Goal: Transaction & Acquisition: Purchase product/service

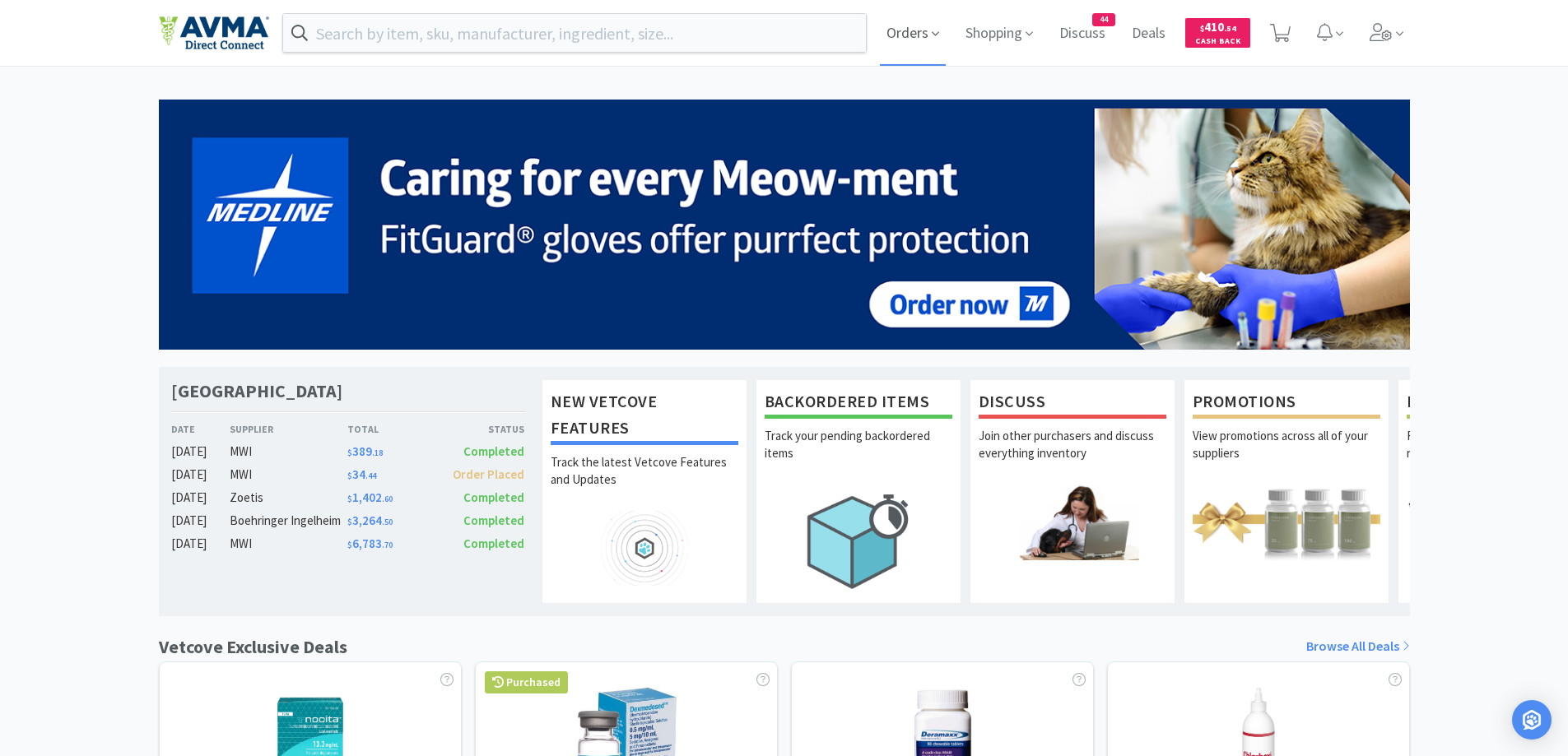
click at [912, 38] on span "Orders" at bounding box center [912, 33] width 65 height 65
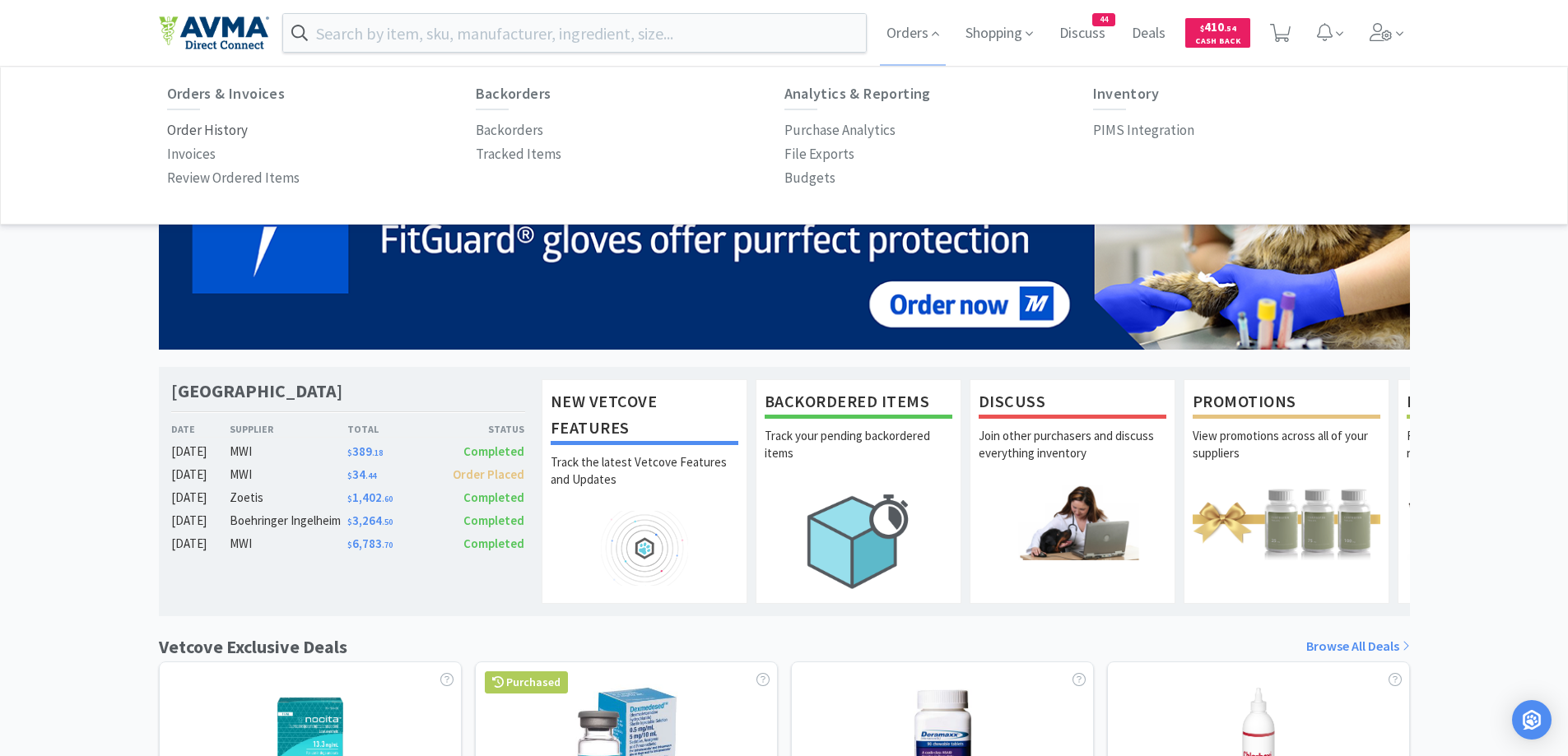
click at [215, 121] on p "Order History" at bounding box center [208, 131] width 81 height 22
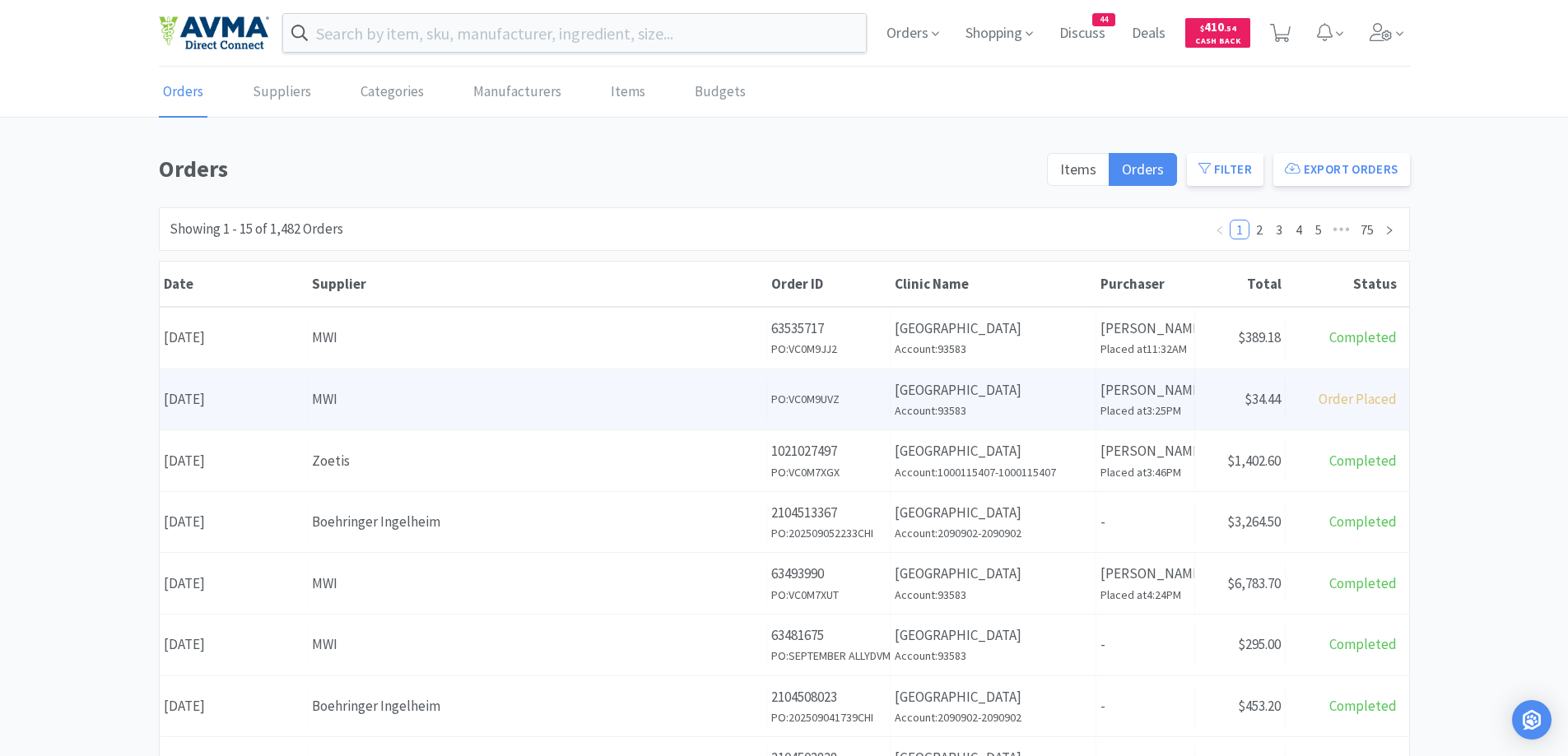
click at [544, 380] on div "Supplier MWI" at bounding box center [537, 400] width 459 height 42
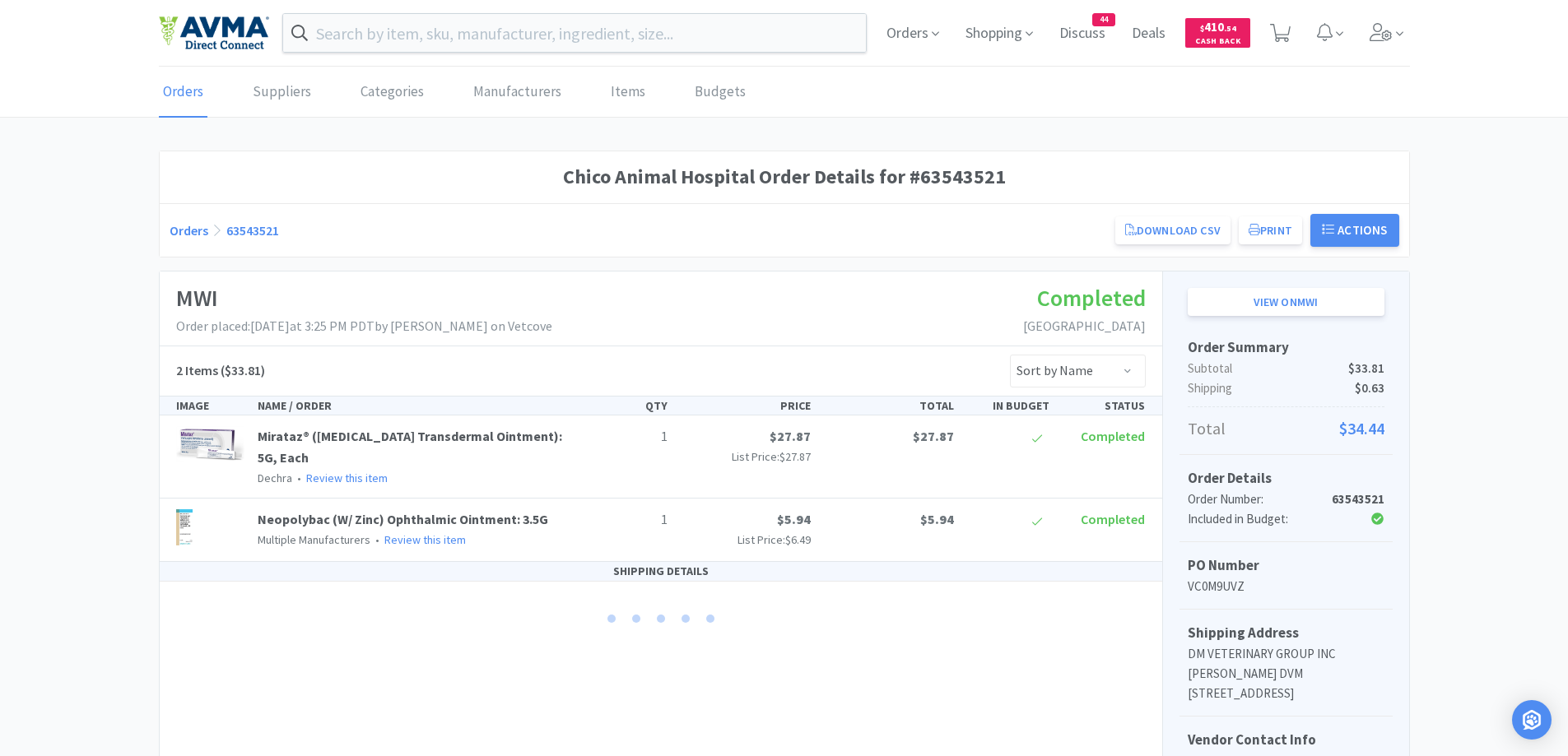
scroll to position [164, 0]
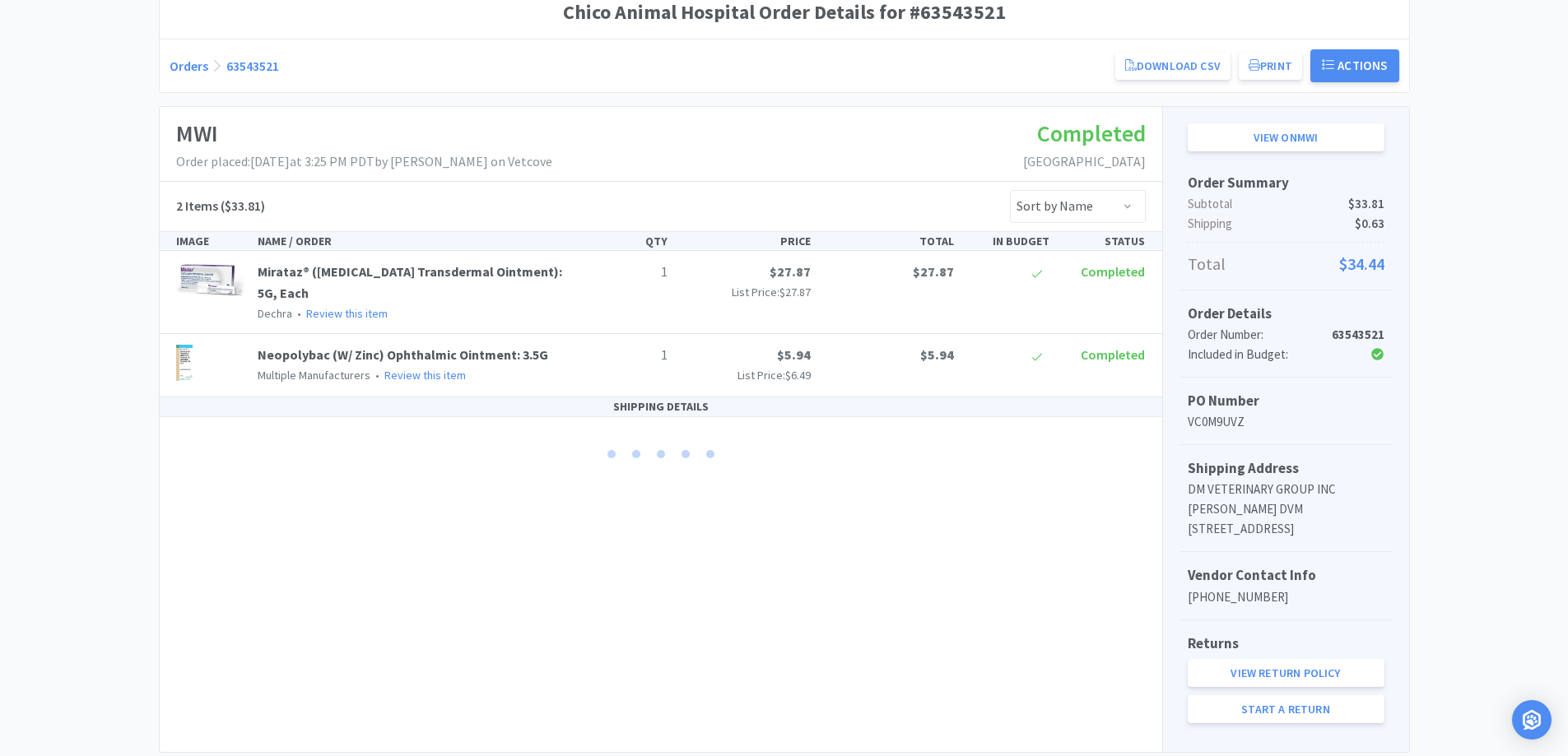
click at [1492, 276] on div "Chico Animal Hospital Order Details for #63543521 Orders 63543521 Download CSV …" at bounding box center [784, 369] width 1568 height 767
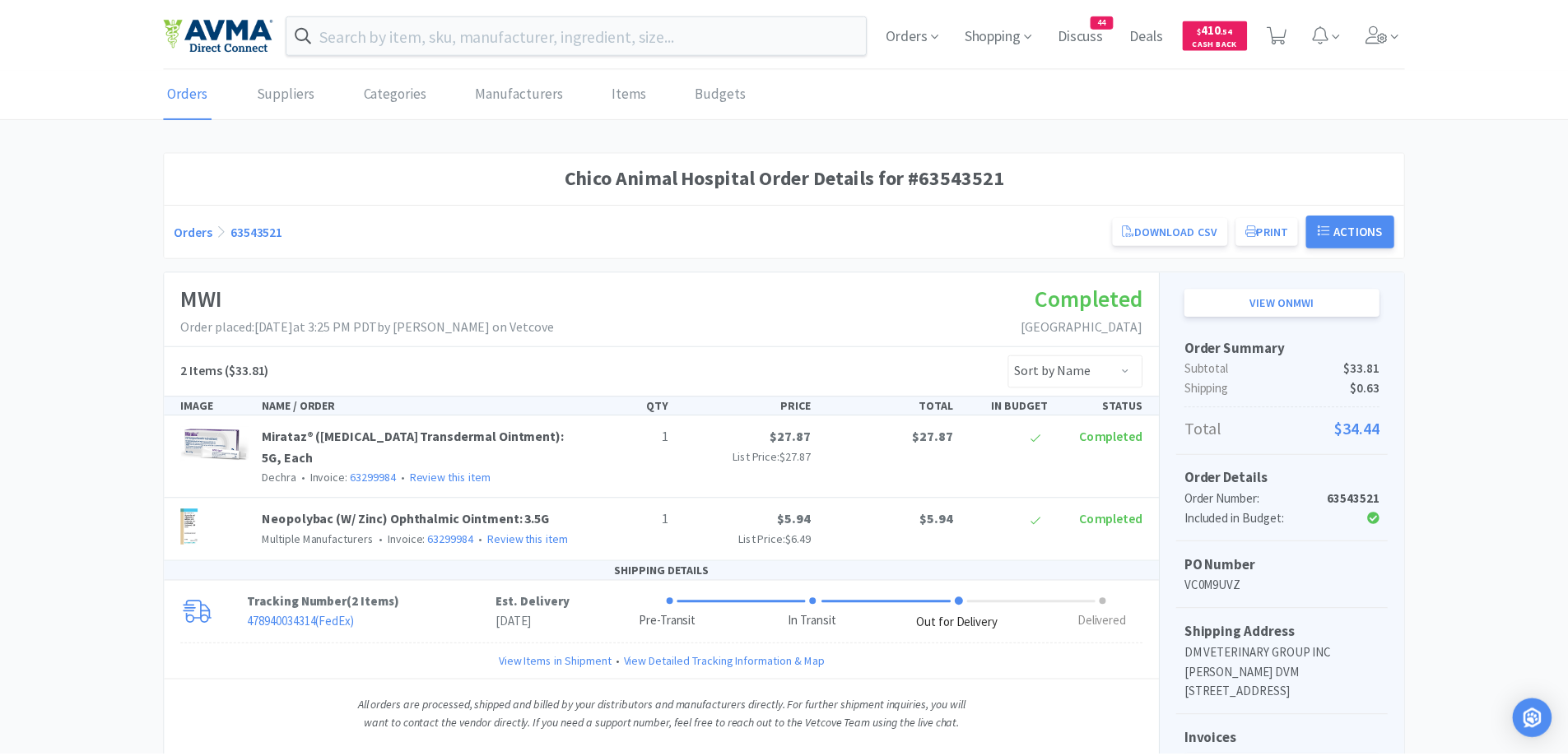
scroll to position [162, 0]
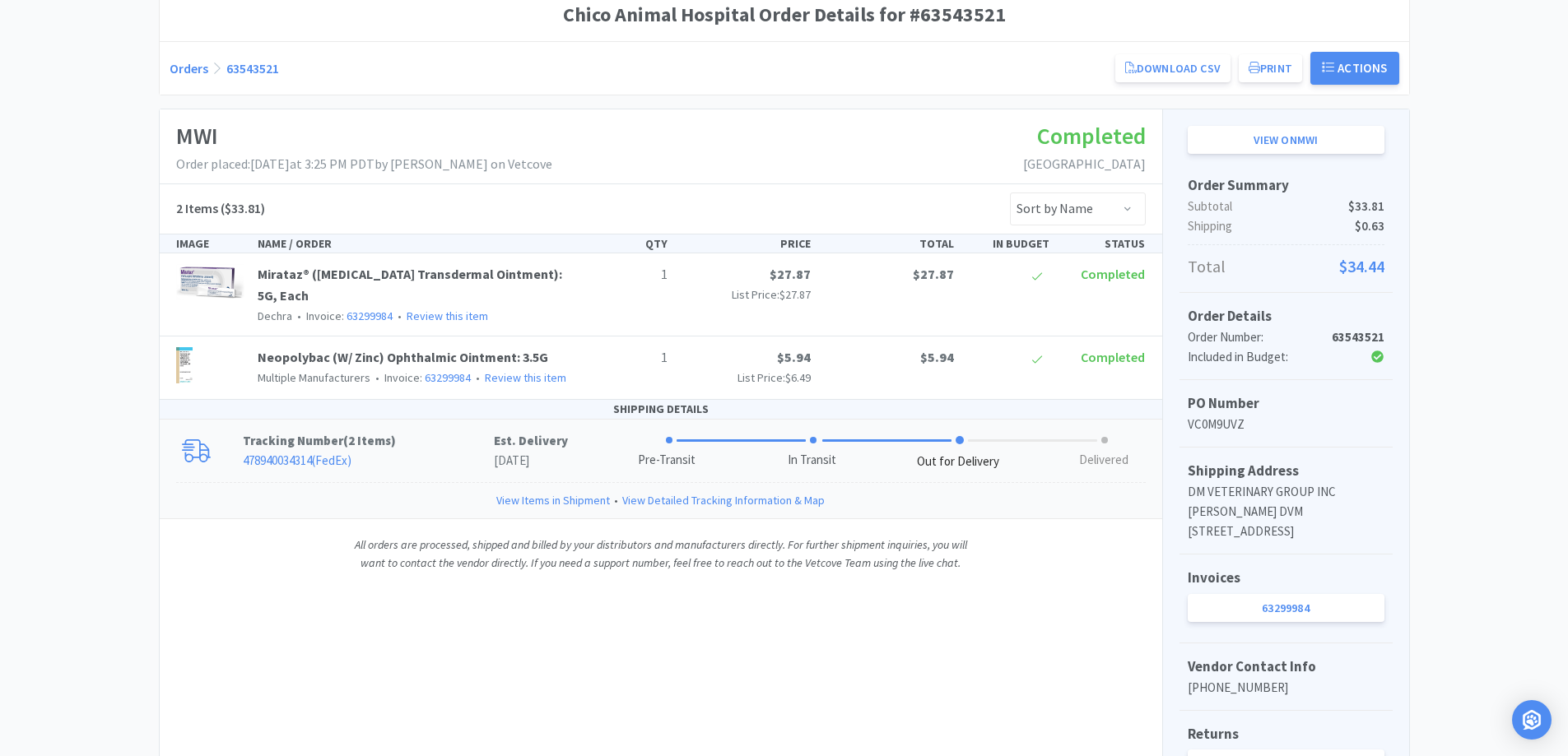
click at [456, 442] on p "Tracking Number ( 2 Items )" at bounding box center [368, 441] width 251 height 20
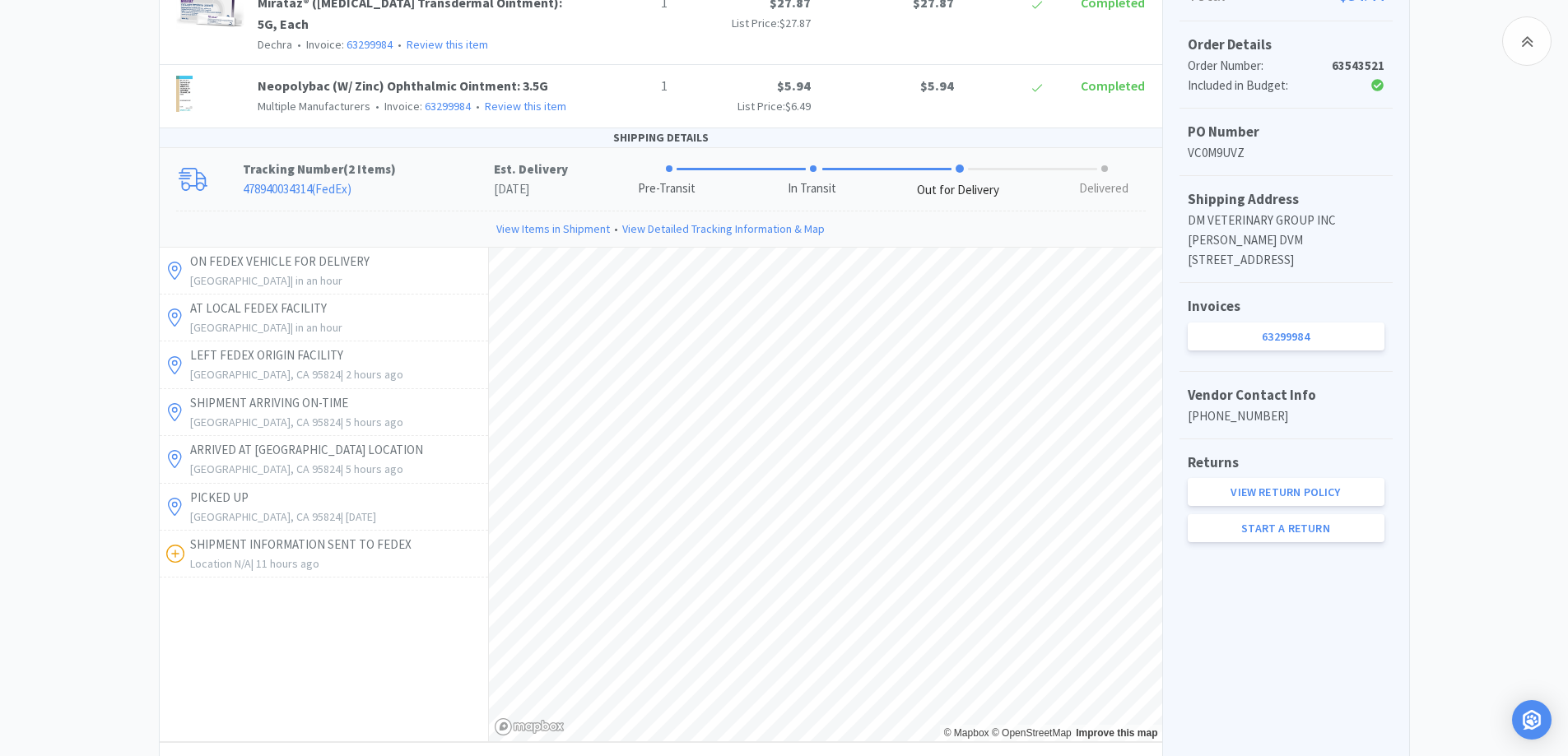
scroll to position [269, 0]
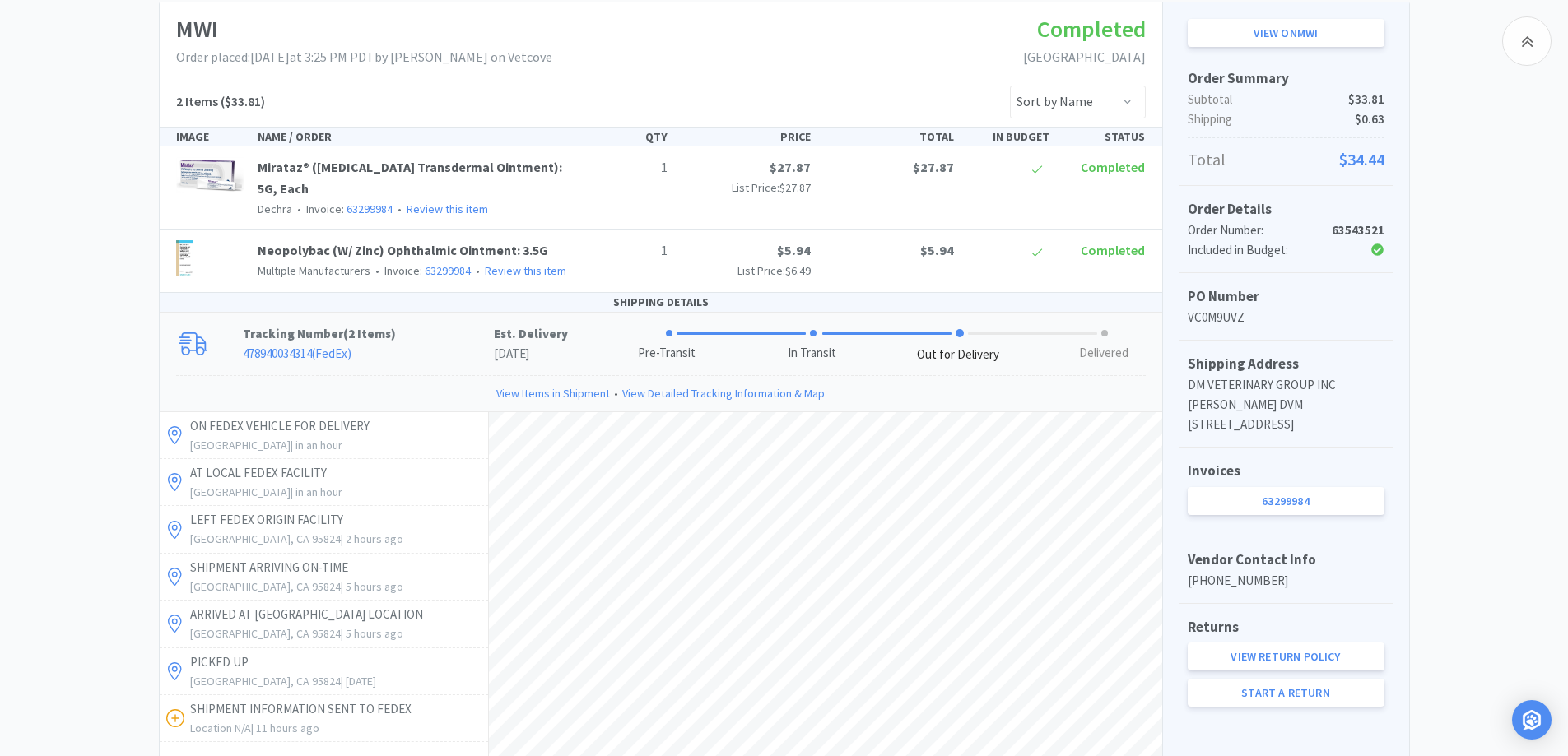
click at [74, 232] on div "Chico Animal Hospital Order Details for #63543521 Orders 63543521 Download CSV …" at bounding box center [784, 541] width 1568 height 1319
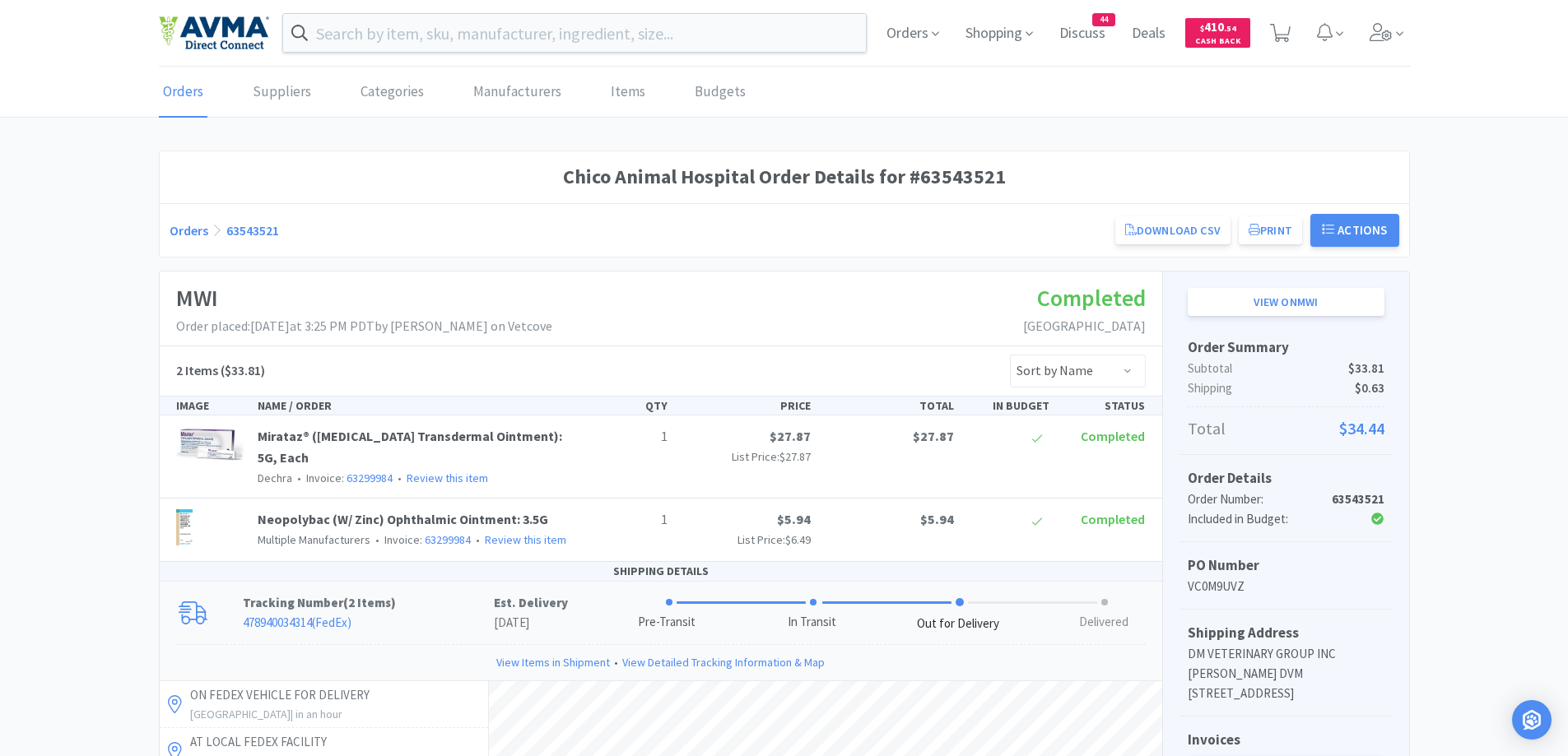
click at [184, 240] on div "Orders 63543521 Download CSV Print Chico Animal Hospital Order for MWI PO Numbe…" at bounding box center [785, 230] width 1230 height 33
click at [175, 240] on div "Orders 63543521 Download CSV Print Chico Animal Hospital Order for MWI PO Numbe…" at bounding box center [785, 230] width 1230 height 33
click at [187, 231] on link "Orders" at bounding box center [189, 230] width 39 height 16
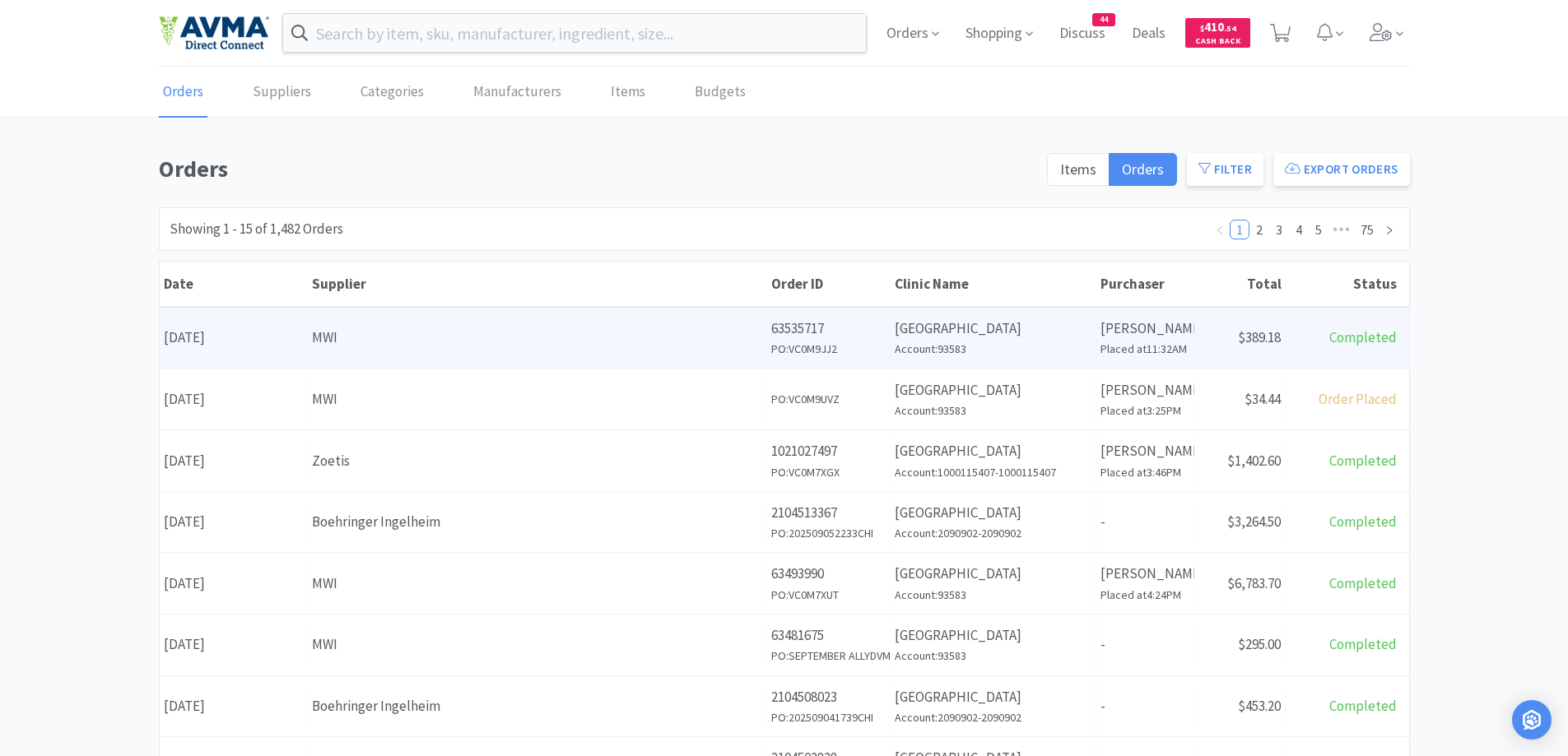
click at [623, 332] on div "MWI" at bounding box center [537, 338] width 451 height 22
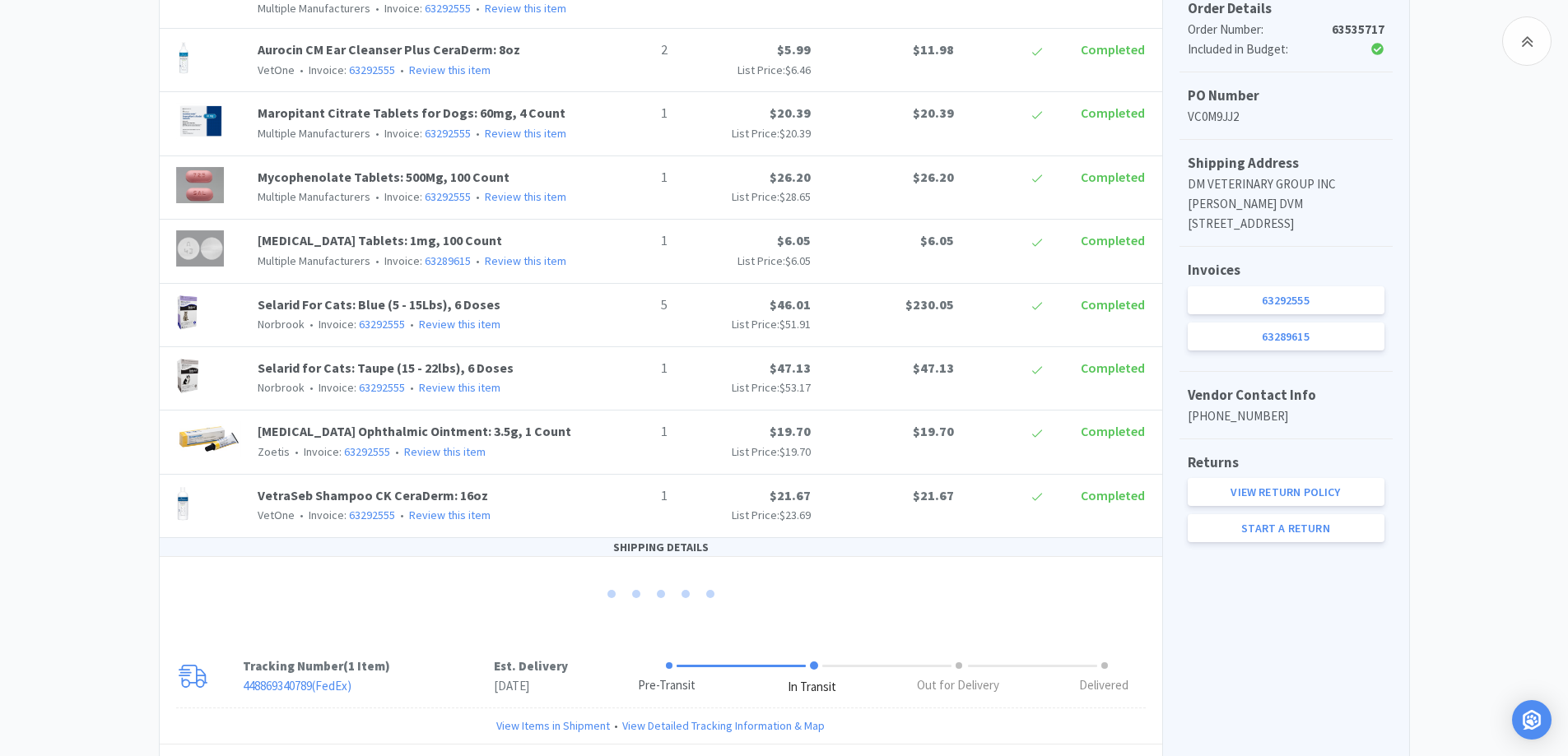
scroll to position [579, 0]
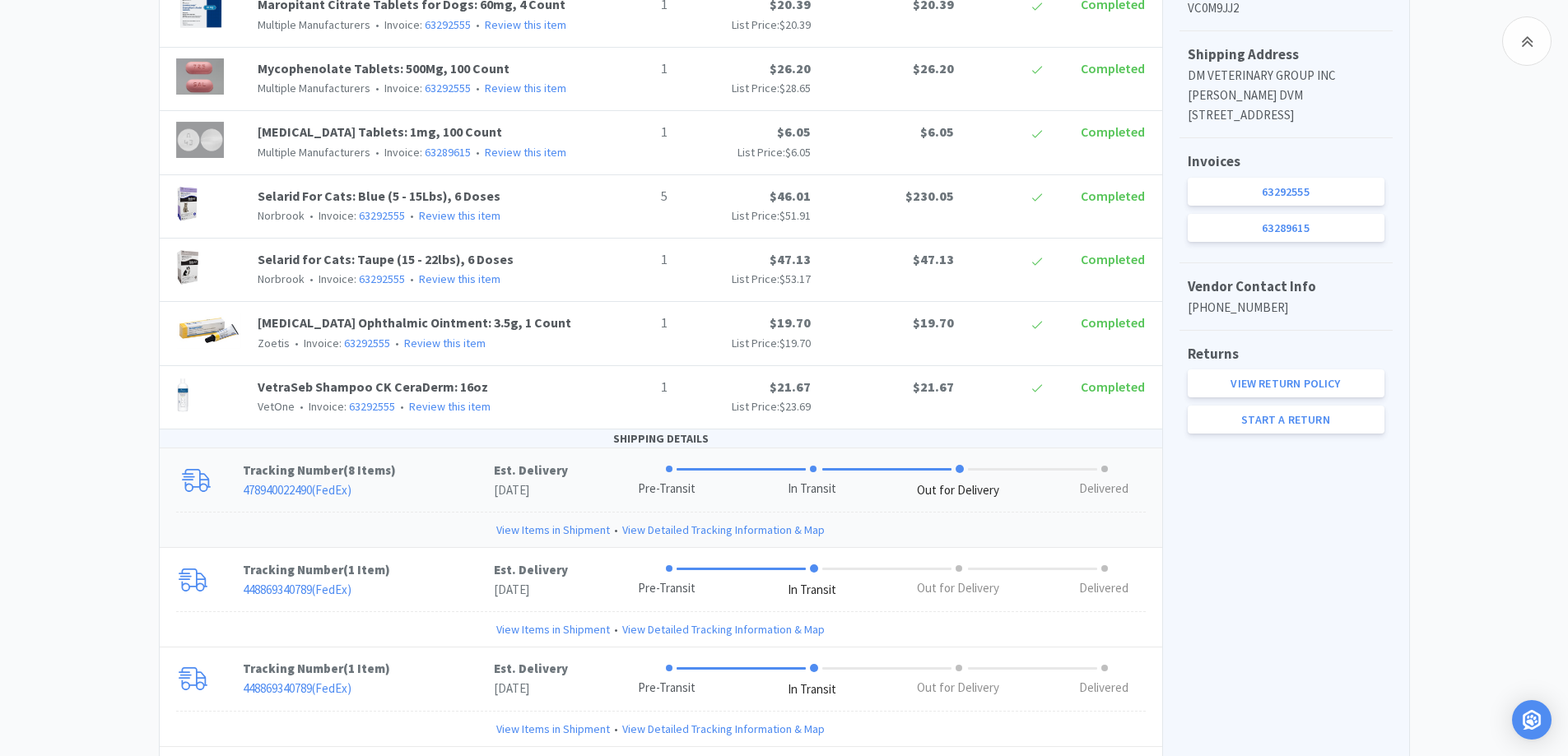
click at [435, 485] on p "478940022490 ( FedEx )" at bounding box center [368, 490] width 251 height 20
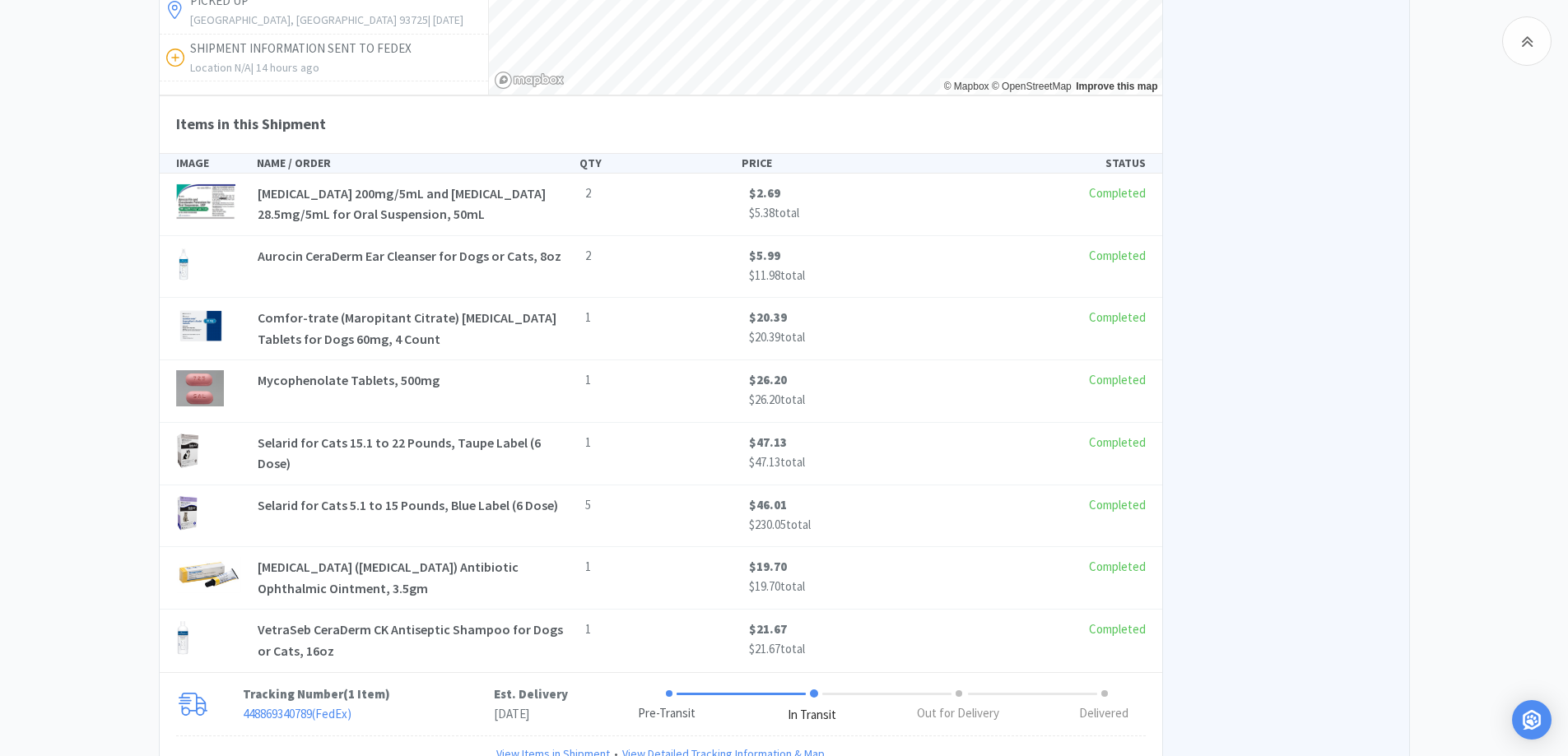
scroll to position [1565, 0]
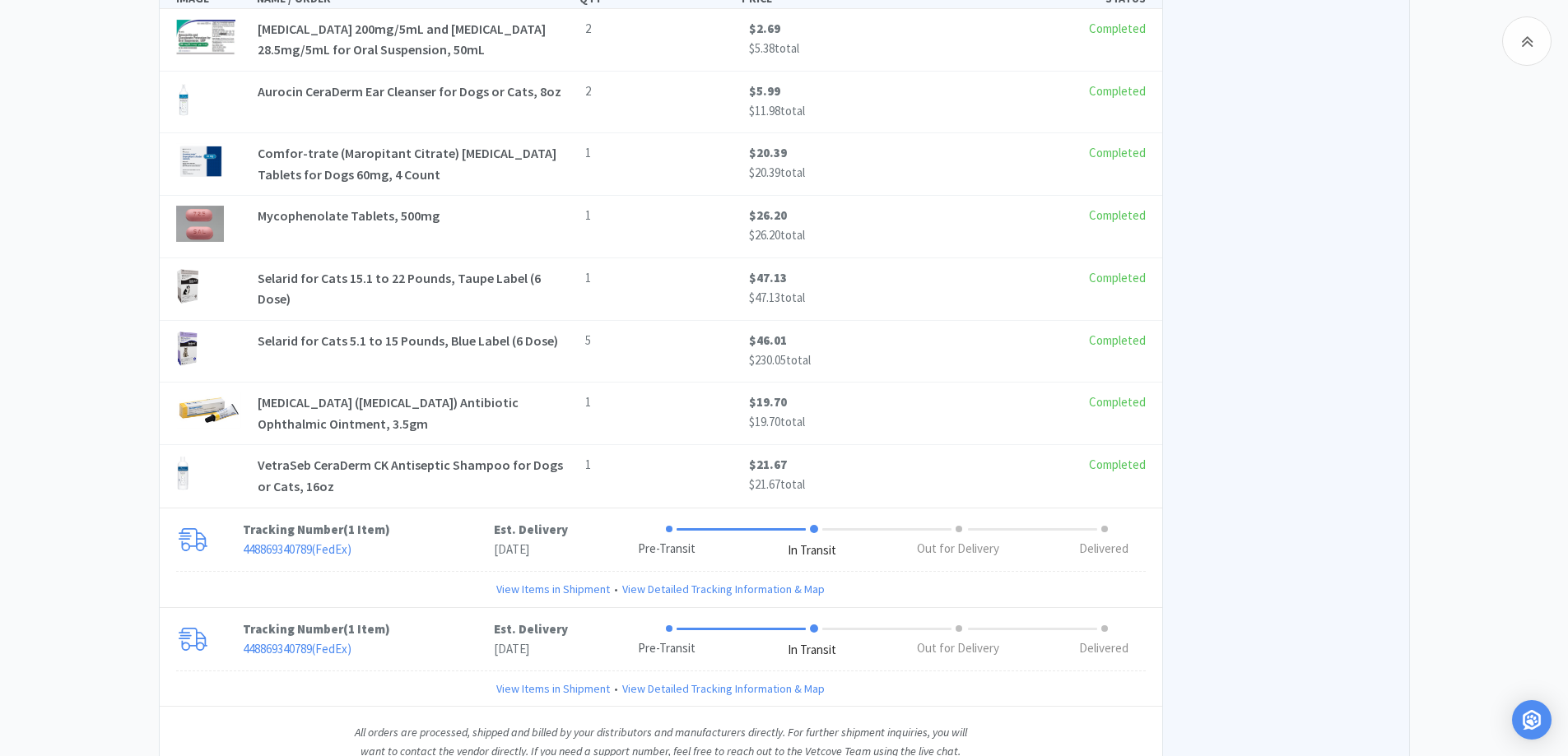
scroll to position [1730, 0]
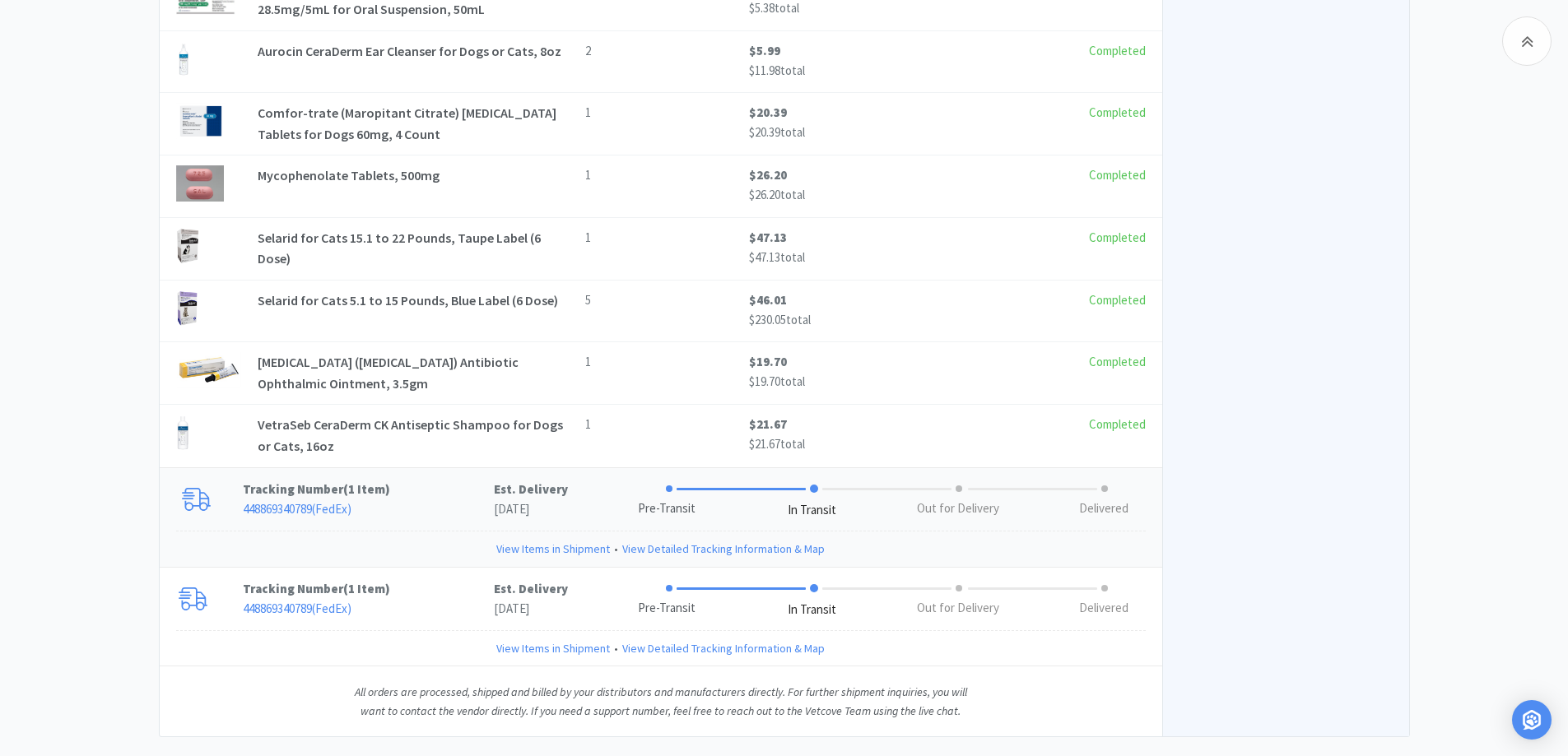
click at [416, 511] on p "448869340789 ( FedEx )" at bounding box center [368, 509] width 251 height 20
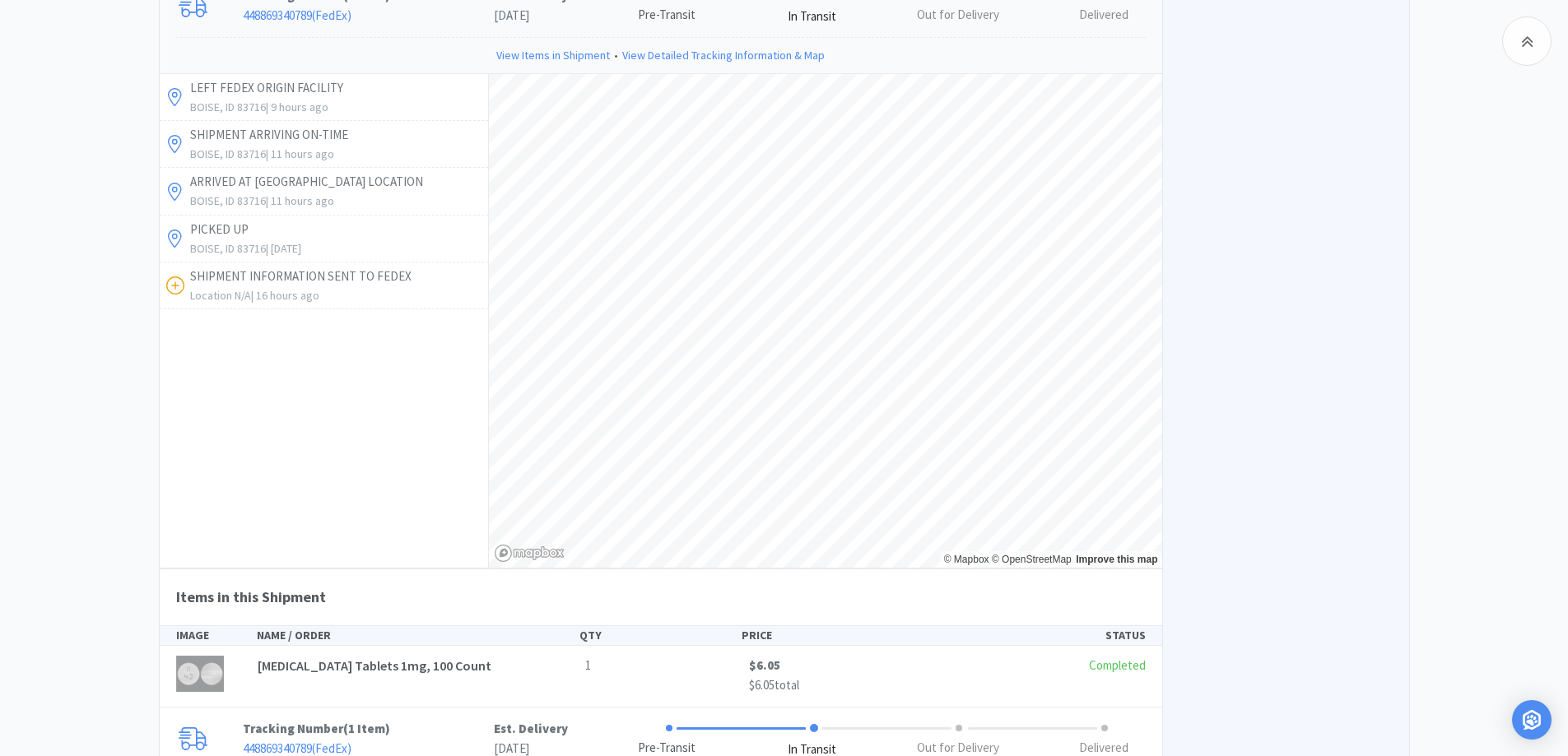
scroll to position [2394, 0]
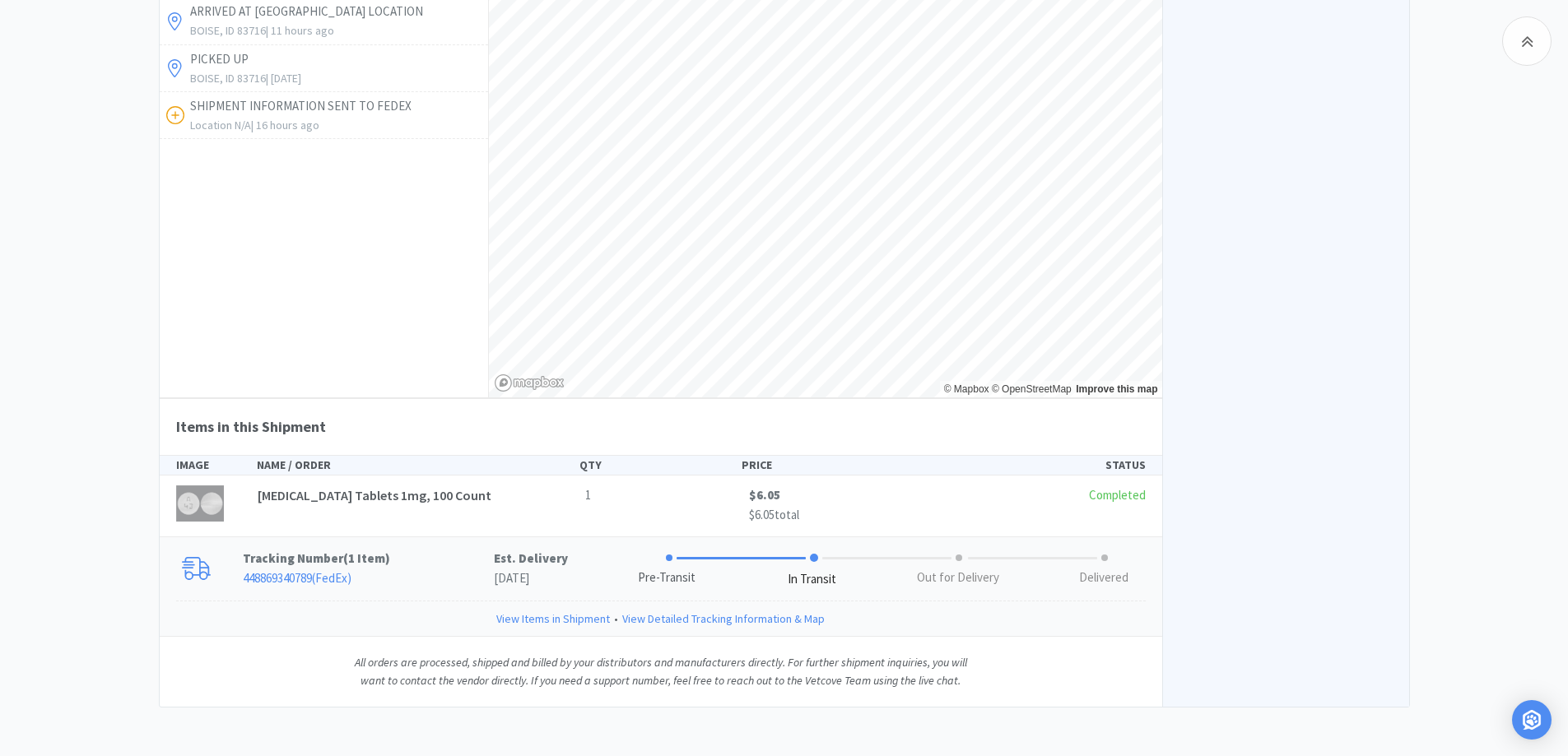
click at [414, 582] on p "448869340789 ( FedEx )" at bounding box center [368, 578] width 251 height 20
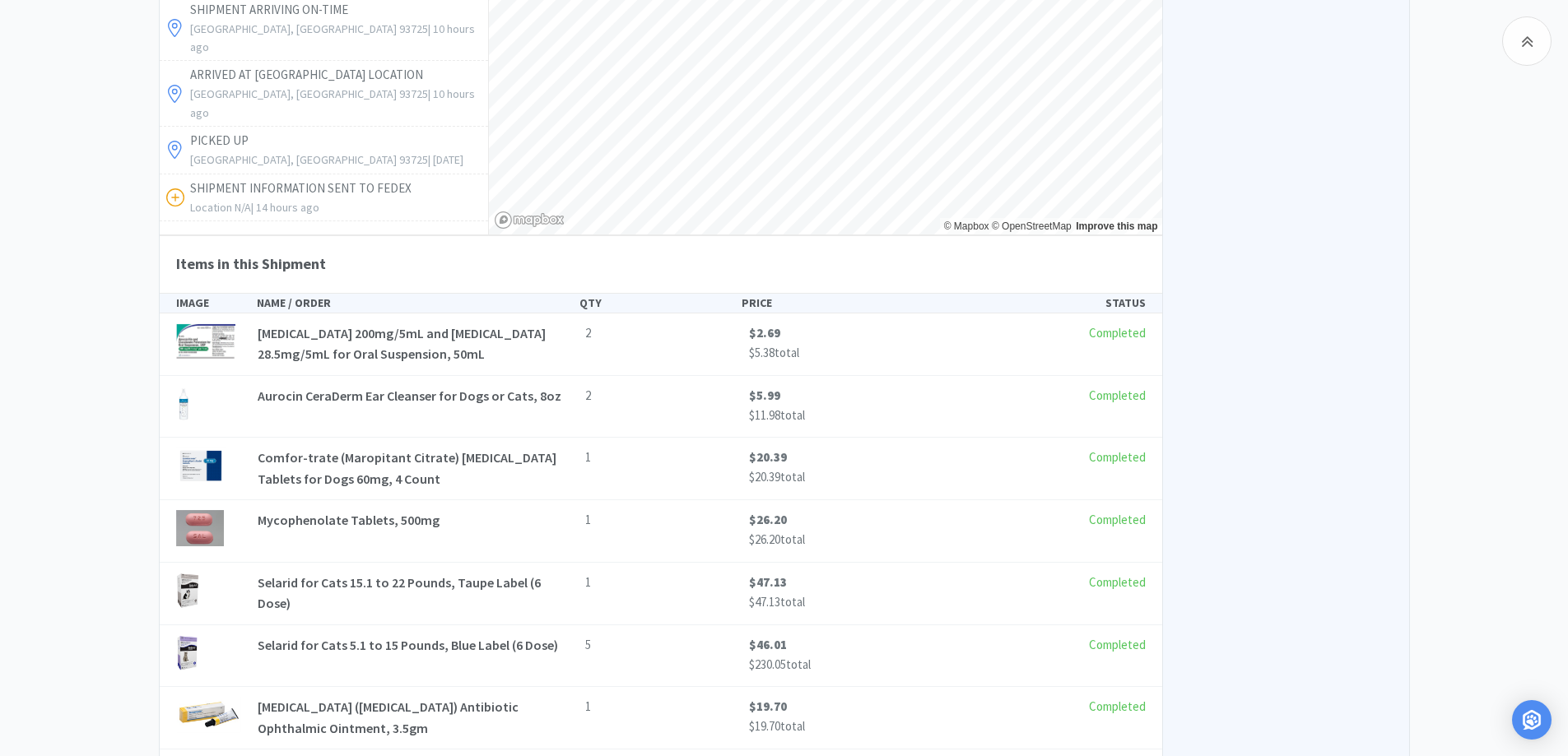
scroll to position [1547, 0]
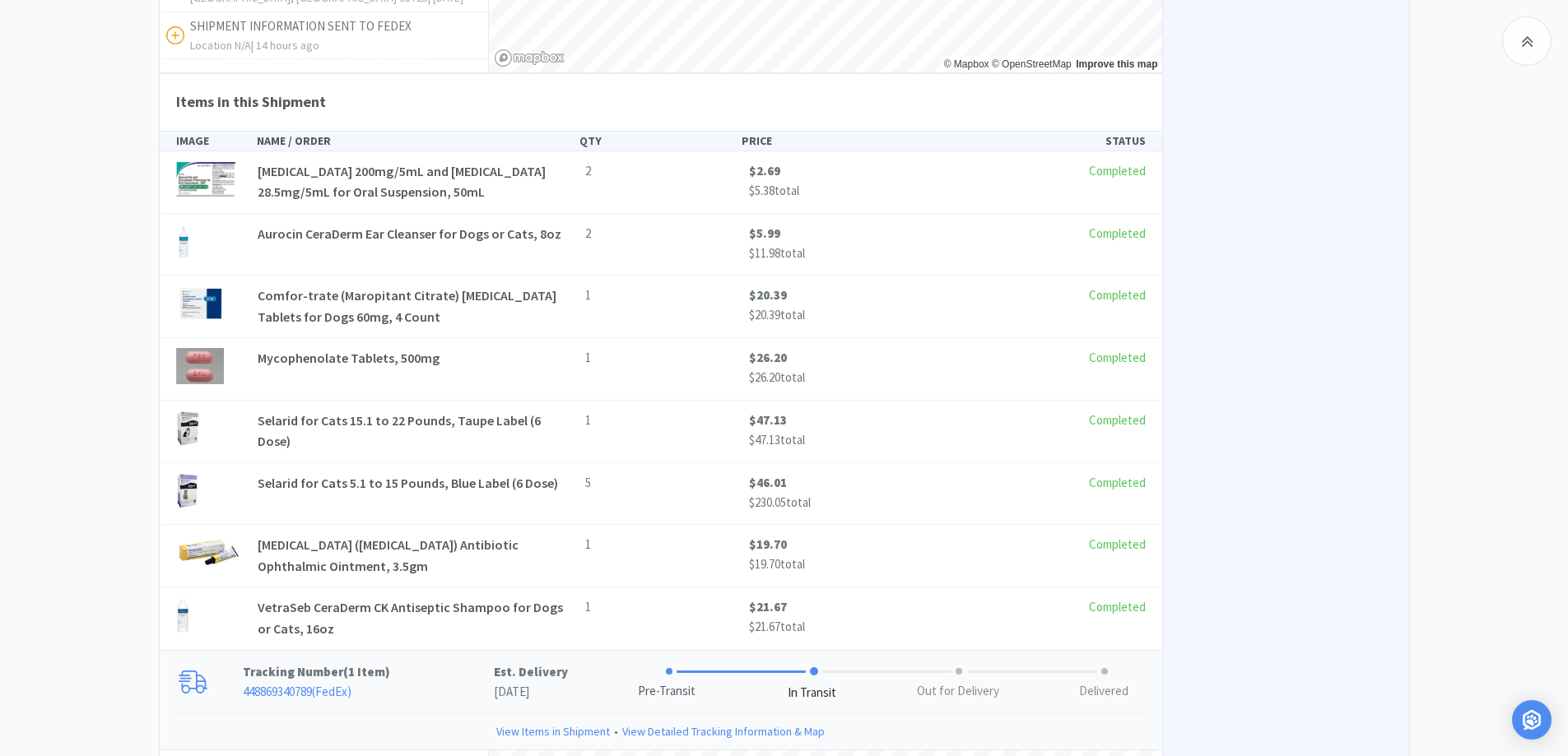
click at [1349, 320] on div "View on MWI Order Summary Subtotal $388.55 Shipping $0.63 Total $389.18 Order D…" at bounding box center [1285, 455] width 247 height 3464
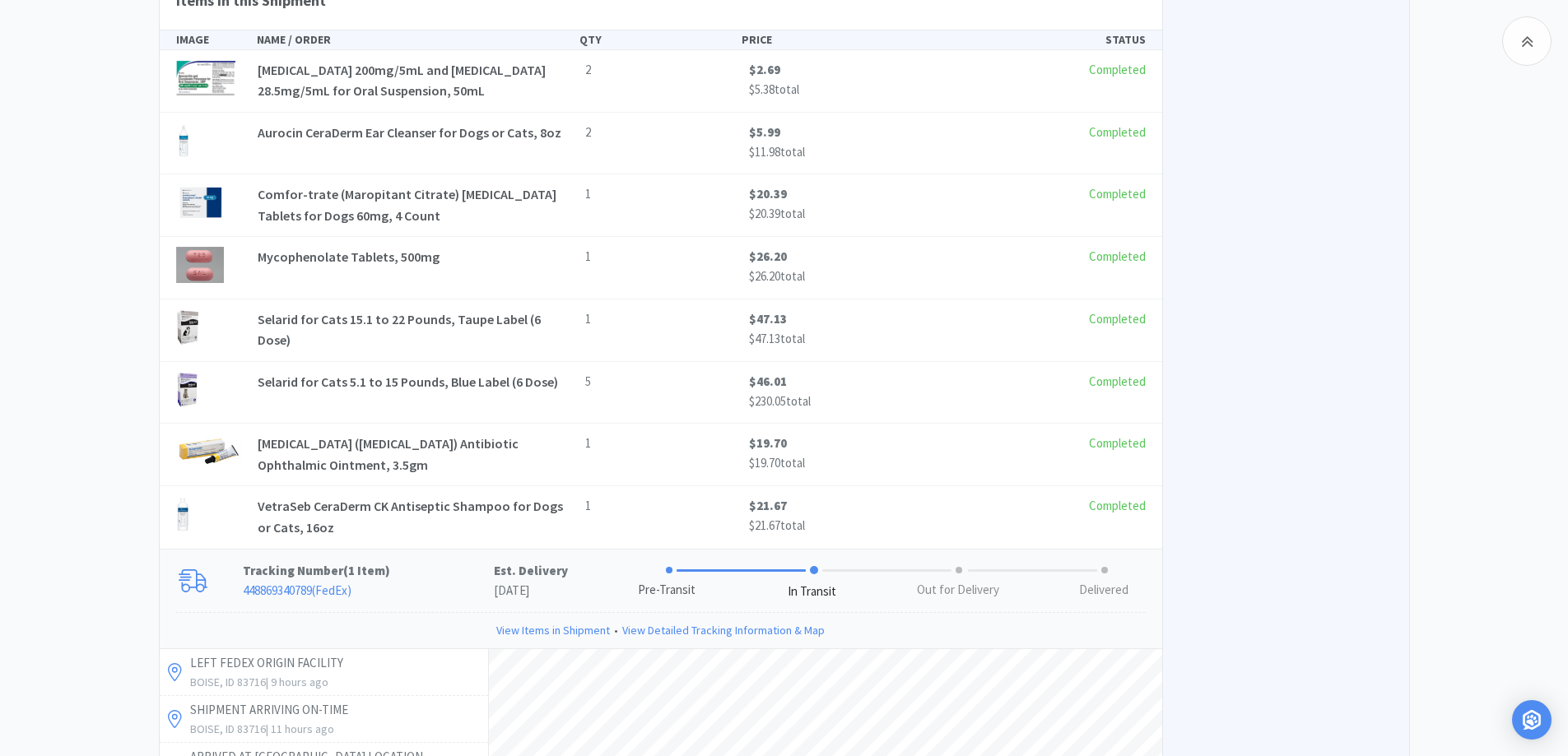
scroll to position [1712, 0]
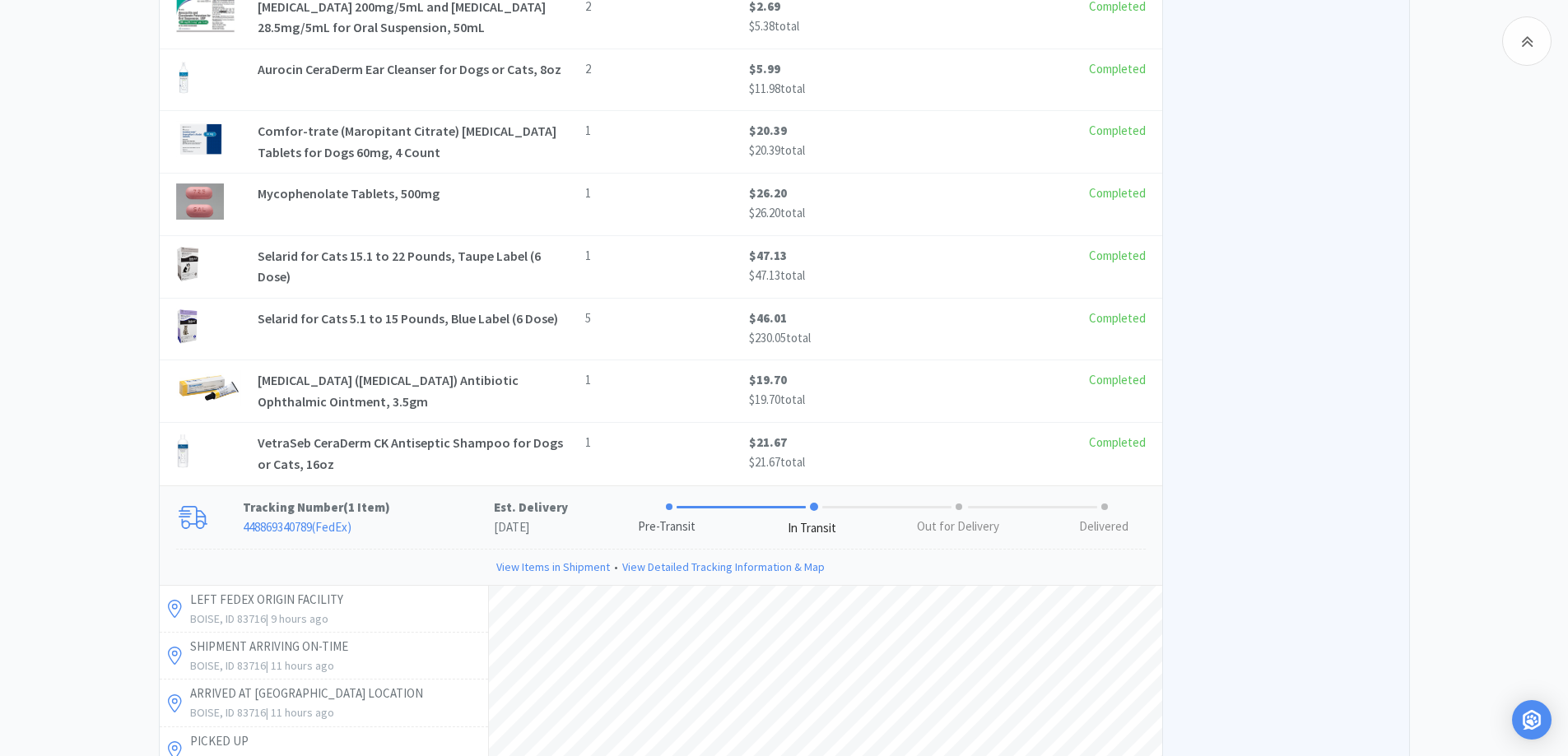
click at [1236, 488] on div "View on MWI Order Summary Subtotal $388.55 Shipping $0.63 Total $389.18 Order D…" at bounding box center [1285, 291] width 247 height 3464
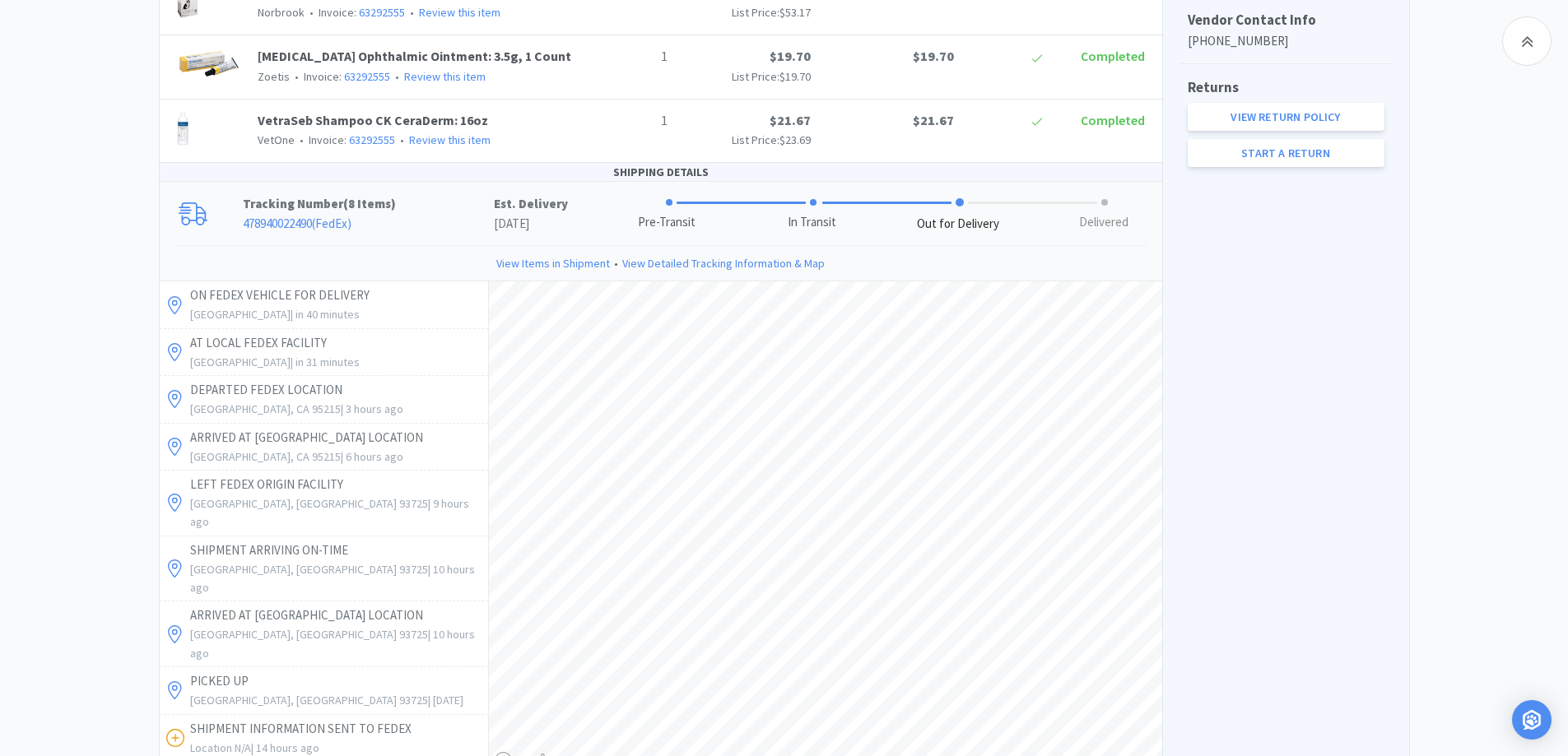
scroll to position [725, 0]
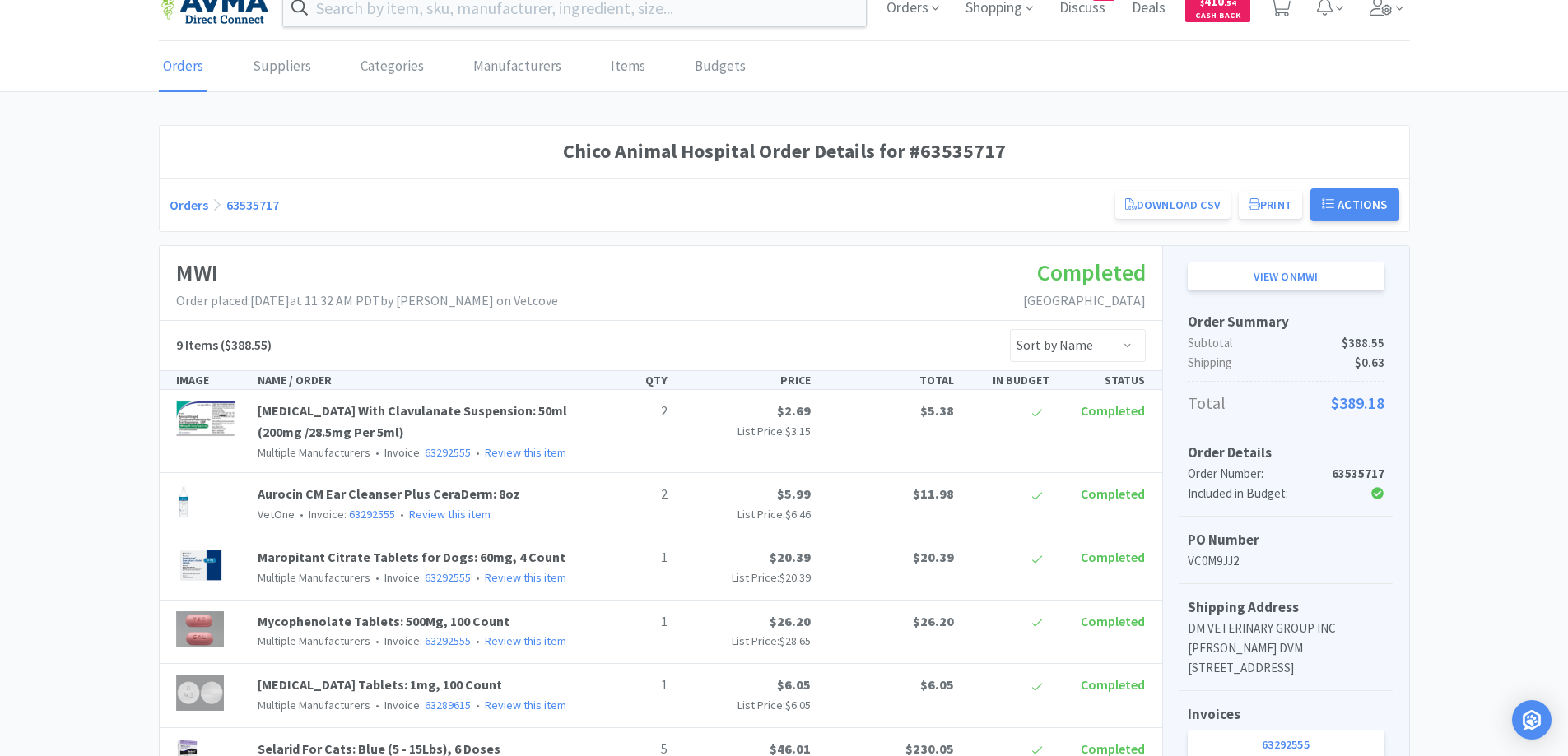
scroll to position [0, 0]
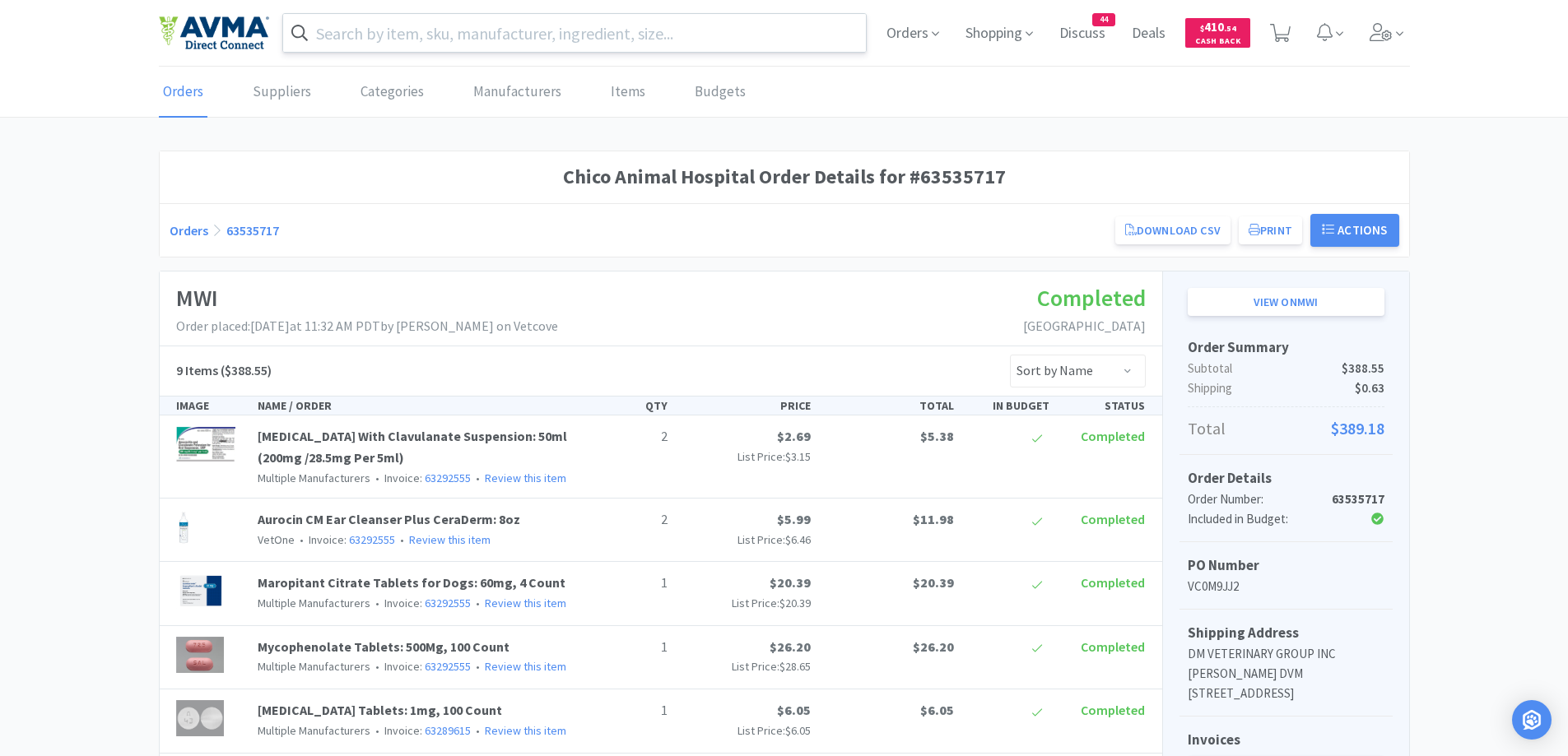
click at [480, 36] on input "text" at bounding box center [575, 33] width 583 height 38
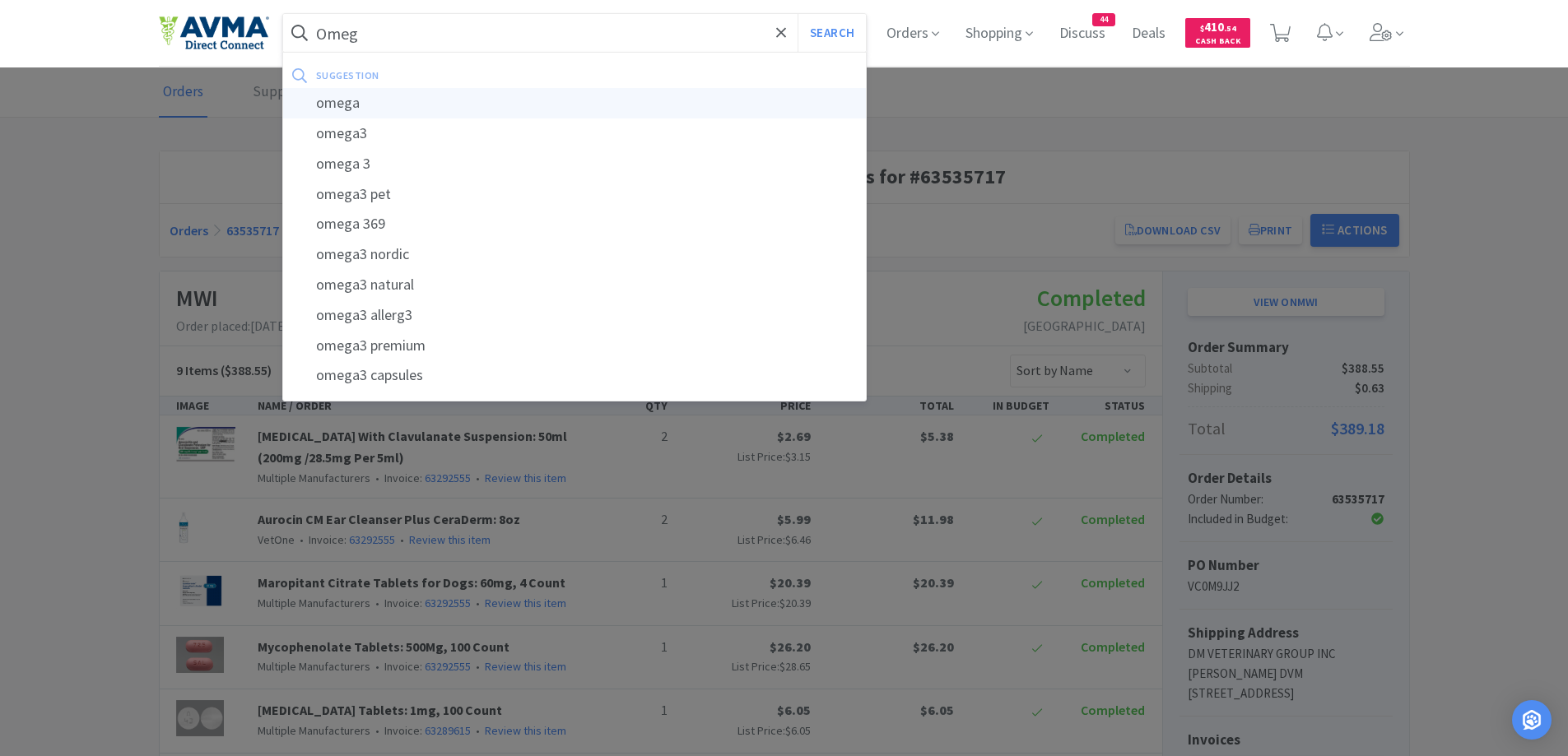
click at [348, 103] on div "omega" at bounding box center [575, 102] width 583 height 30
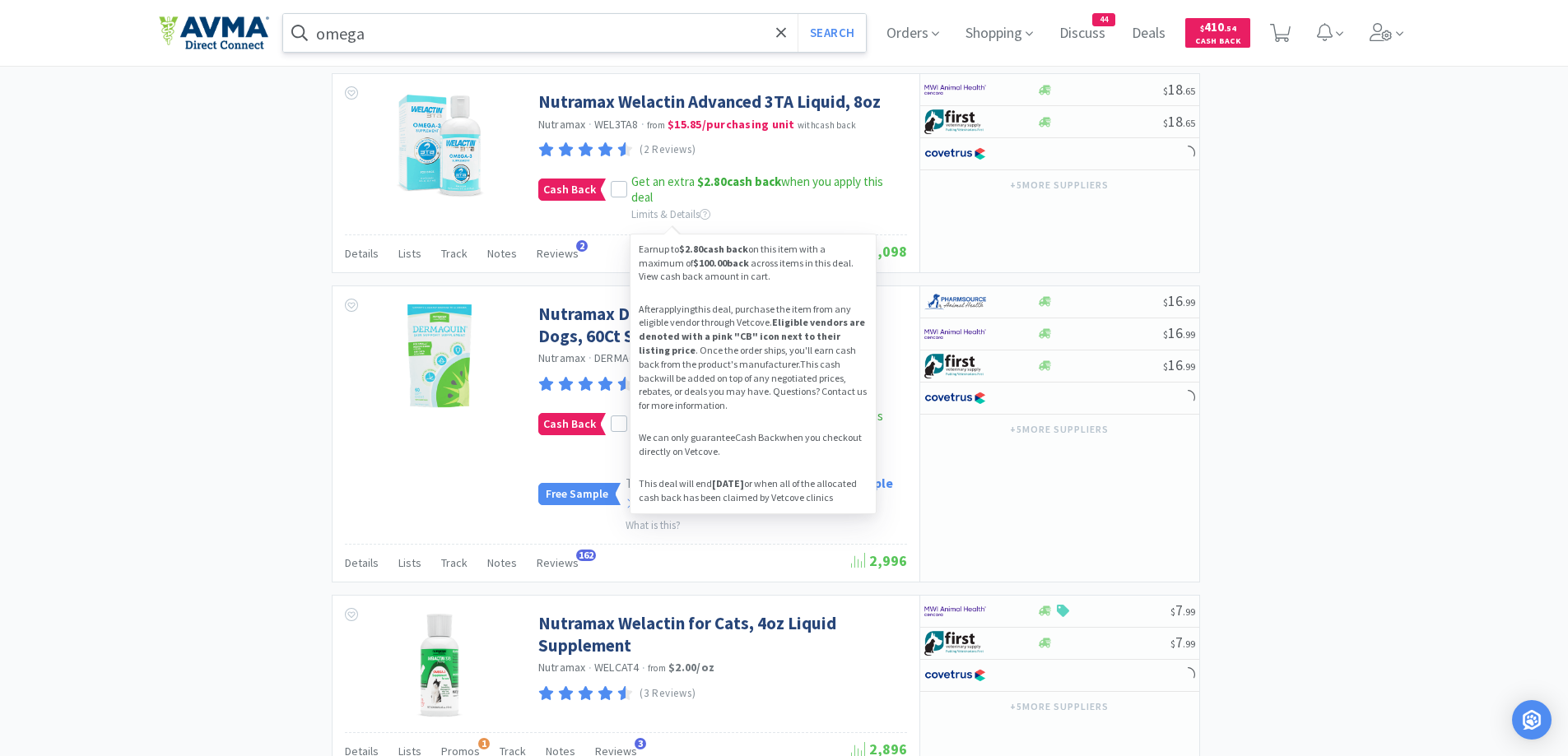
scroll to position [2597, 0]
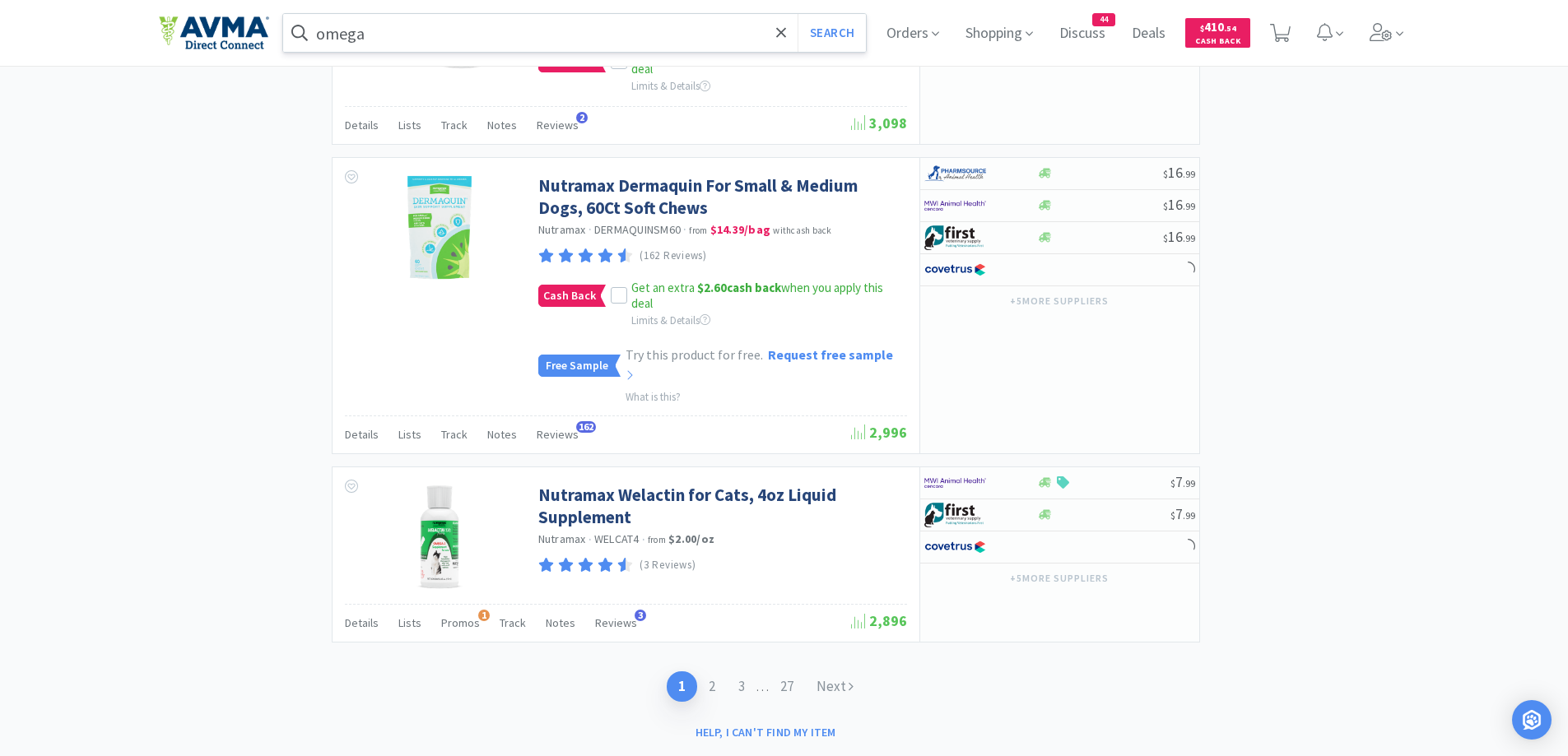
click at [325, 37] on input "omega" at bounding box center [575, 33] width 583 height 38
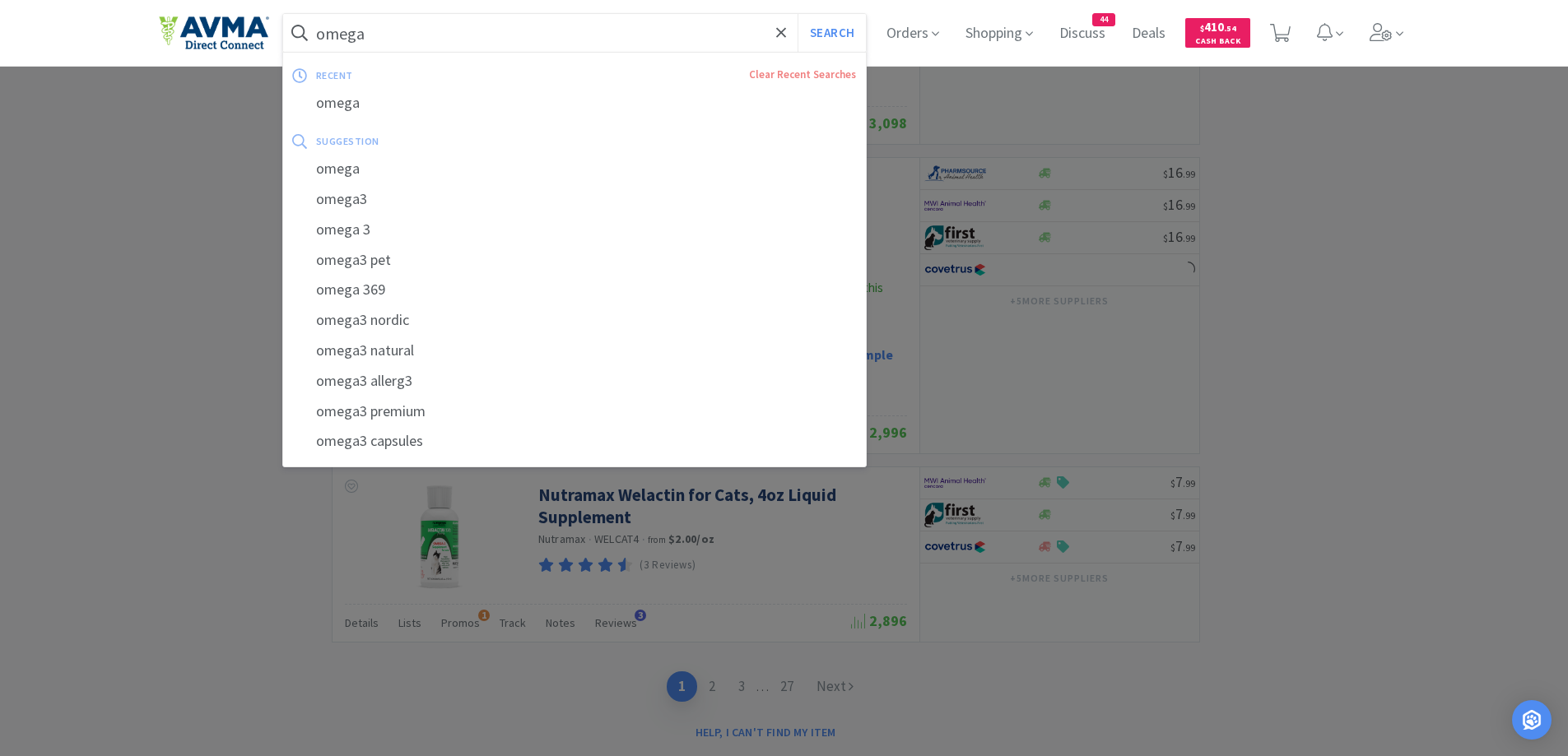
click at [322, 36] on input "omega" at bounding box center [575, 33] width 583 height 38
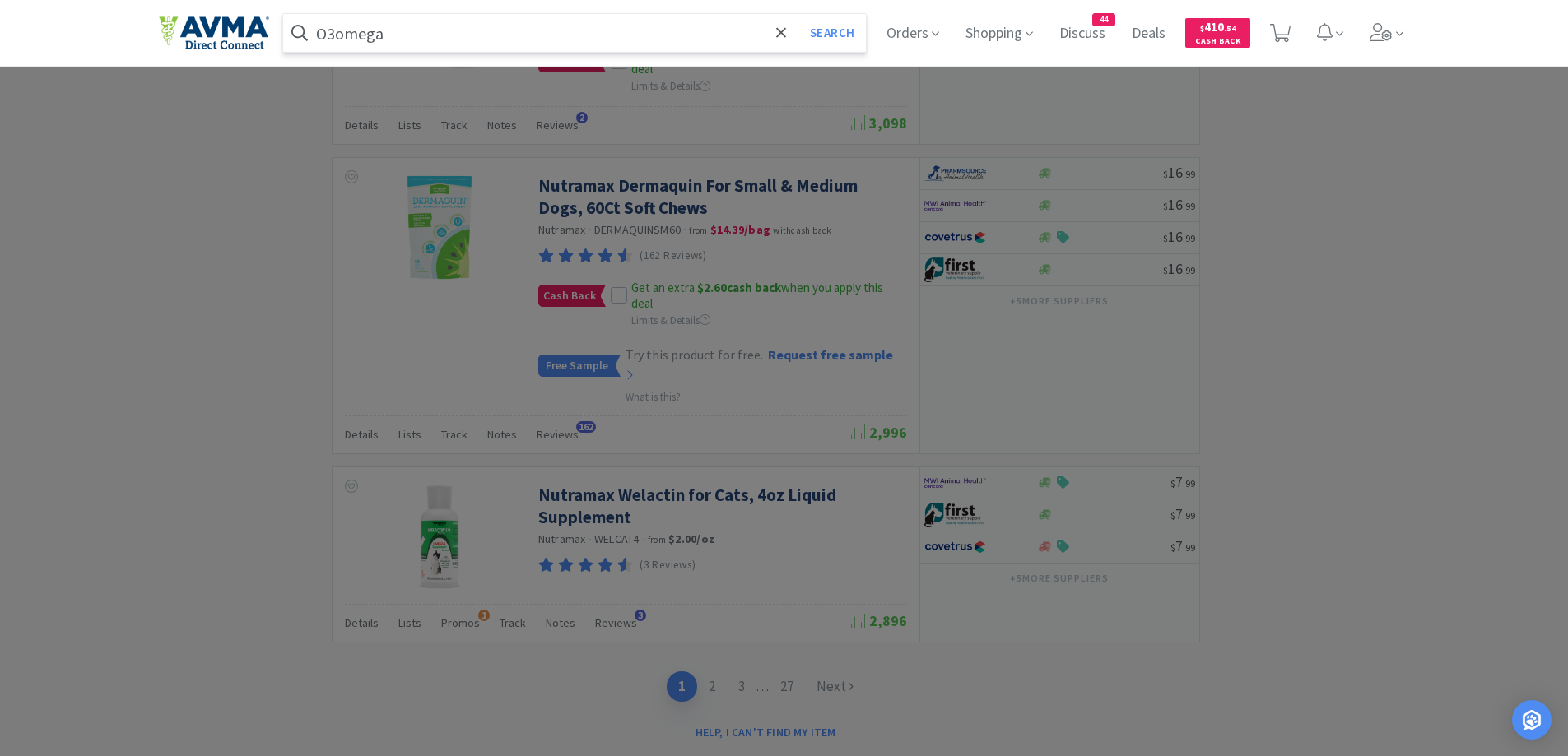
click at [798, 14] on button "Search" at bounding box center [831, 33] width 68 height 38
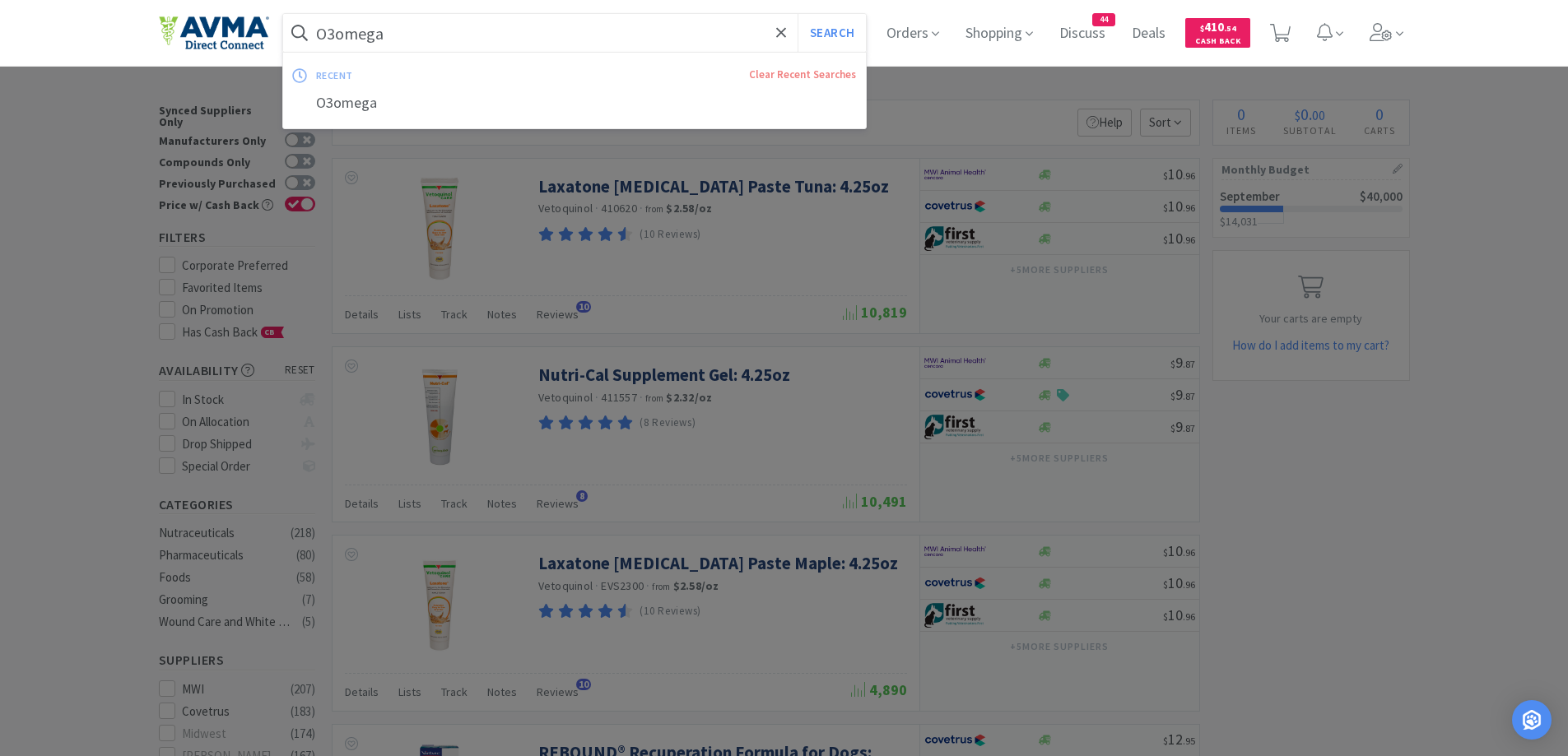
click at [349, 33] on input "O3omega" at bounding box center [575, 33] width 583 height 38
click at [338, 28] on input "O3omega" at bounding box center [575, 33] width 583 height 38
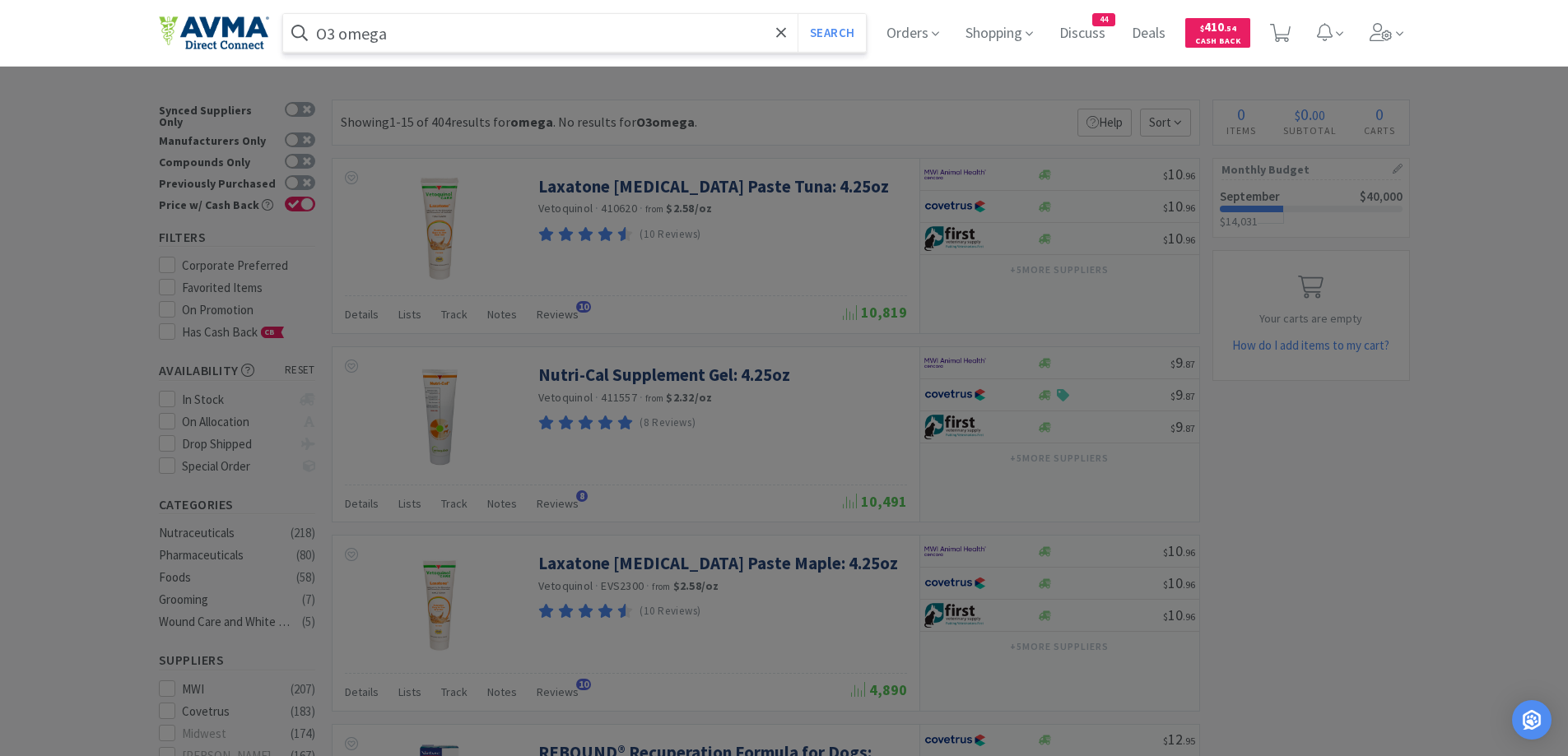
click at [798, 14] on button "Search" at bounding box center [831, 33] width 68 height 38
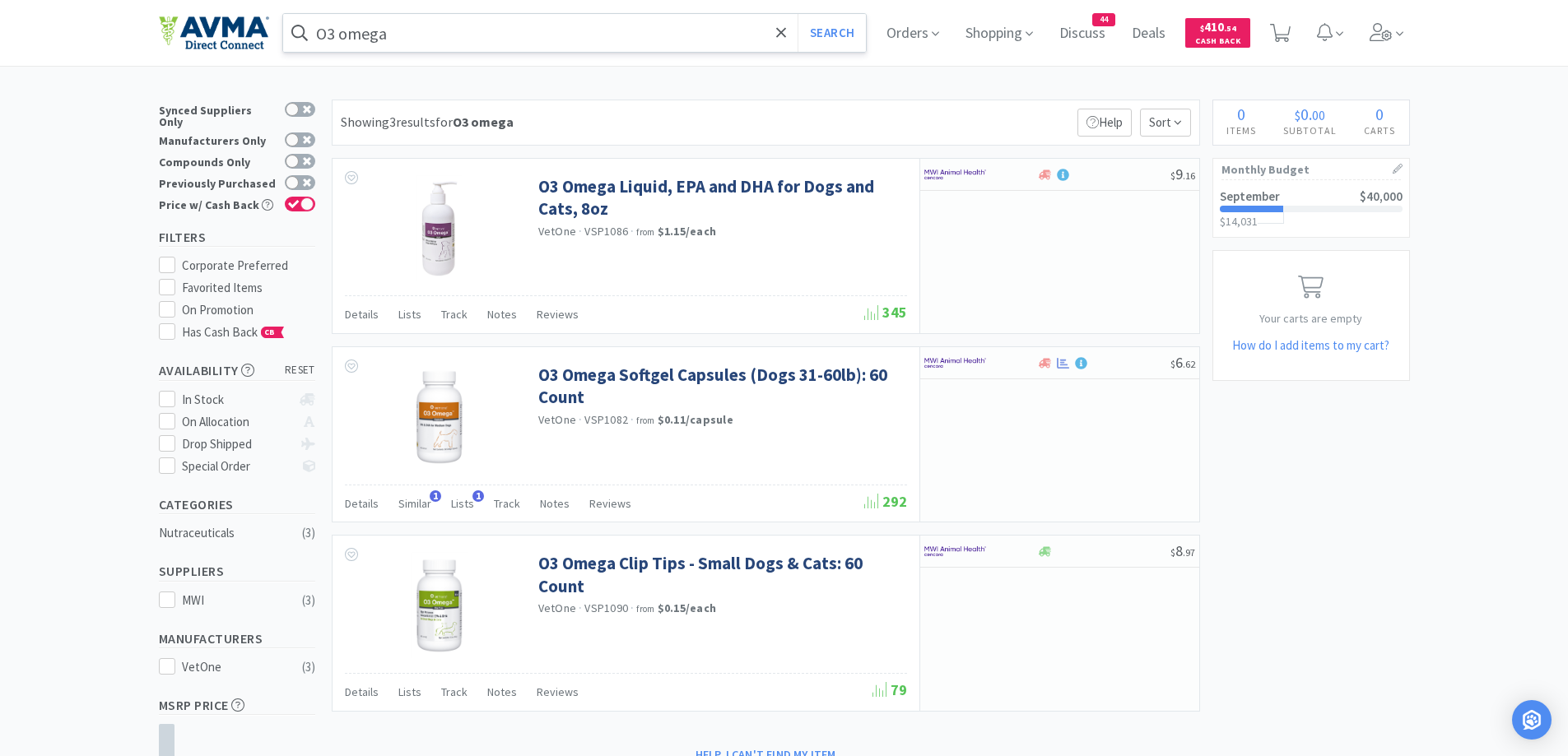
click at [504, 34] on input "O3 omega" at bounding box center [575, 33] width 583 height 38
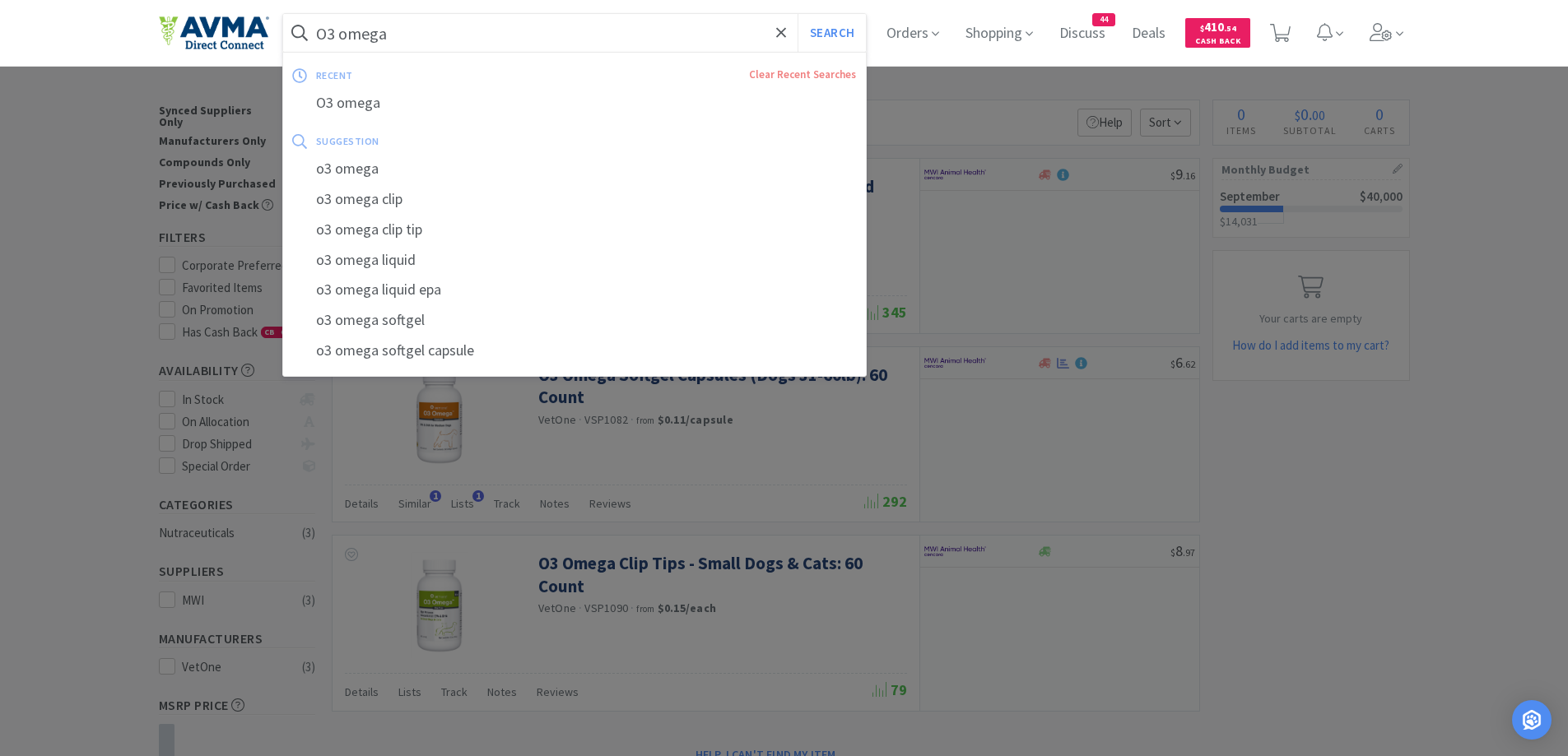
click at [370, 33] on input "O3 omega" at bounding box center [575, 33] width 583 height 38
click at [348, 35] on input "O3 omega" at bounding box center [575, 33] width 583 height 38
drag, startPoint x: 348, startPoint y: 35, endPoint x: 379, endPoint y: 28, distance: 31.8
click at [348, 36] on input "O3 omega" at bounding box center [575, 33] width 583 height 38
click at [448, 22] on input "O3 omega" at bounding box center [575, 33] width 583 height 38
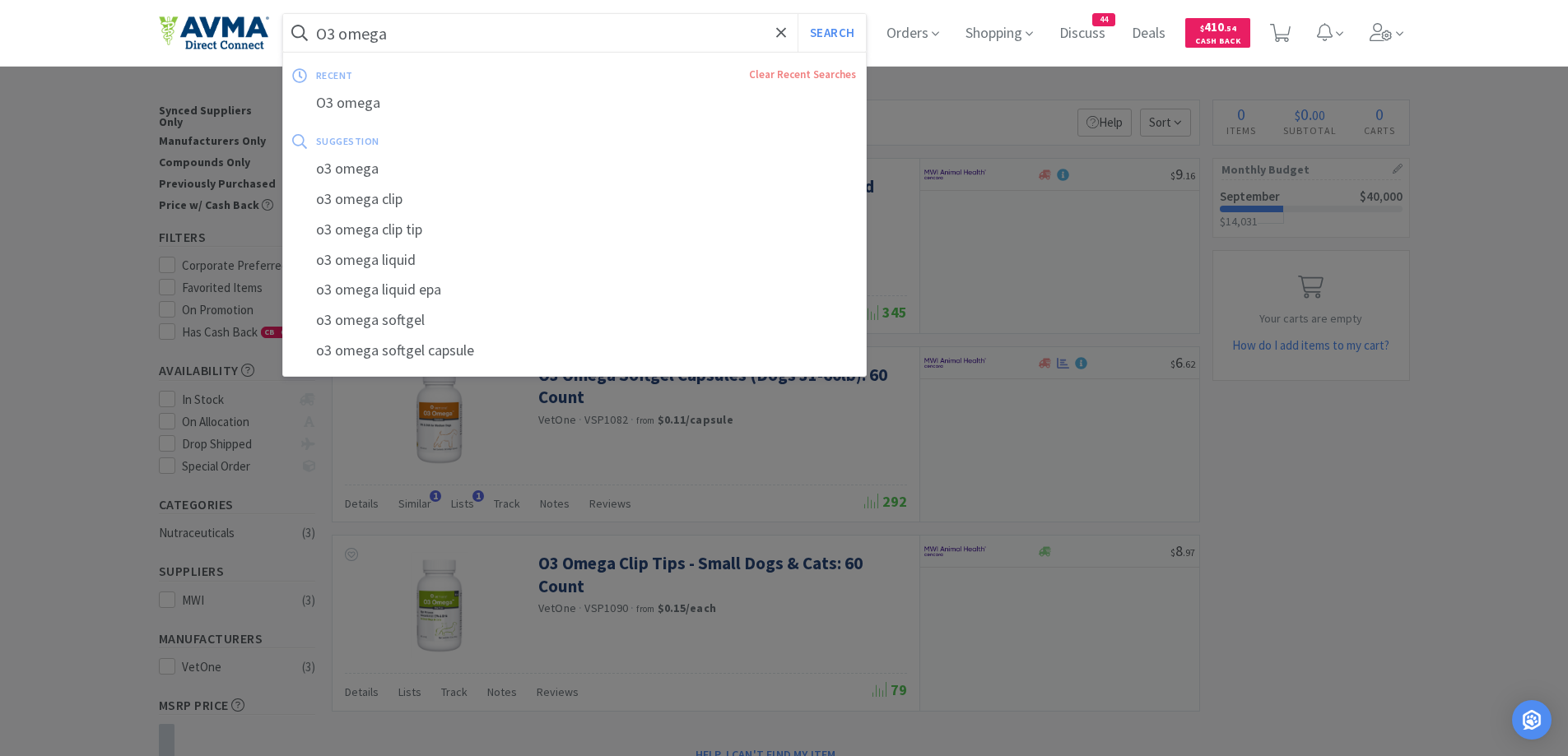
drag, startPoint x: 345, startPoint y: 36, endPoint x: 453, endPoint y: 58, distance: 110.2
click at [453, 52] on div "O3 omega Search recent Clear Recent Searches O3 omega suggestion o3 omega o3 om…" at bounding box center [575, 33] width 583 height 38
click at [798, 14] on button "Search" at bounding box center [831, 33] width 68 height 38
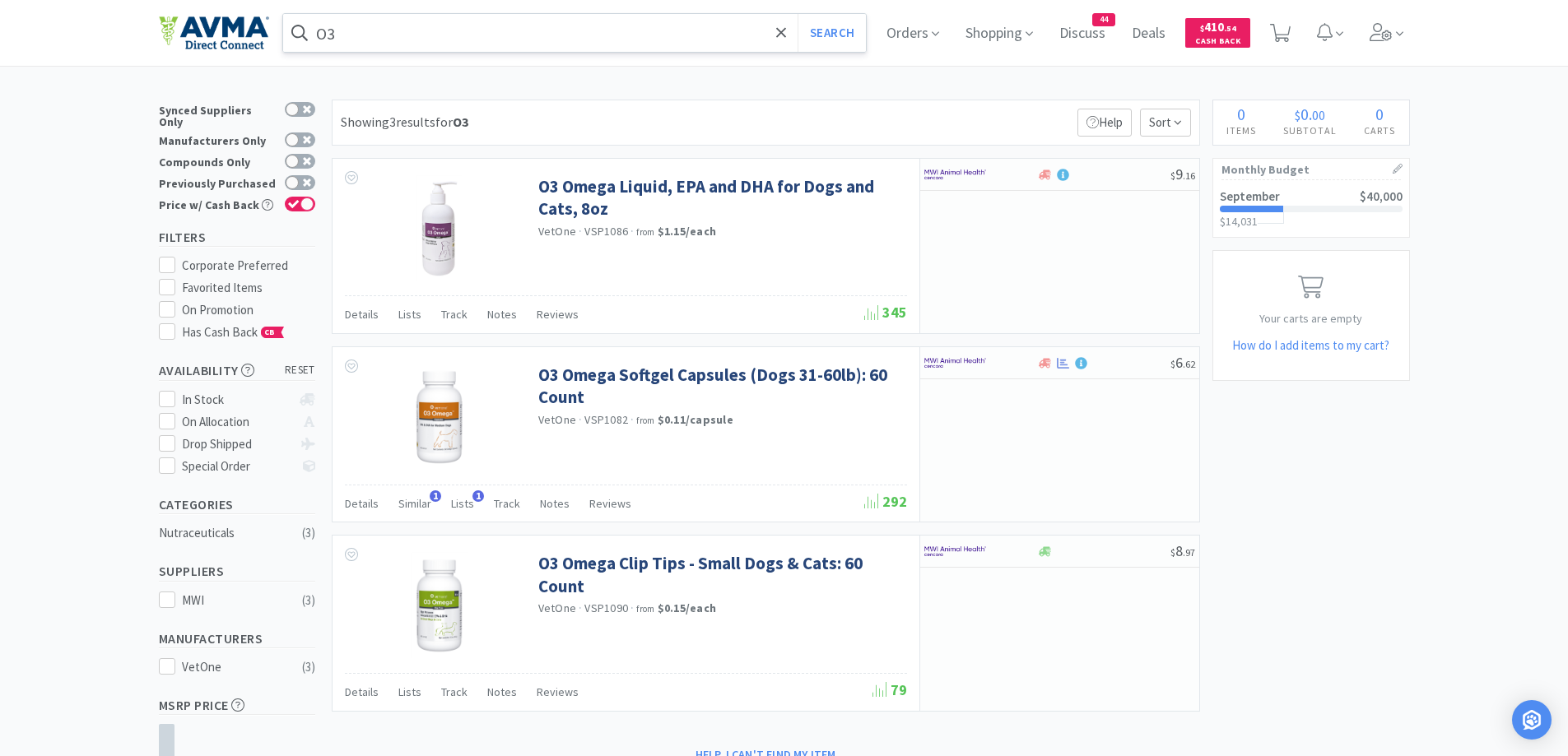
click at [679, 90] on div "O3 Search Orders Shopping Discuss Discuss 44 Deals Deals $ 410 . 54 Cash Back ×…" at bounding box center [784, 447] width 1568 height 895
click at [1298, 481] on div "× Filter Results Synced Suppliers Only Manufacturers Only Compounds Only Previo…" at bounding box center [784, 497] width 1251 height 795
click at [1379, 499] on div "× Filter Results Synced Suppliers Only Manufacturers Only Compounds Only Previo…" at bounding box center [784, 497] width 1251 height 795
click at [912, 81] on div "O3 Search Orders Shopping Discuss Discuss 44 Deals Deals $ 410 . 54 Cash Back ×…" at bounding box center [784, 447] width 1568 height 895
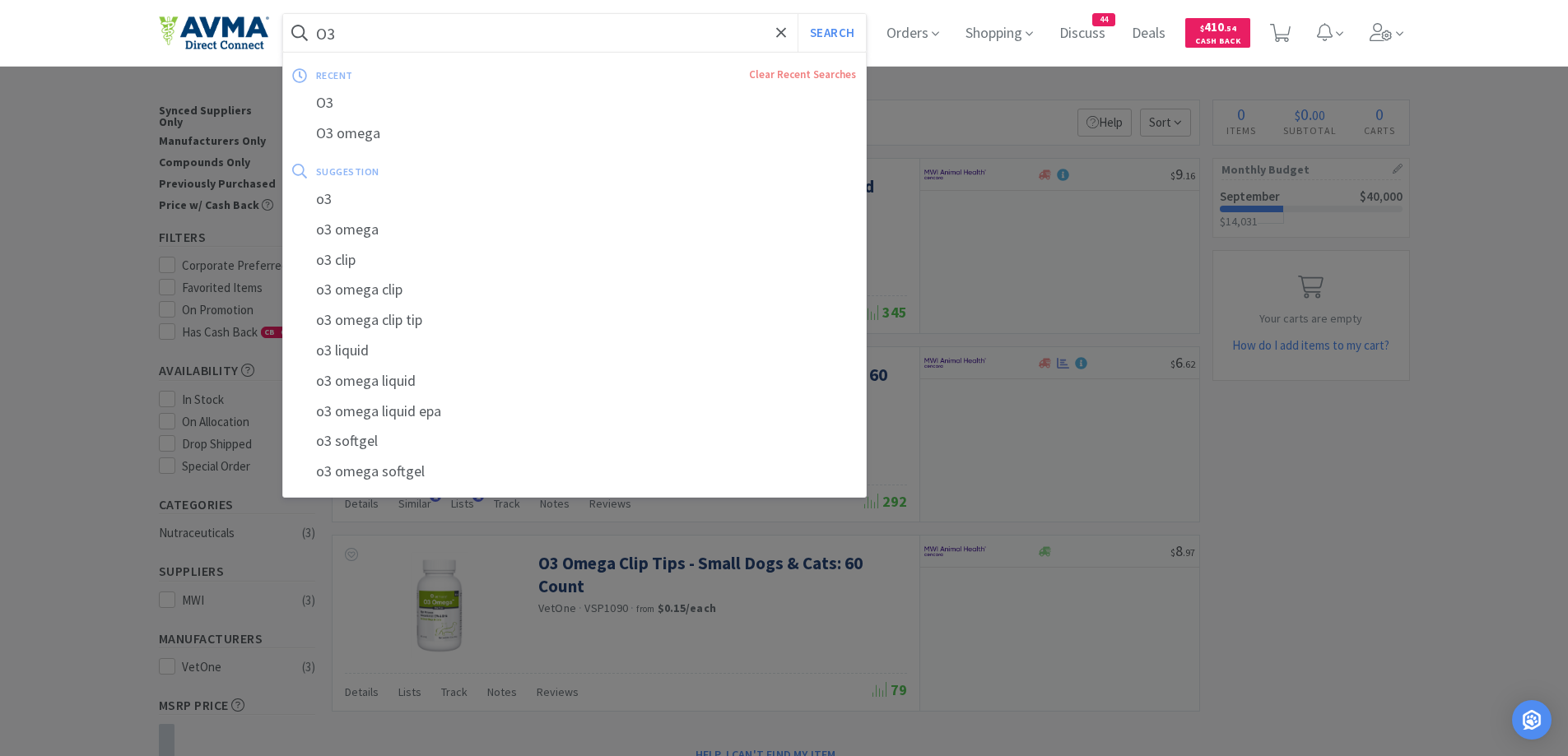
click at [415, 37] on input "O3" at bounding box center [575, 33] width 583 height 38
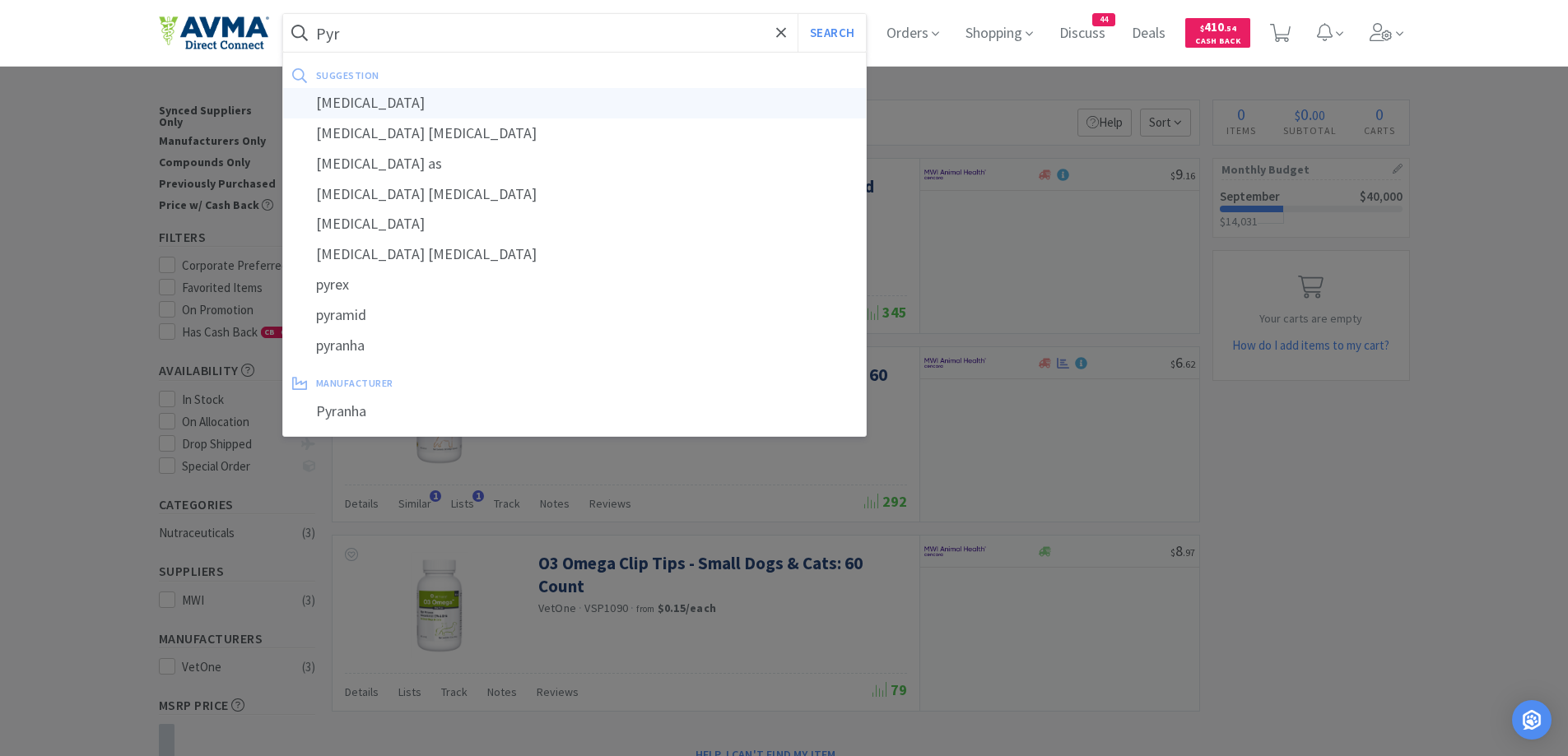
click at [381, 108] on div "pyrantel" at bounding box center [575, 102] width 583 height 30
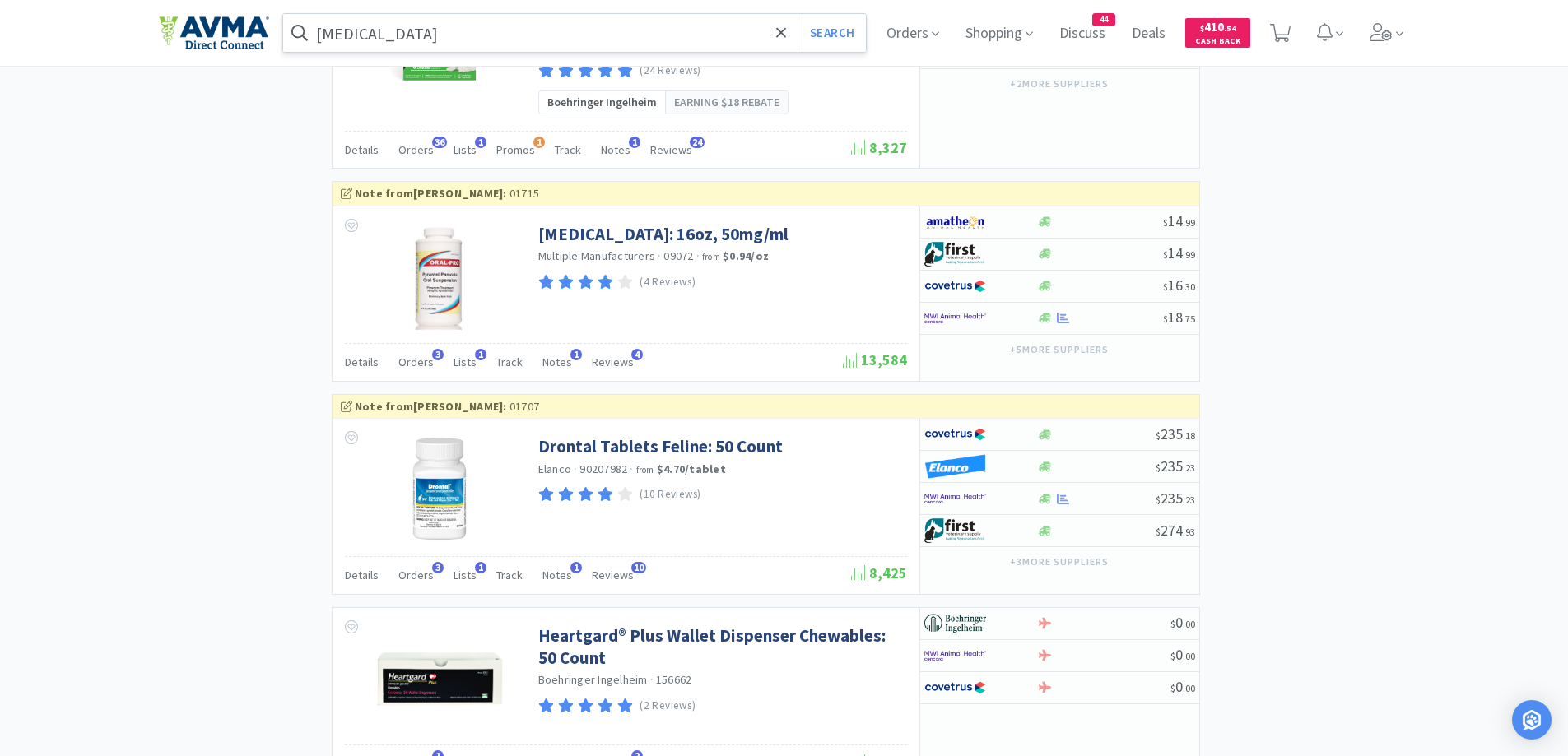
scroll to position [1810, 0]
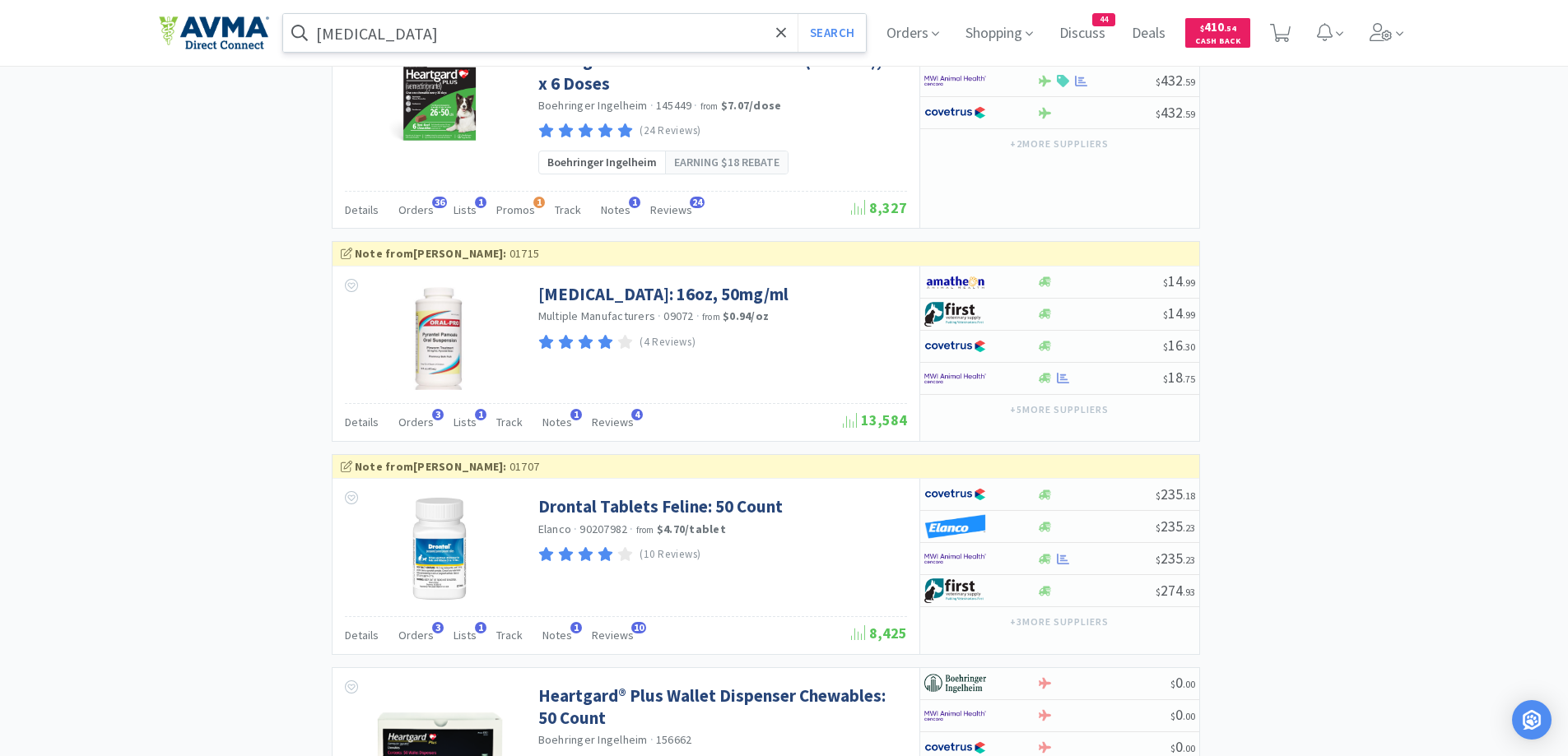
click at [1366, 424] on div "× Filter Results Synced Suppliers Only Manufacturers Only Compounds Only Previo…" at bounding box center [784, 143] width 1251 height 3706
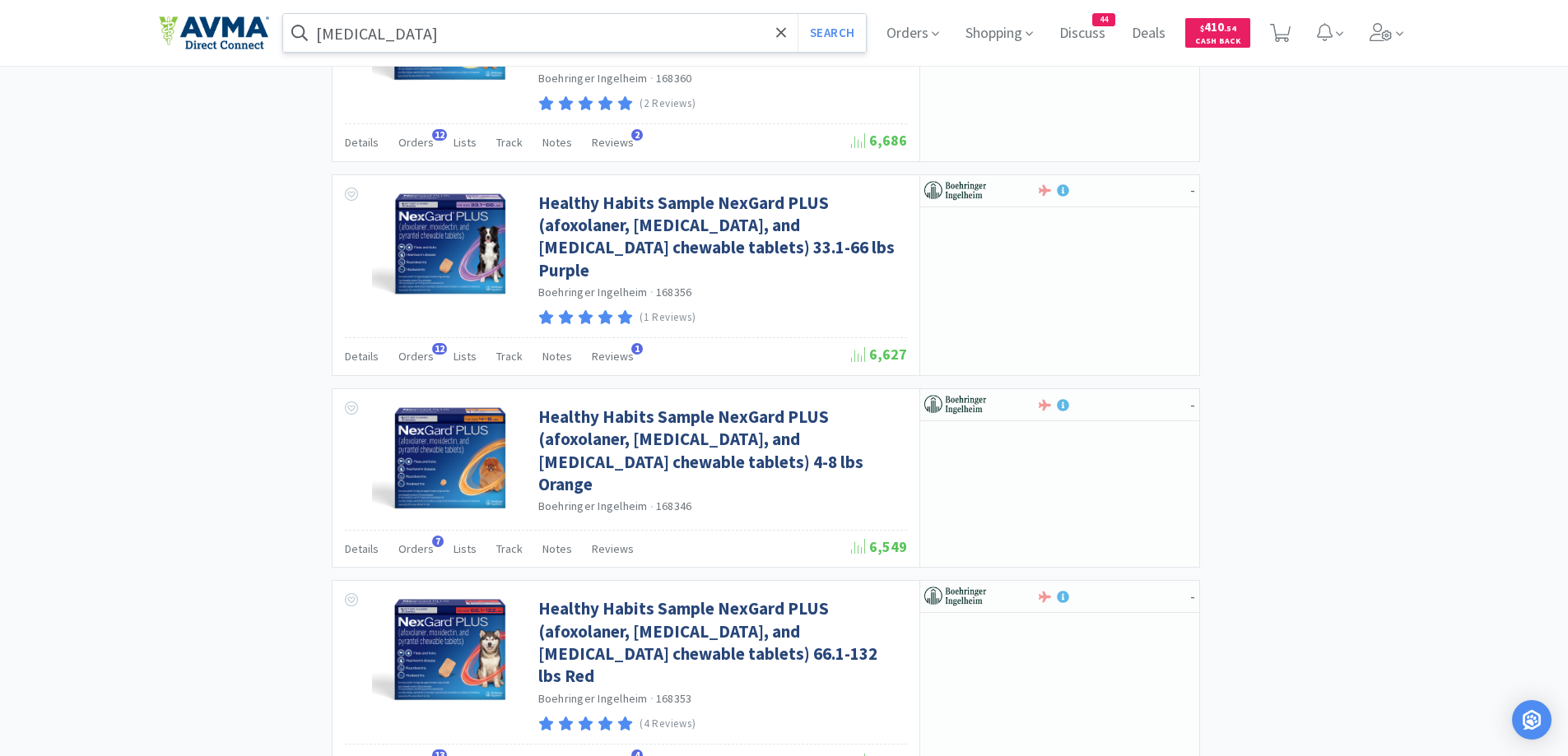
scroll to position [3006, 0]
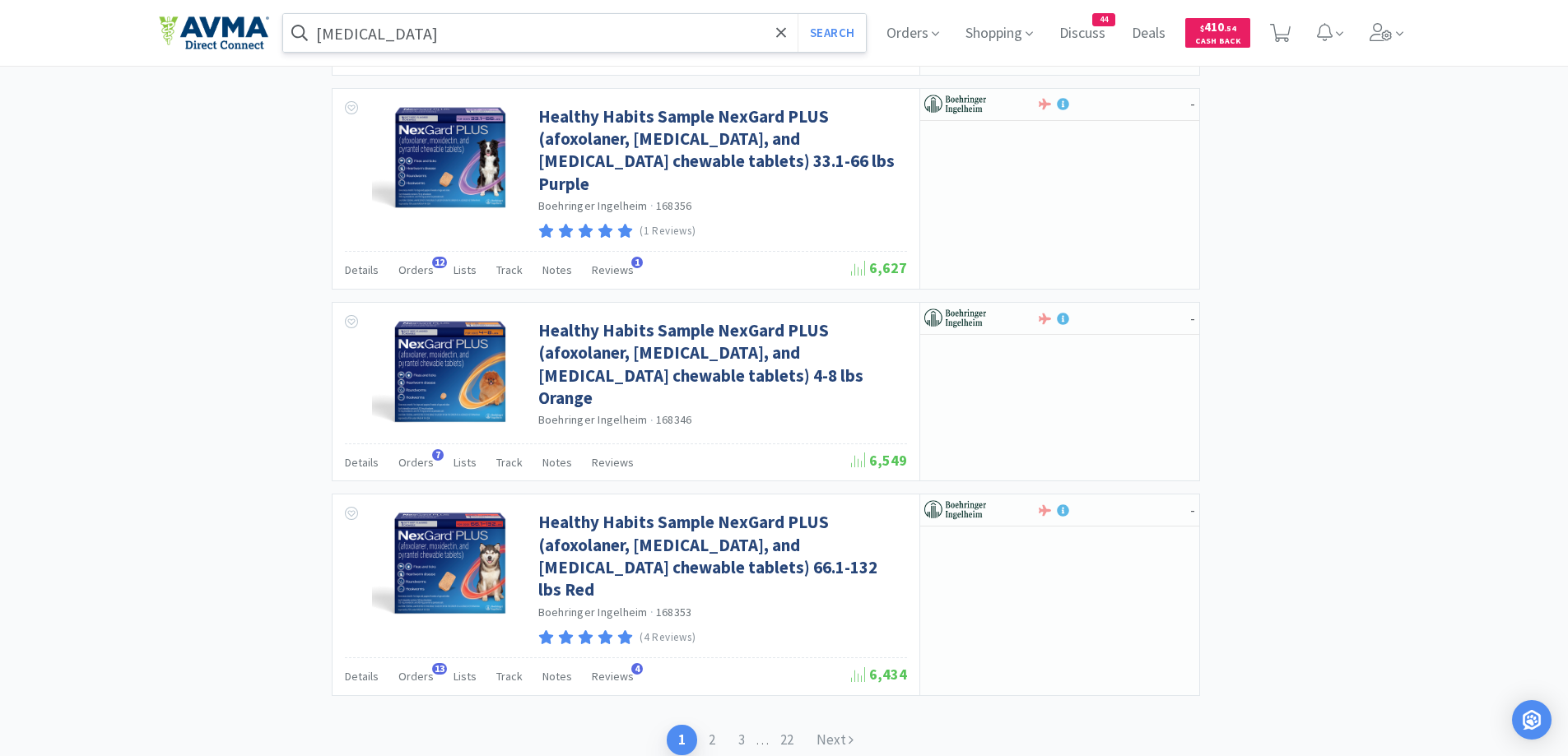
click at [854, 732] on icon at bounding box center [851, 739] width 5 height 14
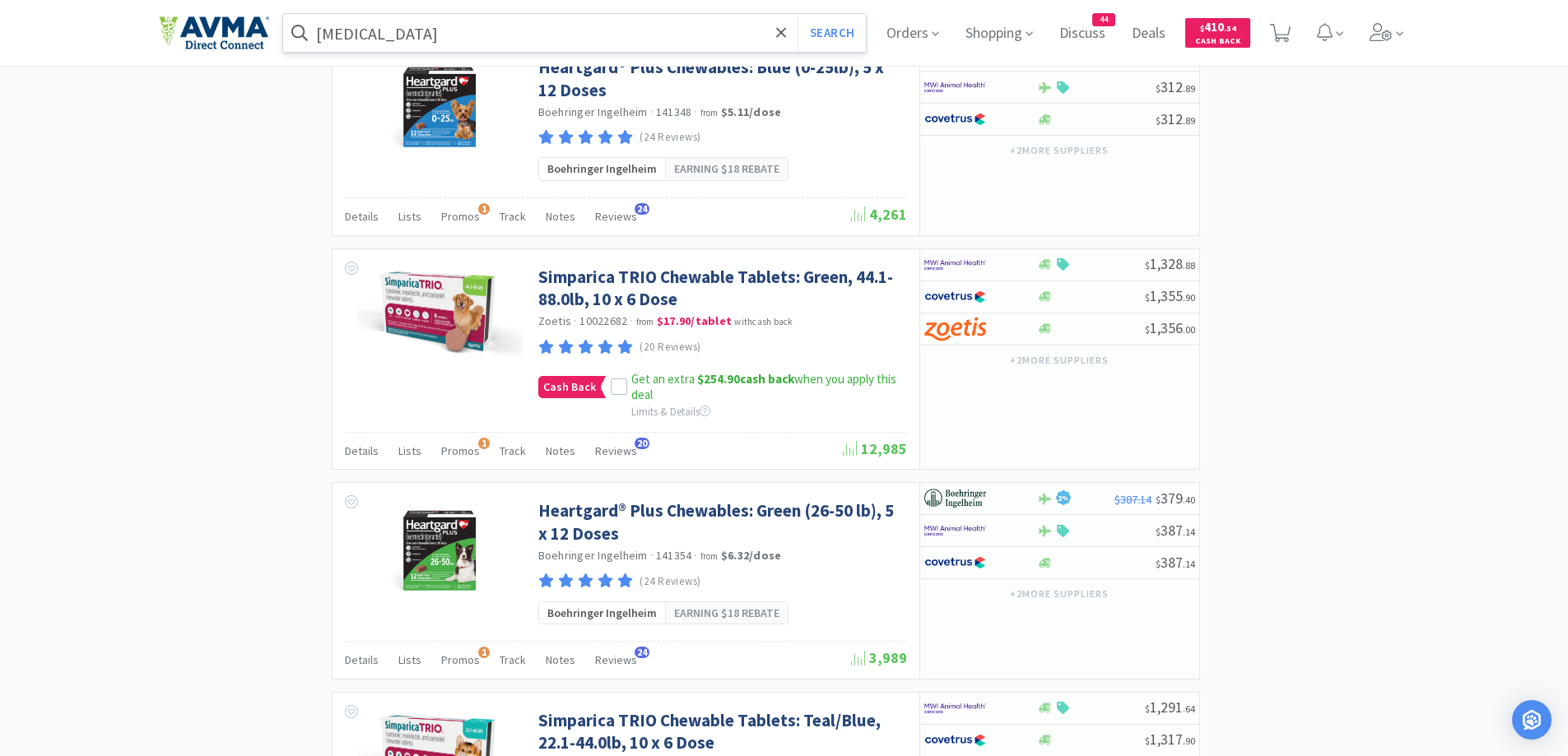
scroll to position [2944, 0]
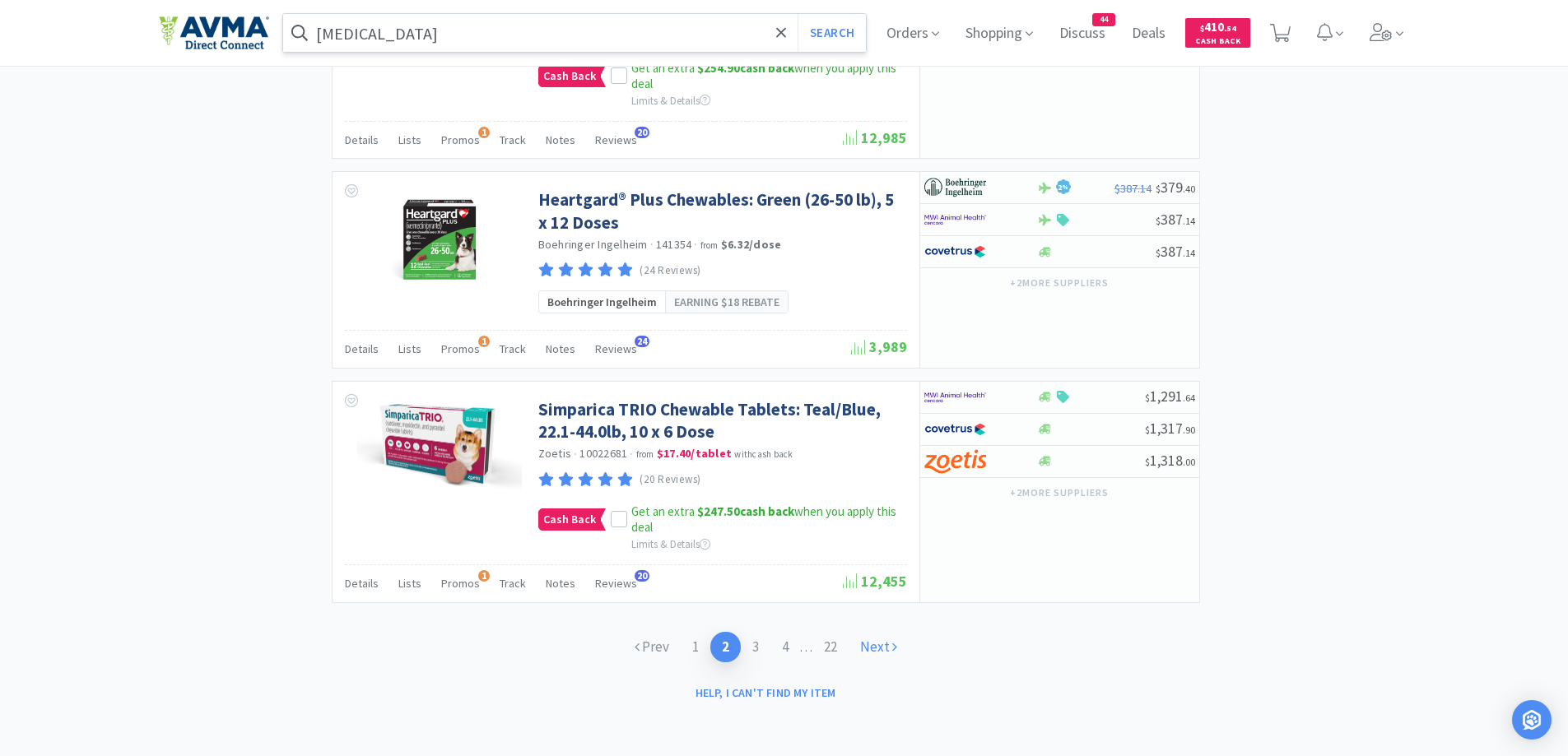
click at [904, 656] on link "Next" at bounding box center [879, 647] width 60 height 30
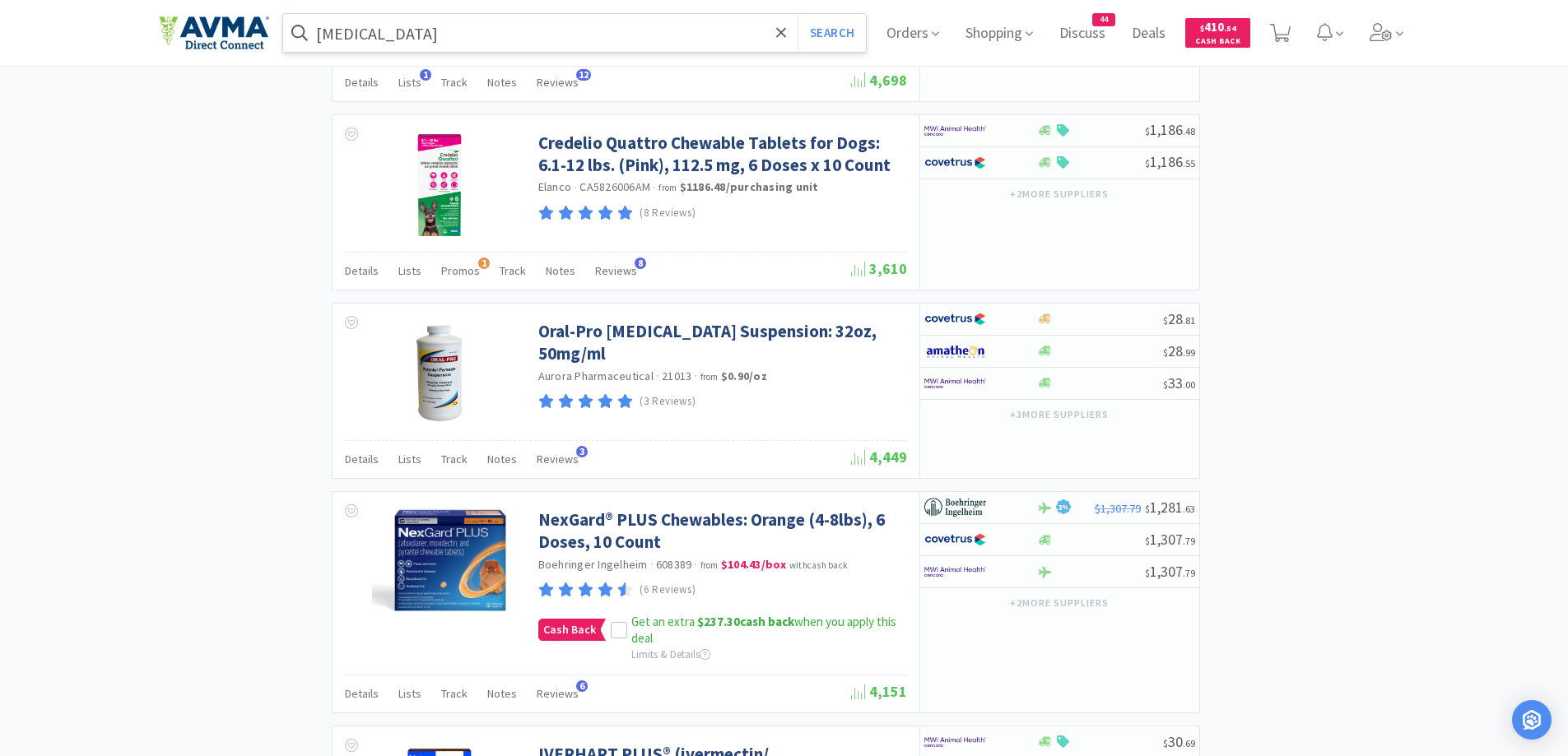
scroll to position [2303, 0]
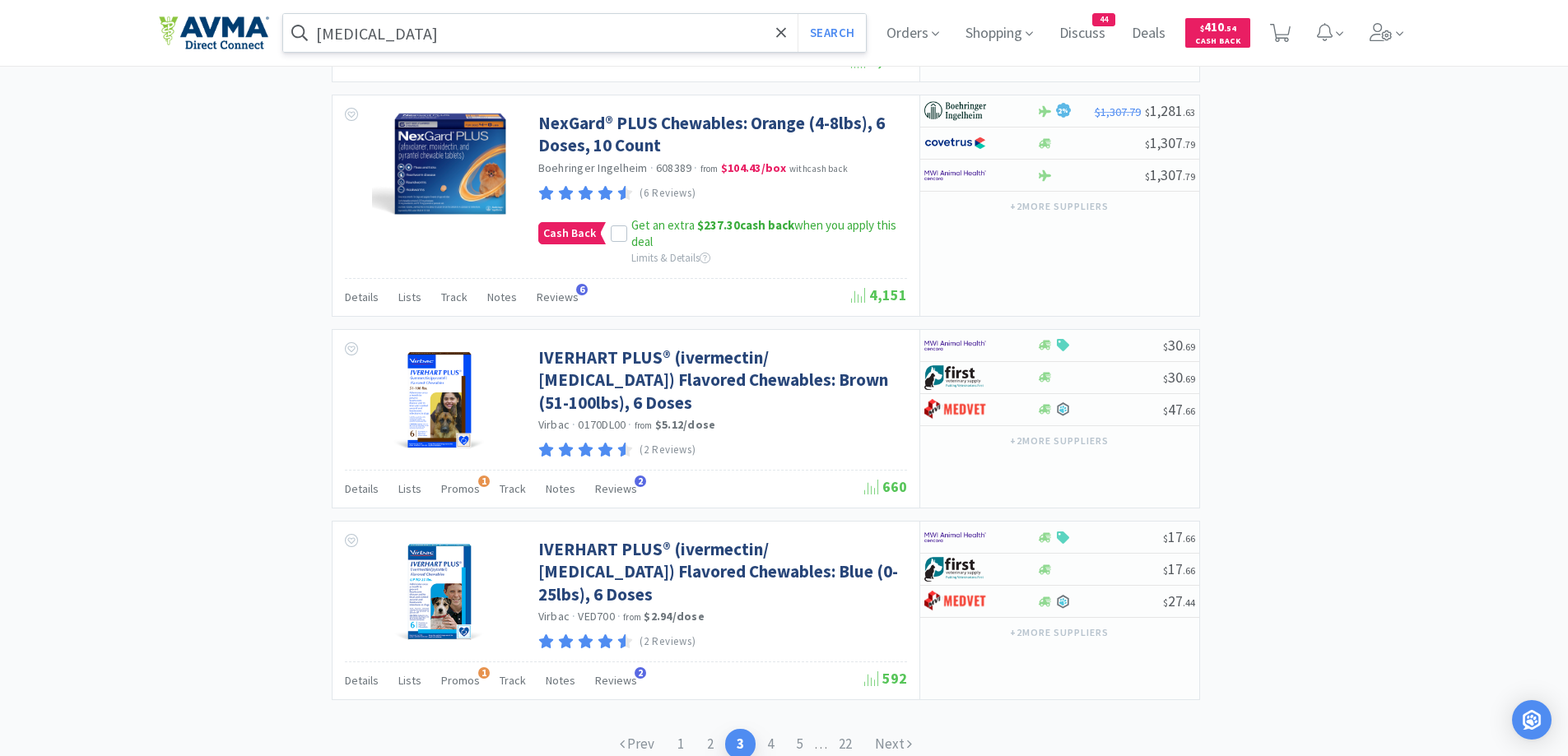
scroll to position [2637, 0]
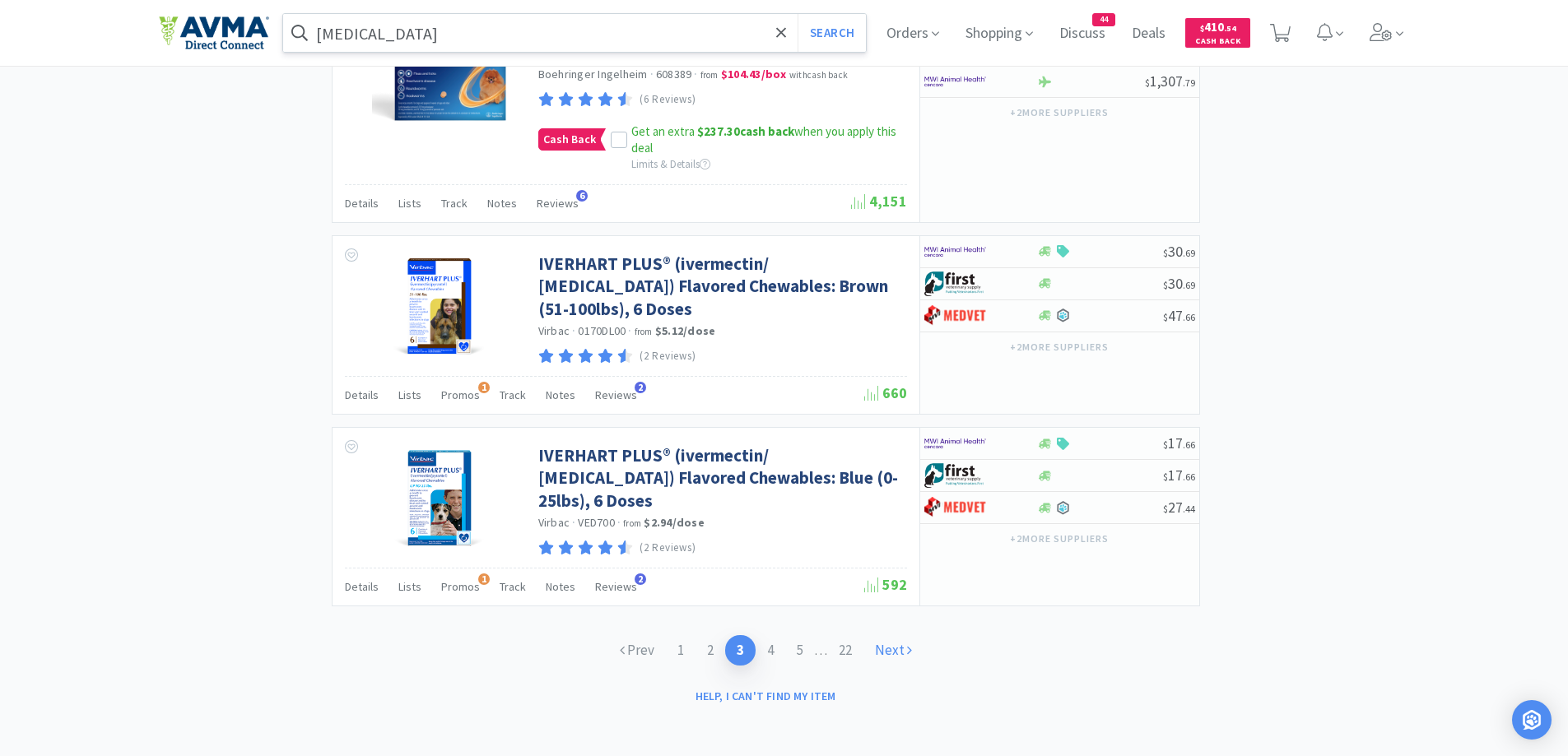
click at [898, 643] on link "Next" at bounding box center [893, 650] width 60 height 30
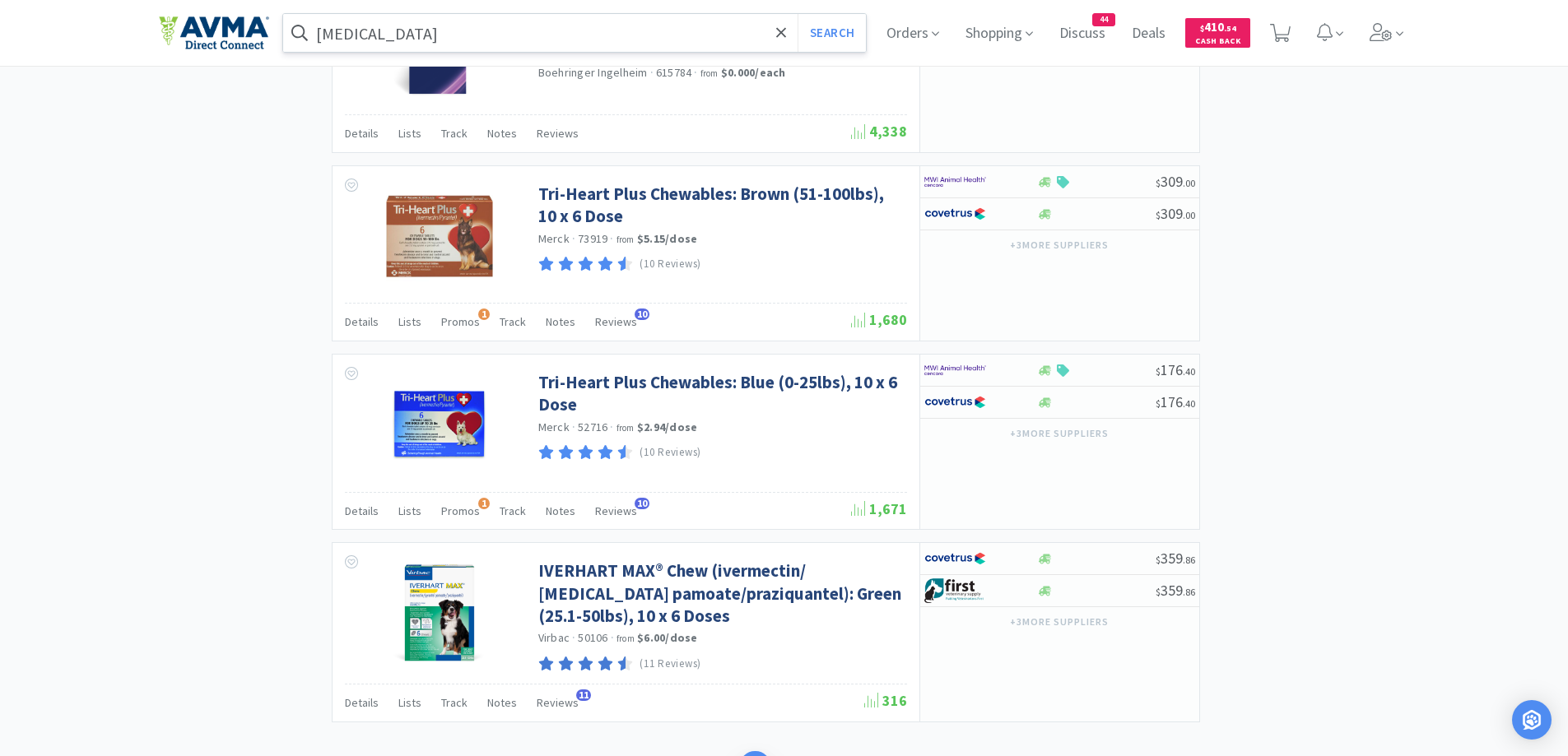
scroll to position [2397, 0]
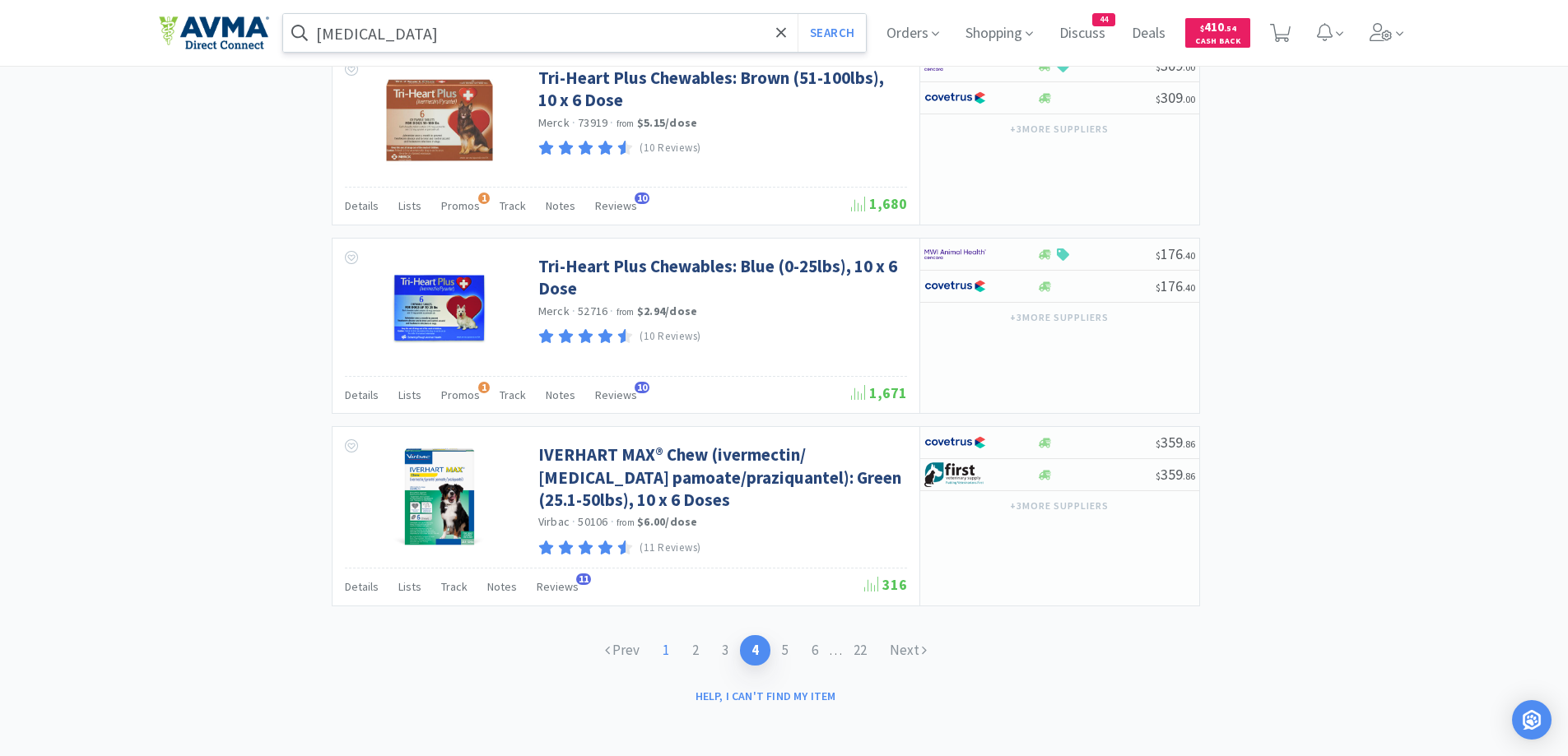
click at [669, 646] on link "1" at bounding box center [666, 650] width 29 height 30
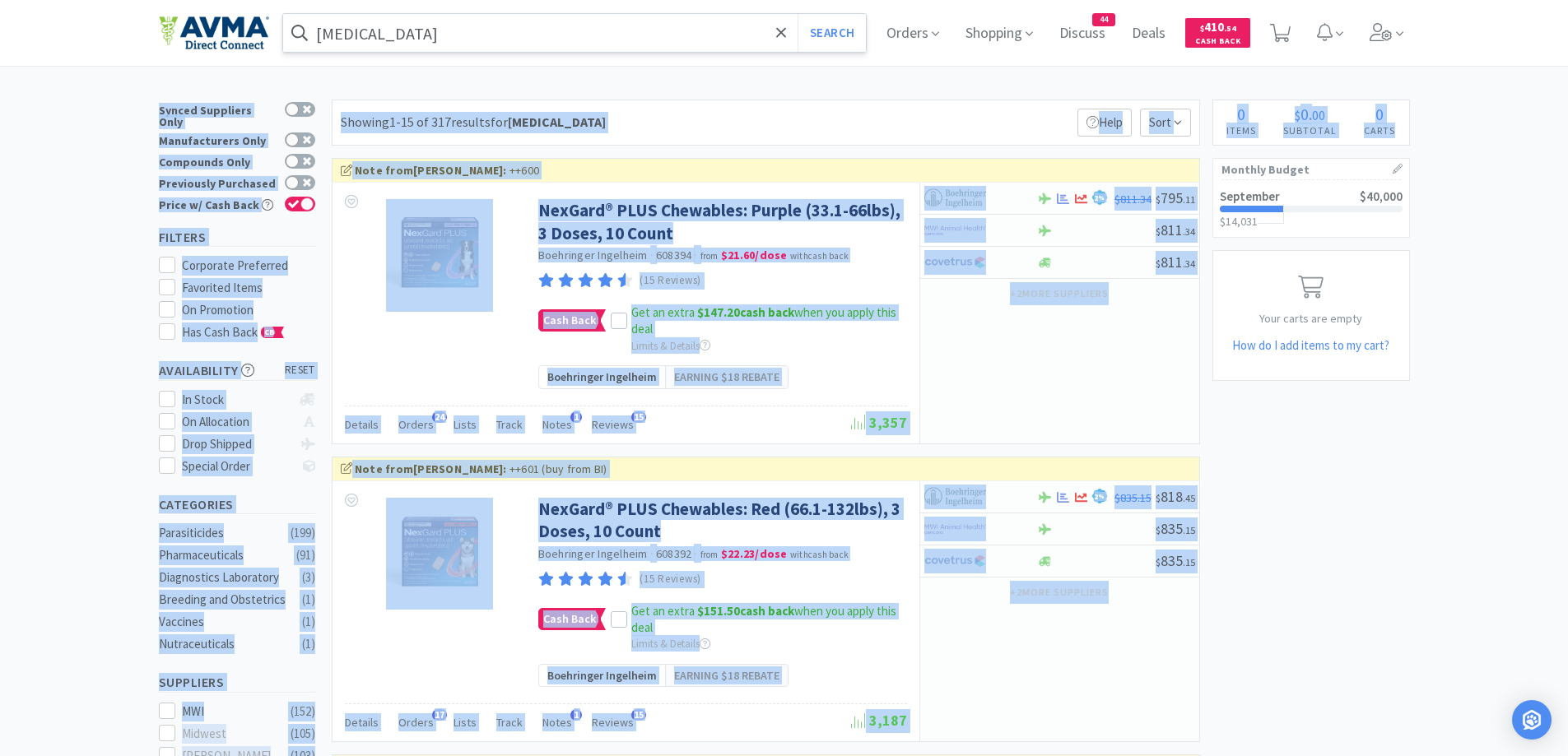
drag, startPoint x: 1567, startPoint y: 65, endPoint x: 1580, endPoint y: 142, distance: 78.1
click at [1568, 142] on html "pyrantel Search Orders Shopping Discuss Discuss 44 Deals Deals $ 410 . 54 Cash …" at bounding box center [784, 378] width 1568 height 756
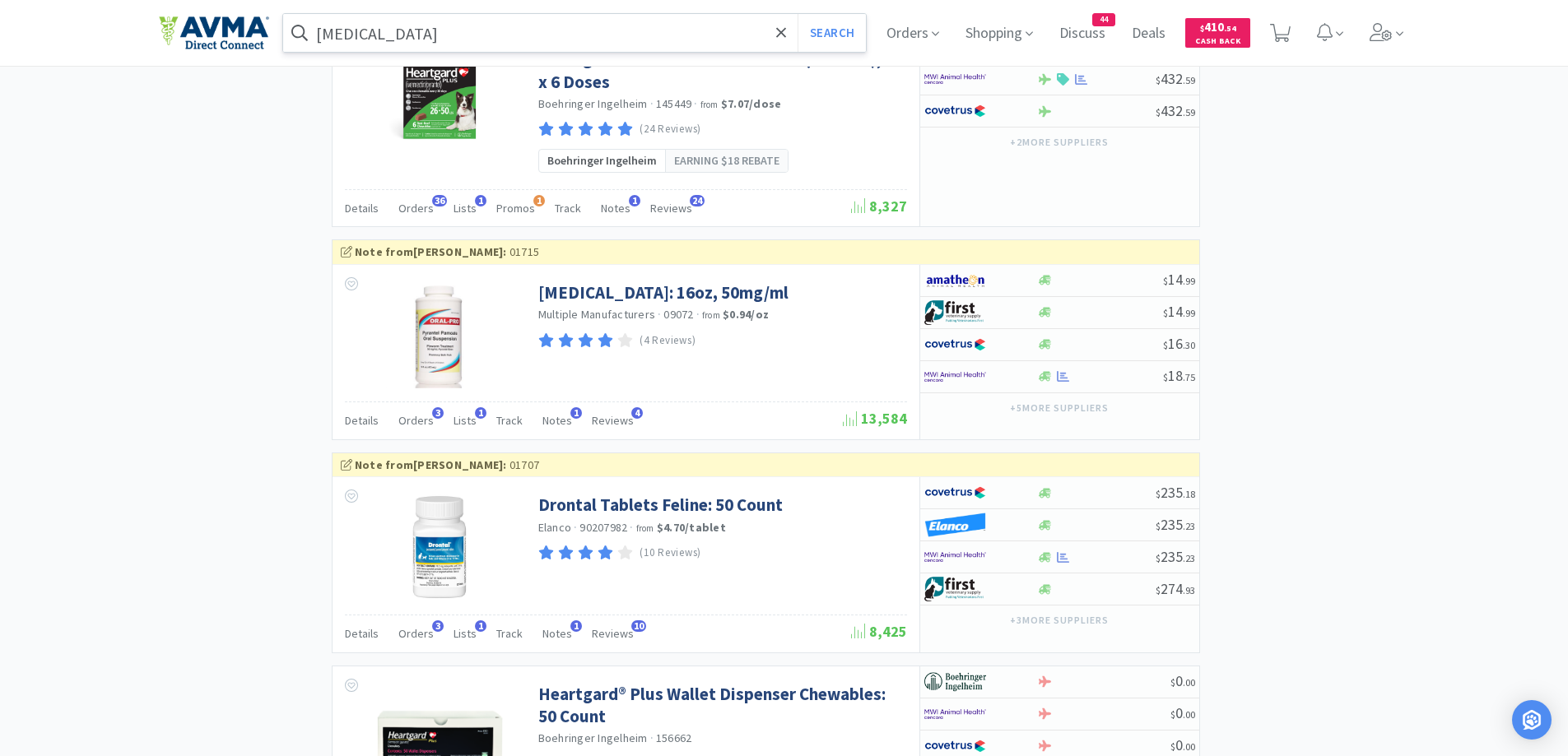
scroll to position [1810, 0]
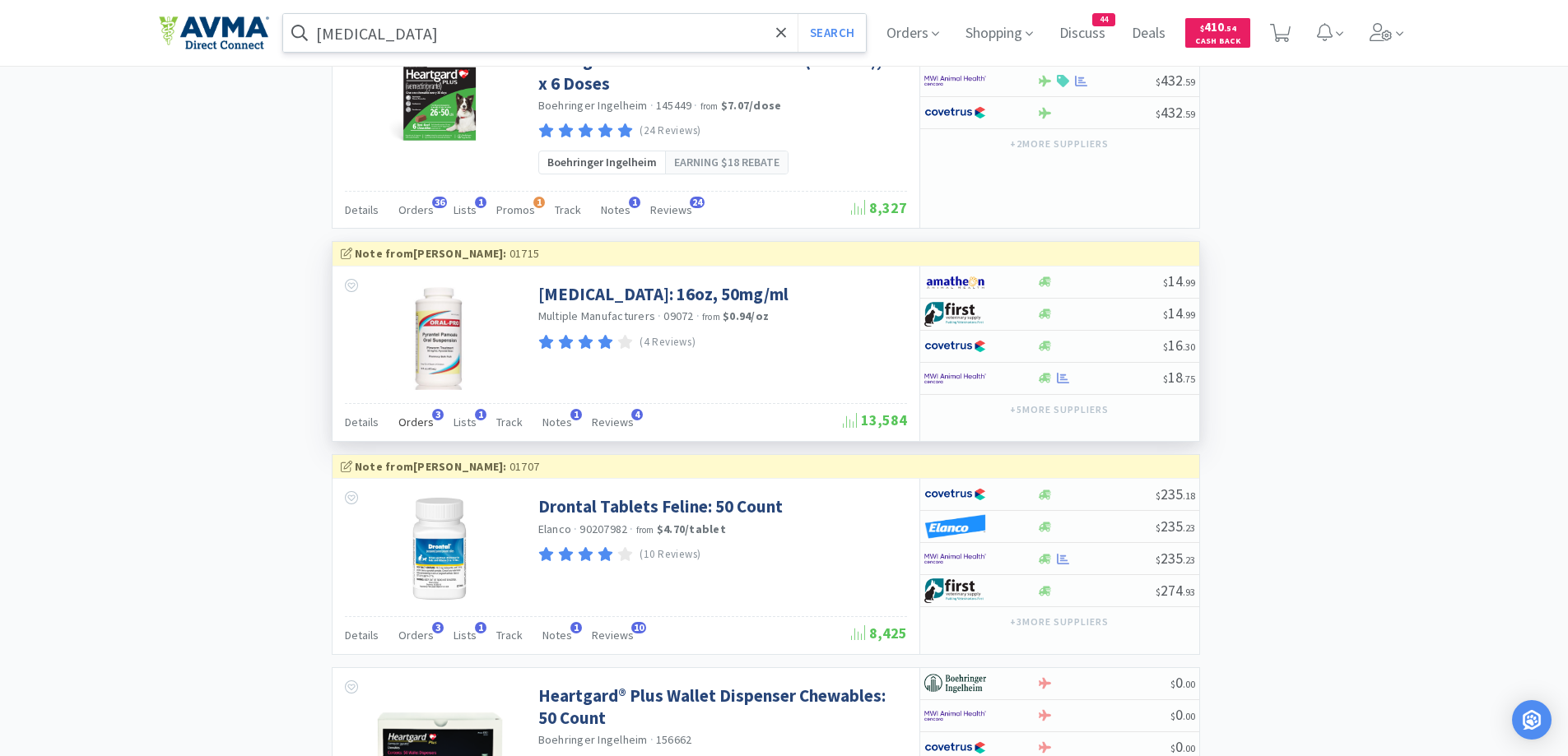
click at [420, 421] on span "Orders" at bounding box center [415, 422] width 35 height 15
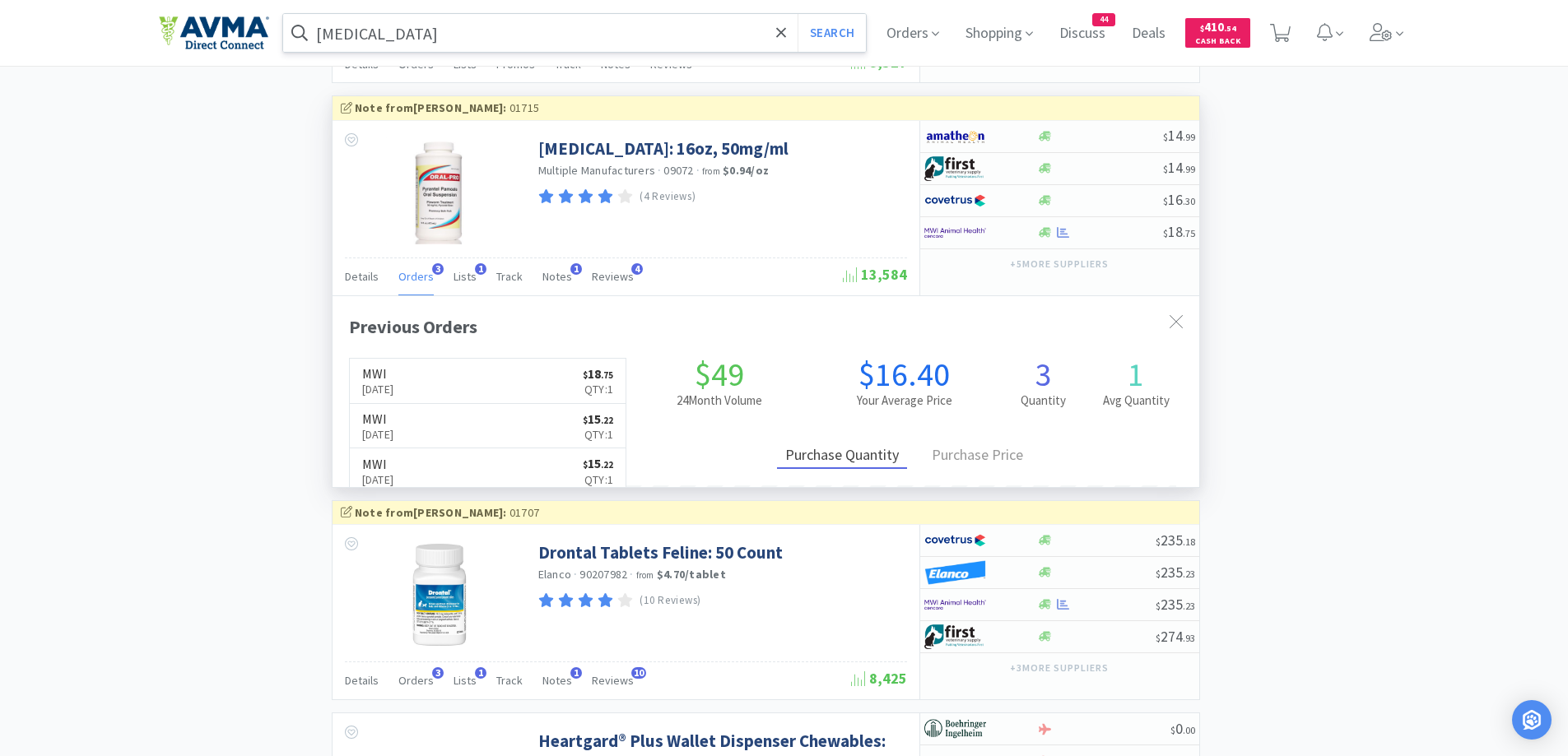
scroll to position [1974, 0]
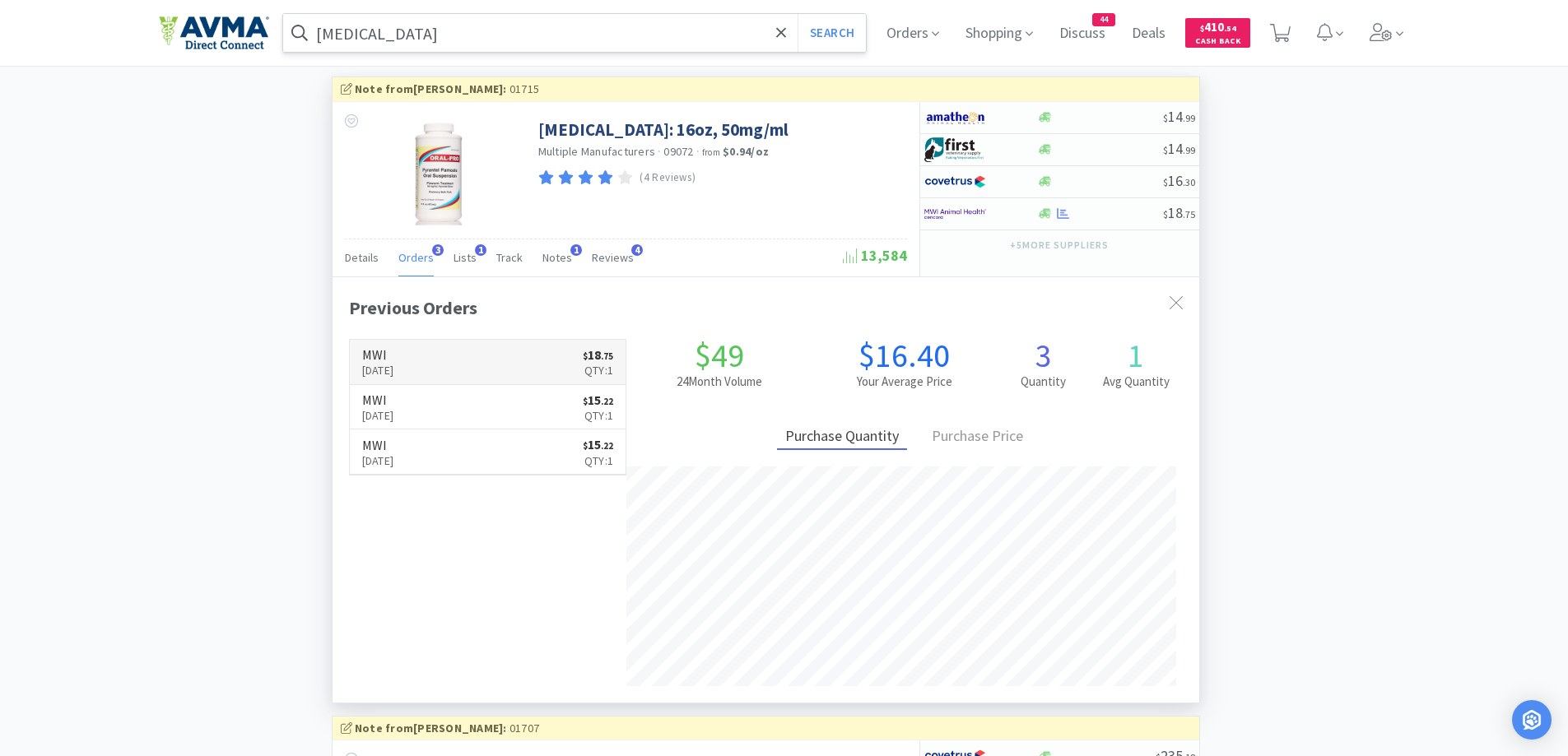
click at [505, 354] on link "MWI Aug 22nd, 2025 $ 18 . 75 Qty: 1" at bounding box center [488, 363] width 277 height 46
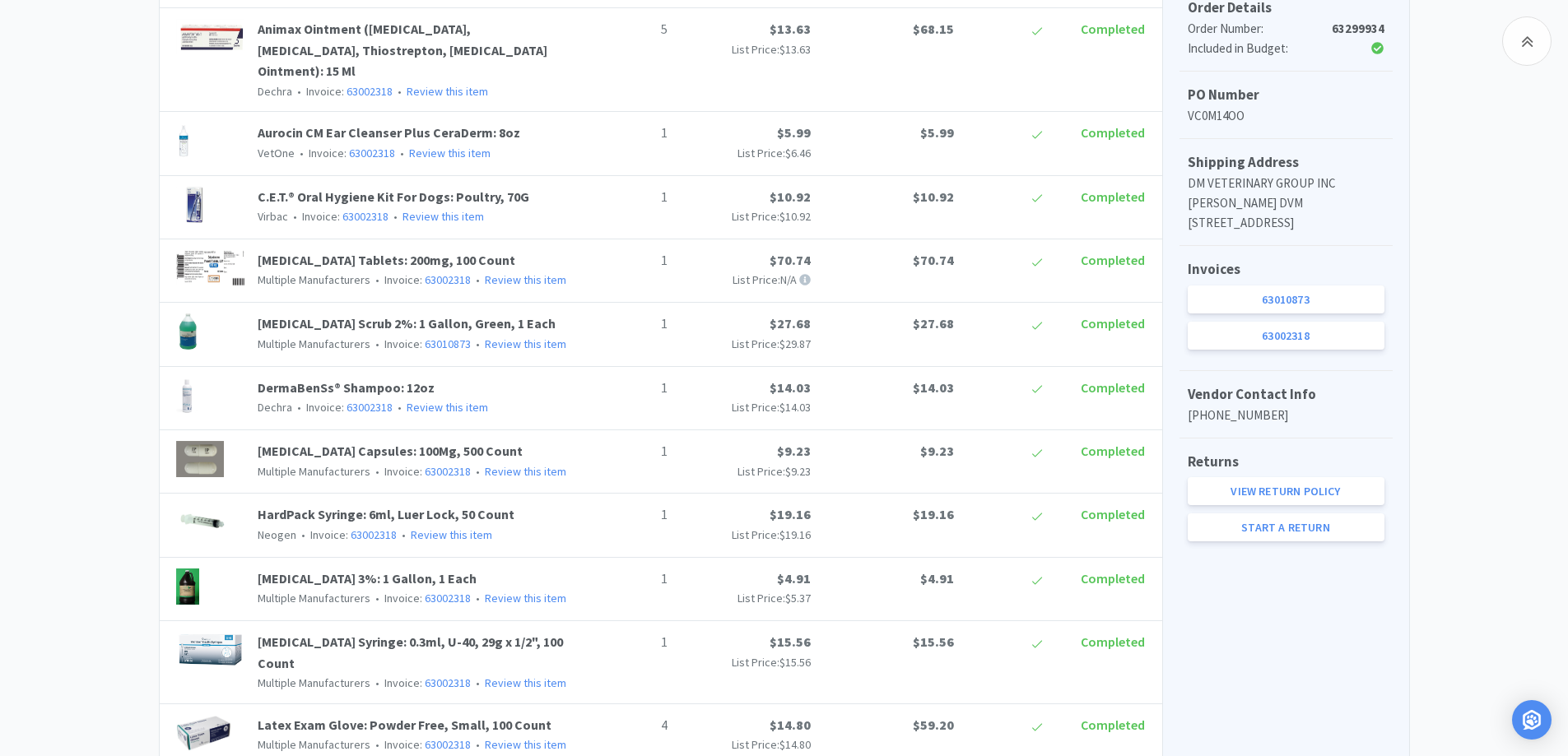
scroll to position [493, 0]
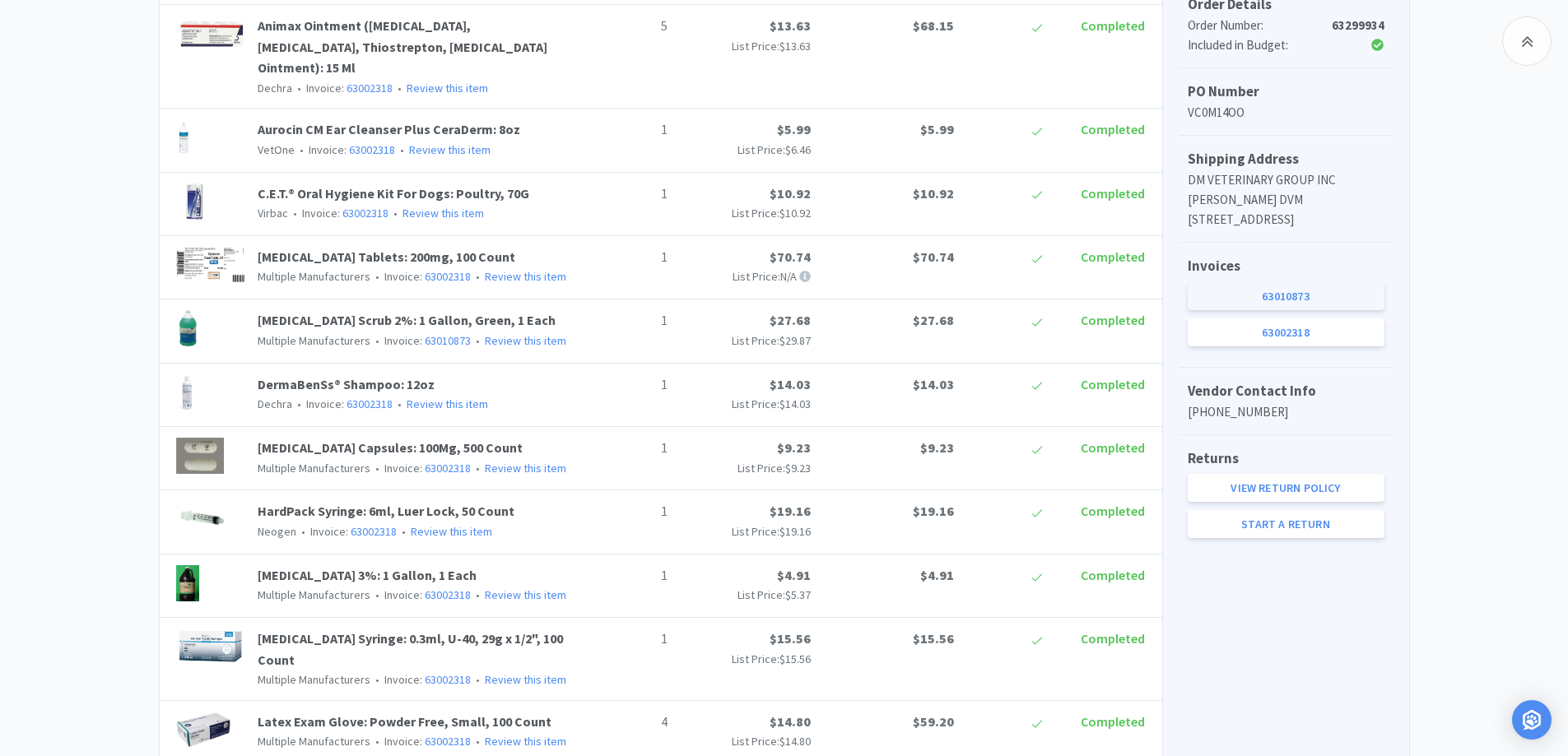
click at [1244, 310] on link "63010873" at bounding box center [1286, 296] width 196 height 28
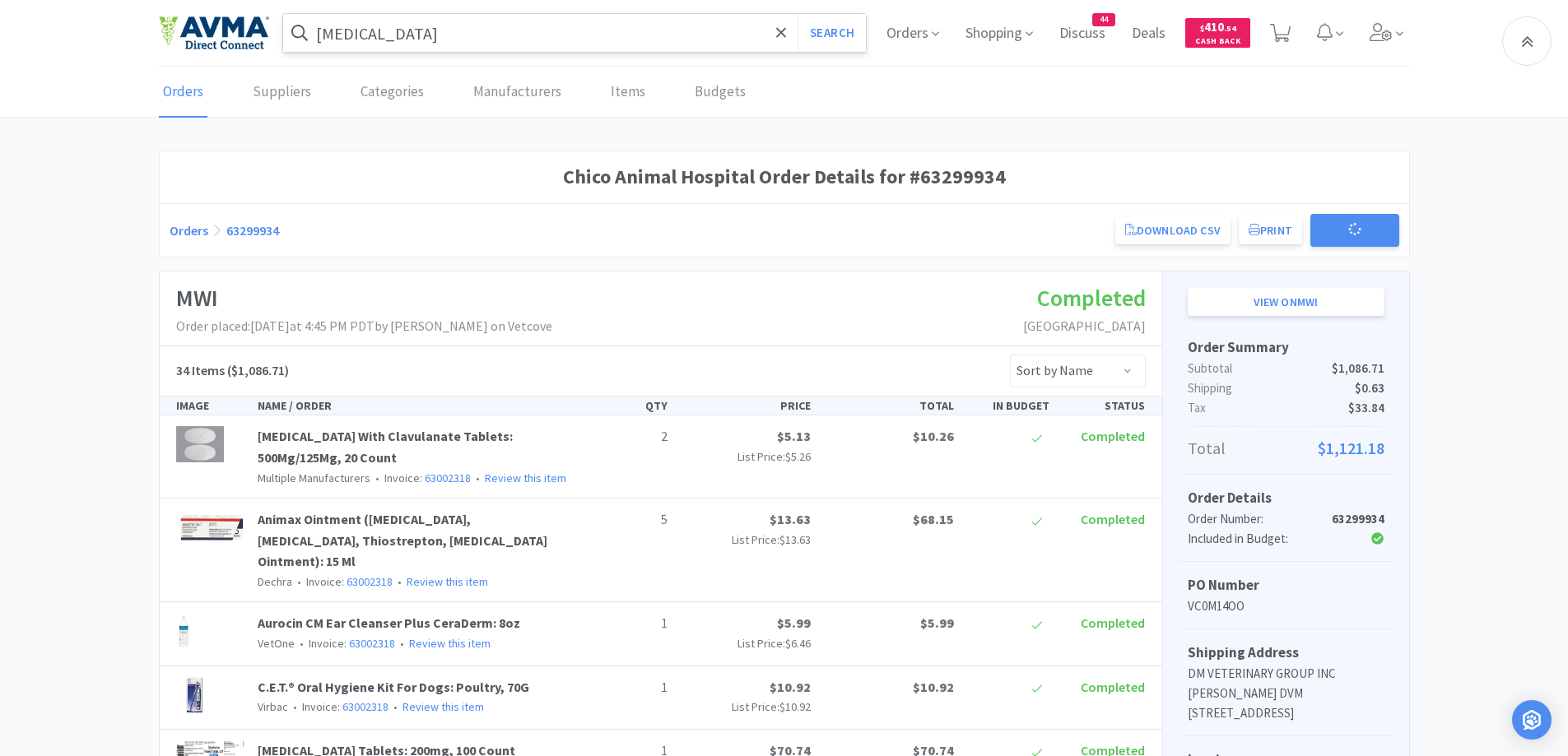
scroll to position [493, 0]
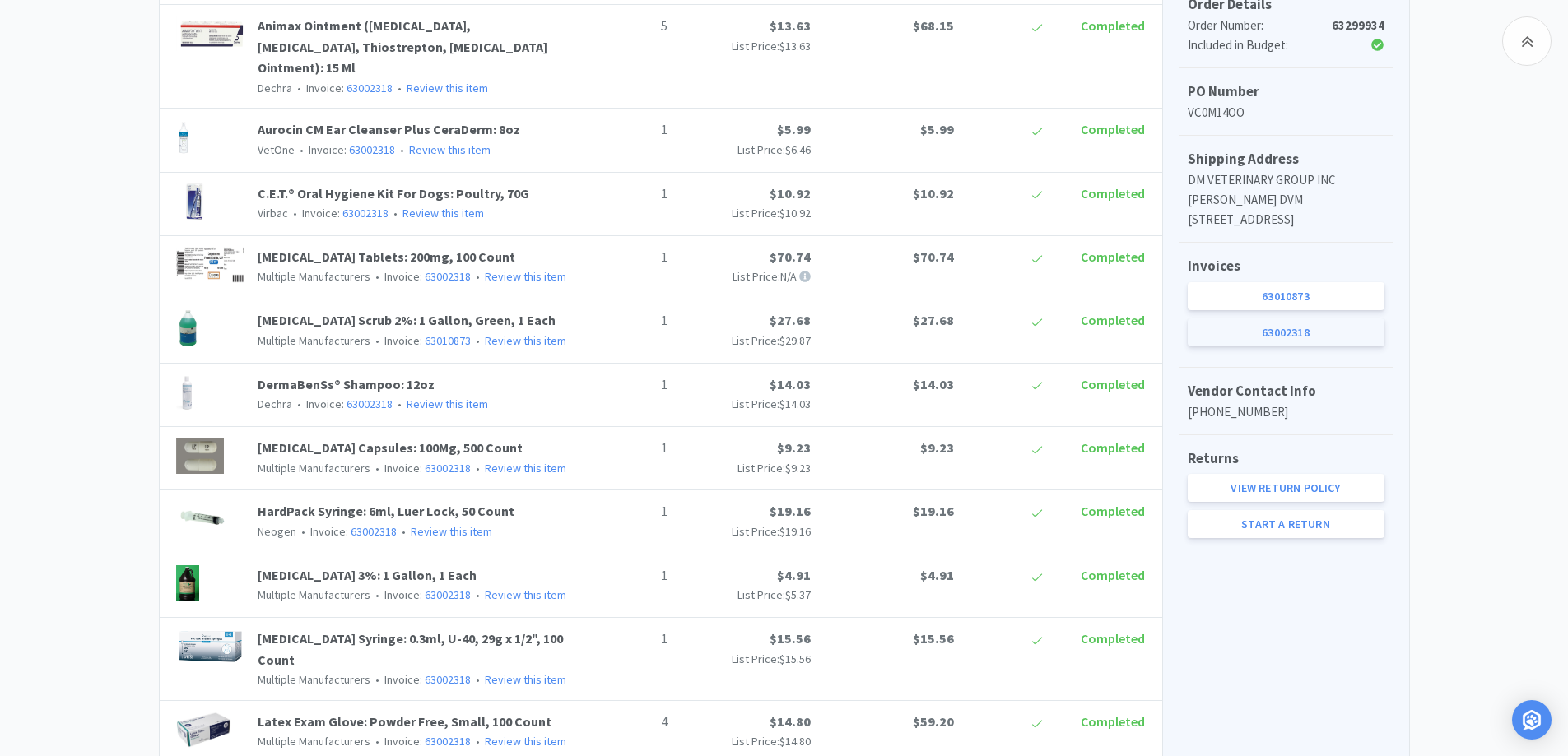
click at [1341, 346] on link "63002318" at bounding box center [1286, 332] width 196 height 28
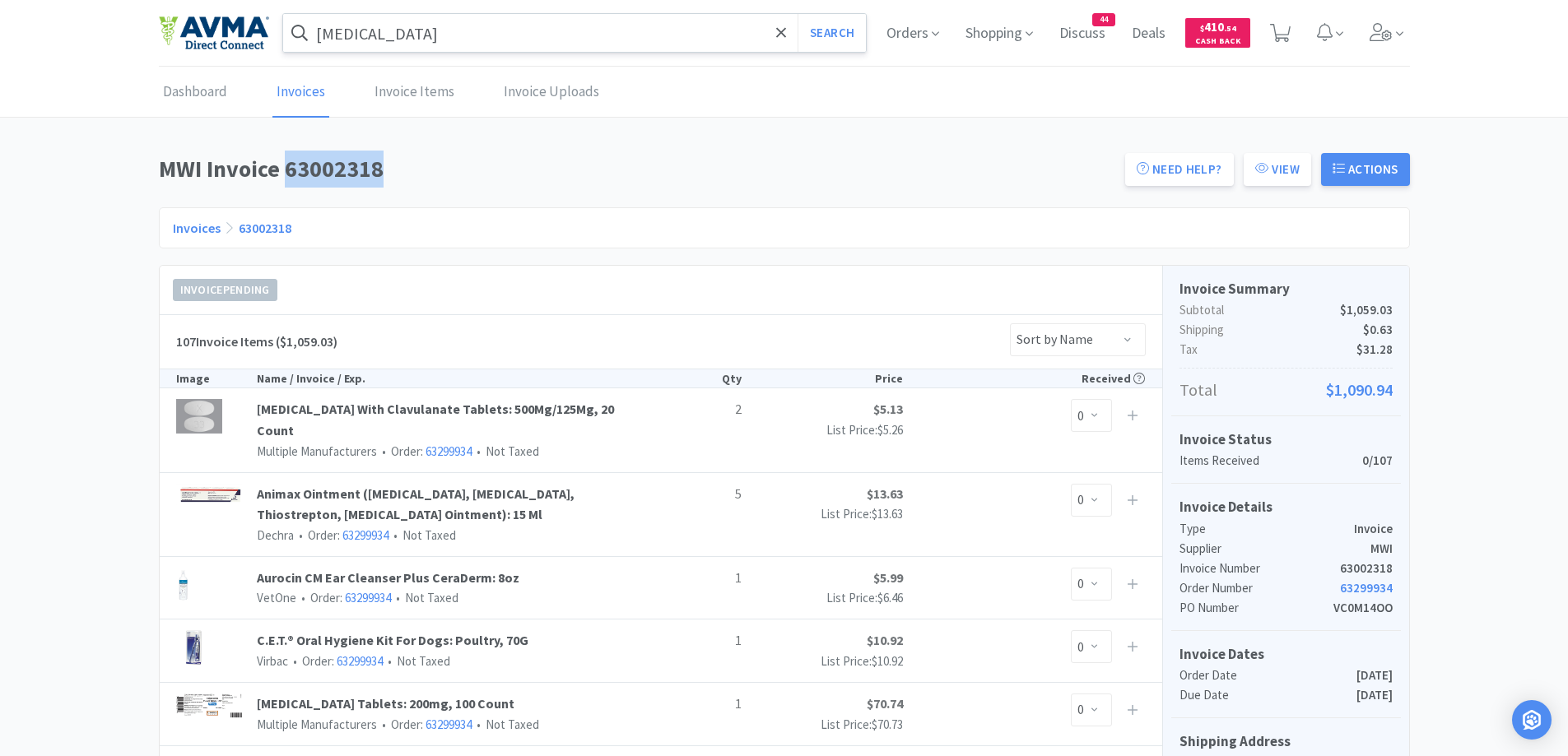
drag, startPoint x: 288, startPoint y: 163, endPoint x: 383, endPoint y: 180, distance: 96.5
click at [383, 180] on h1 "MWI Invoice 63002318" at bounding box center [637, 169] width 956 height 37
copy h1 "63002318"
click at [487, 219] on div "Invoices 63002318" at bounding box center [784, 228] width 1251 height 41
click at [862, 27] on button "Search" at bounding box center [831, 33] width 68 height 38
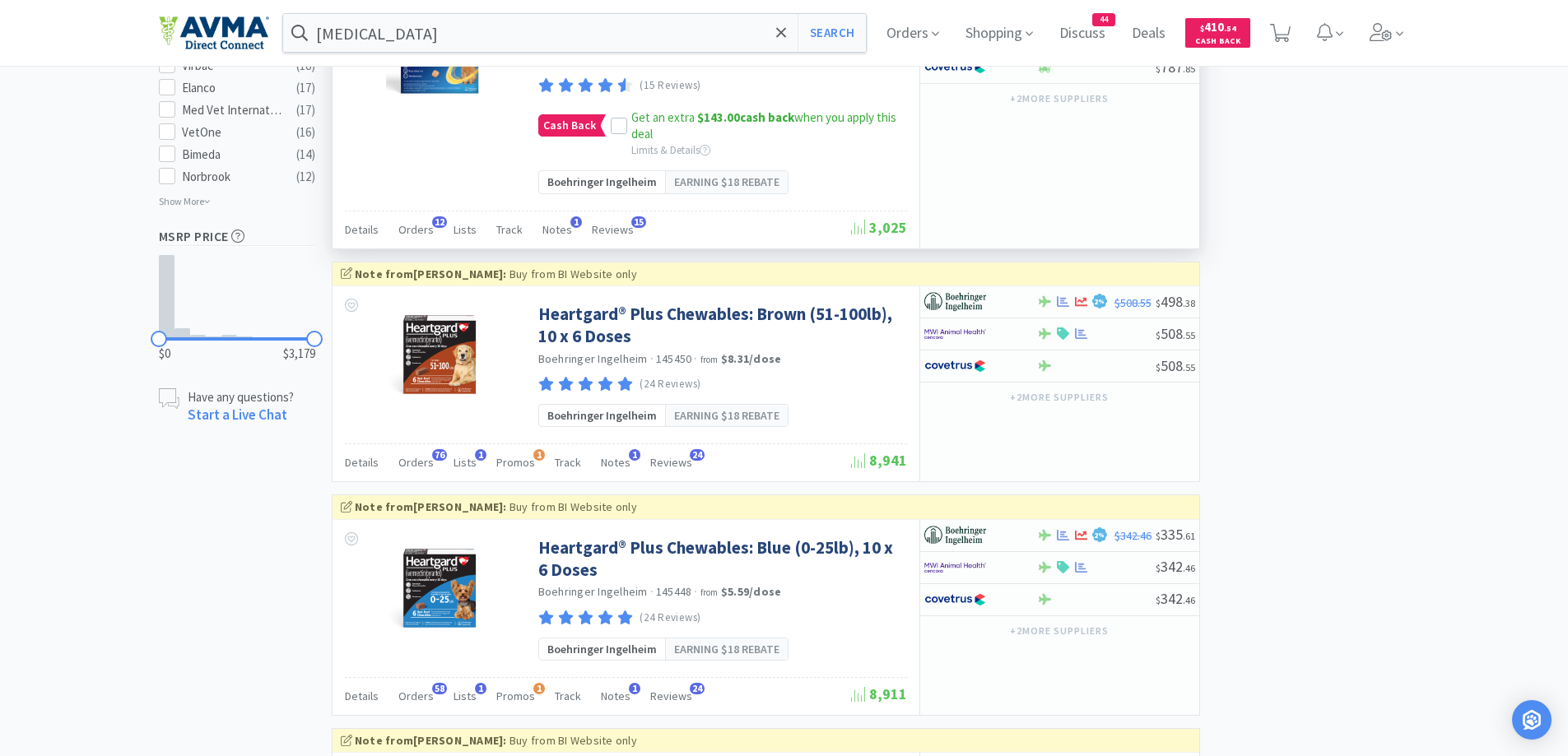
scroll to position [988, 0]
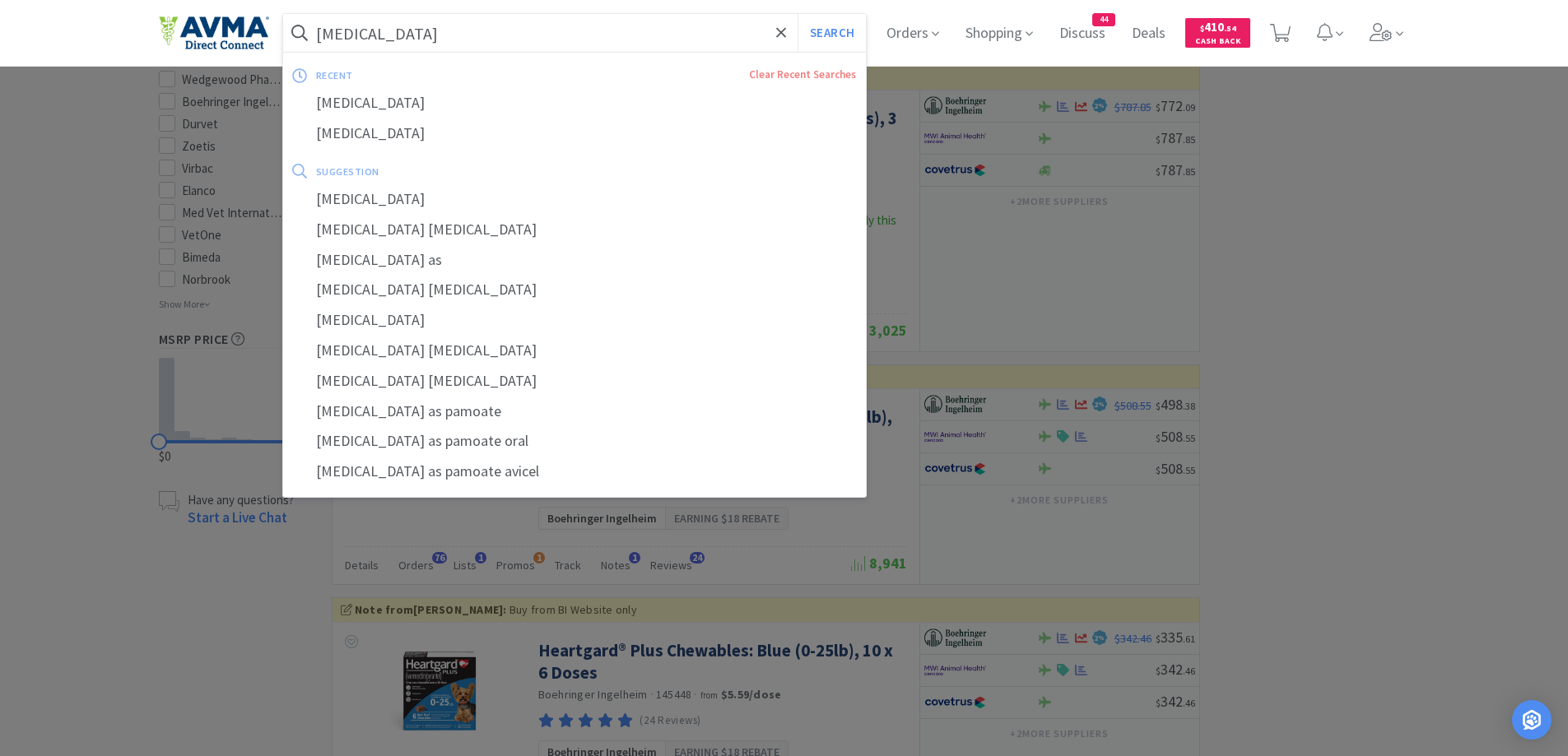
click at [637, 34] on input "pyrantel" at bounding box center [575, 33] width 583 height 38
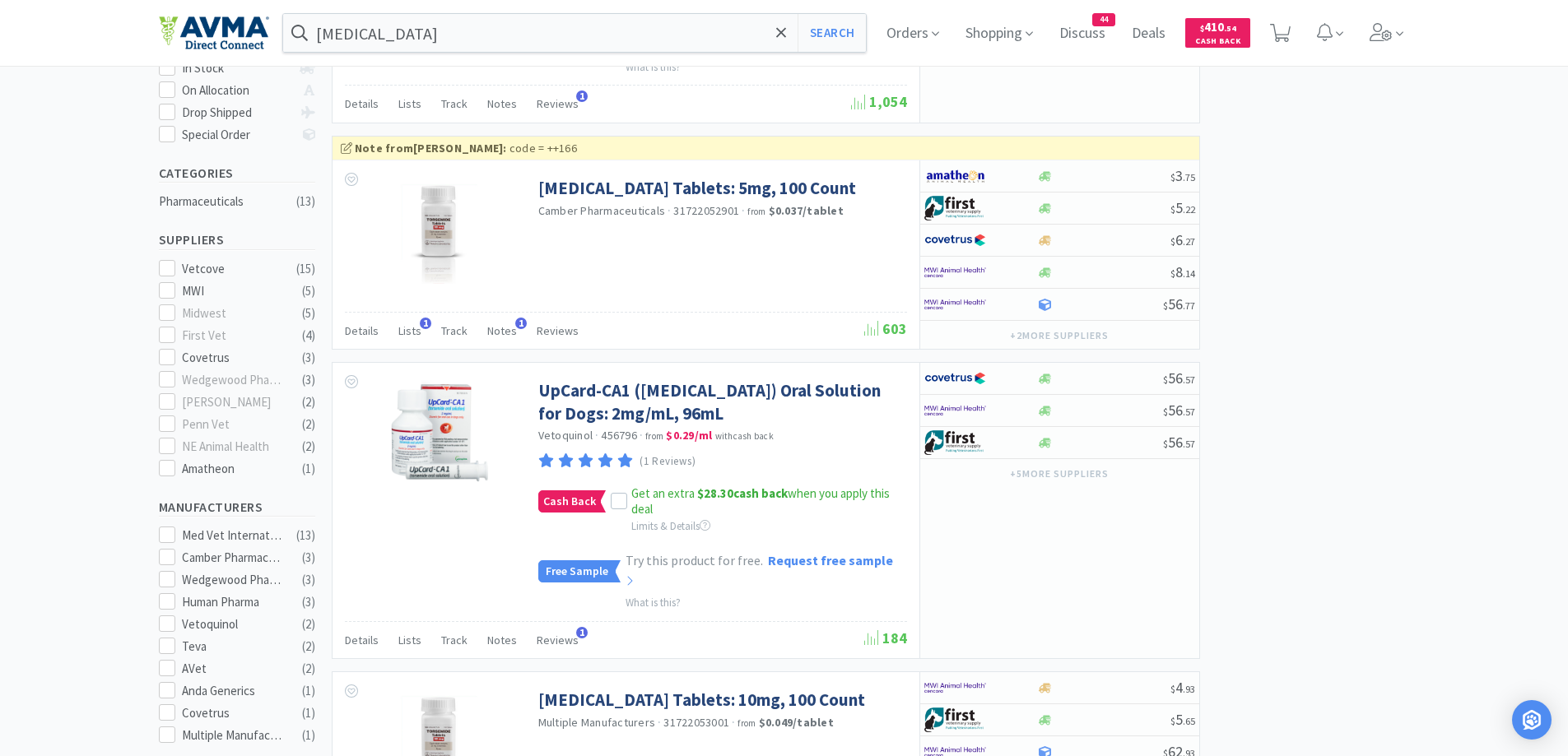
scroll to position [164, 0]
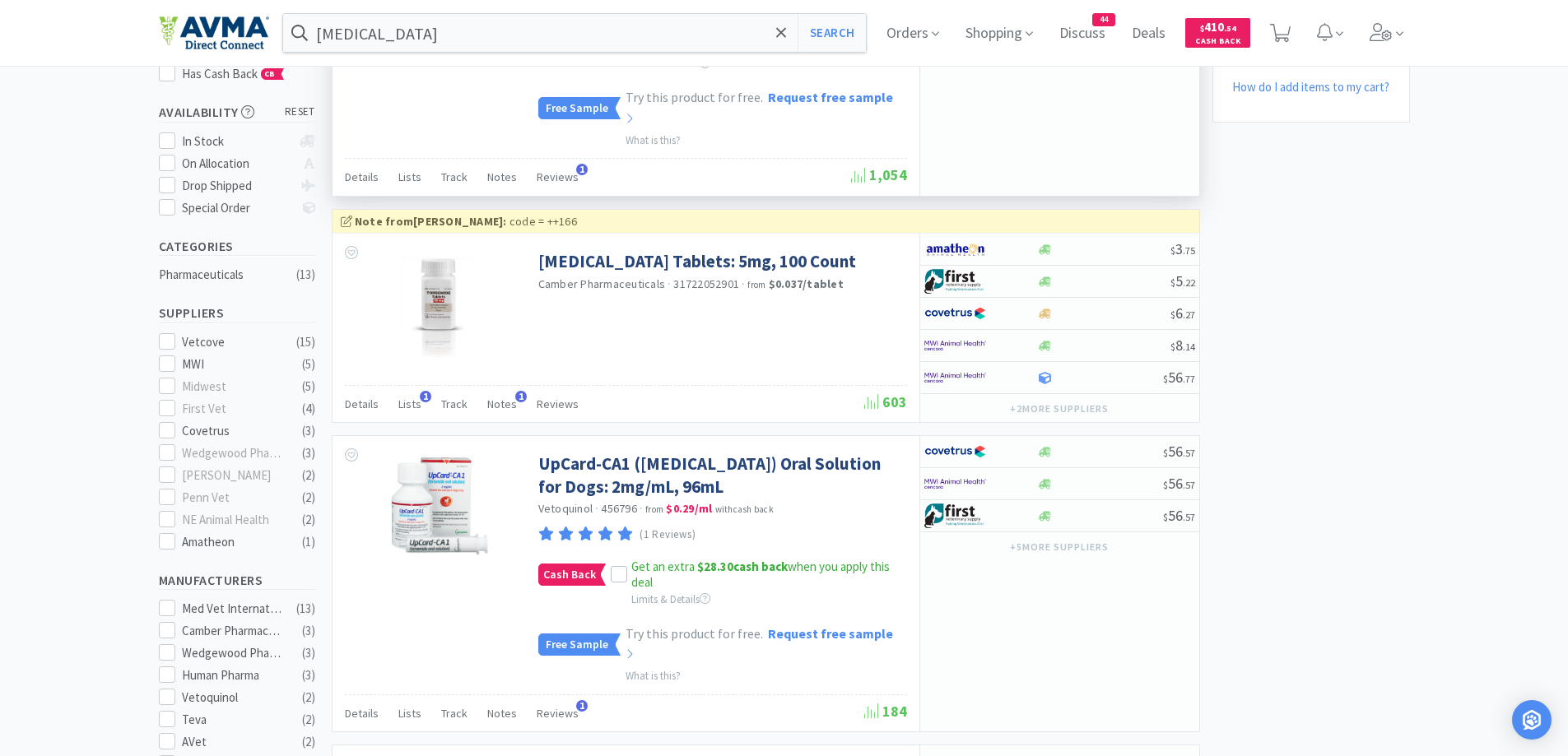
scroll to position [0, 0]
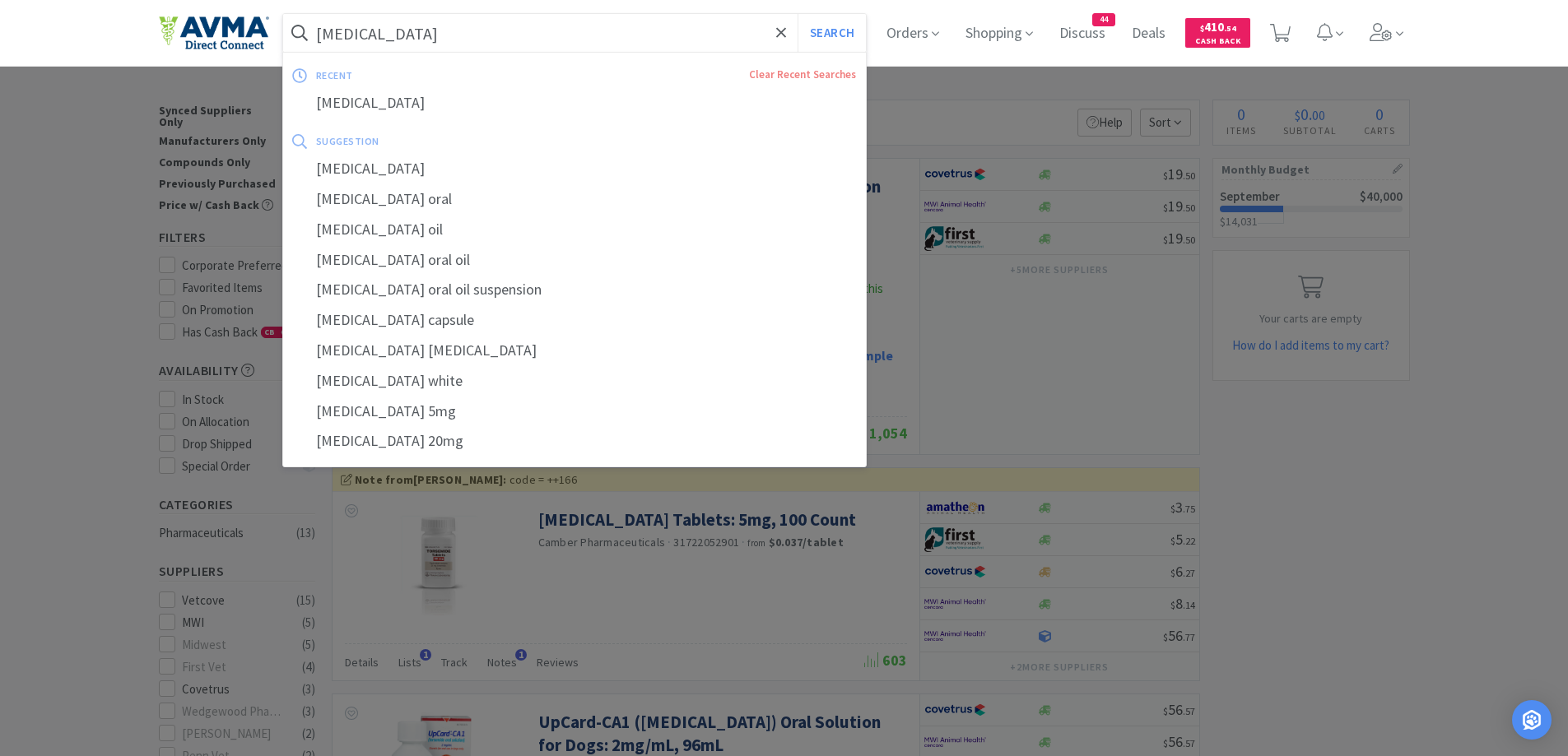
click at [390, 35] on input "torsemide" at bounding box center [575, 33] width 583 height 38
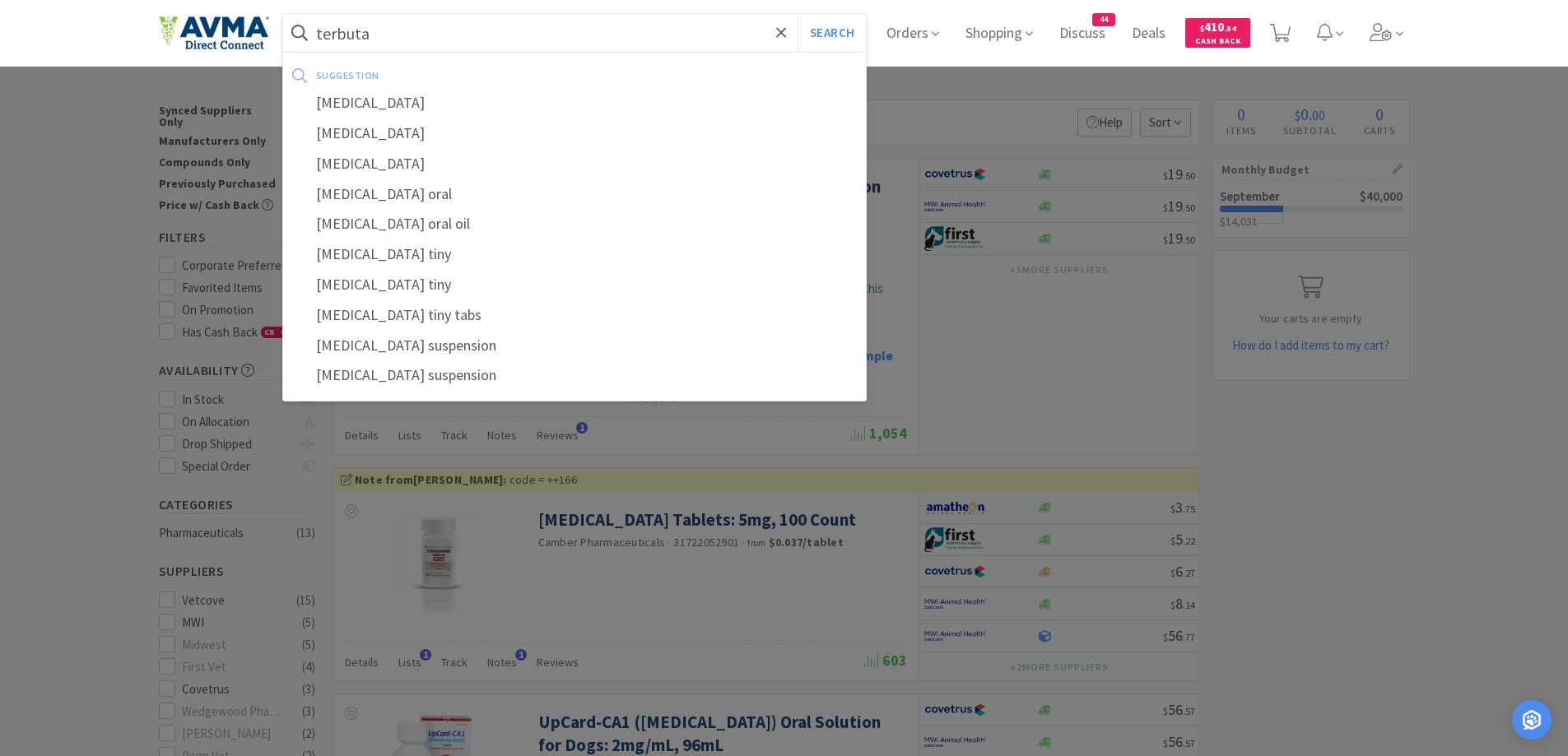
click at [597, 92] on div "terbutaline" at bounding box center [575, 102] width 583 height 30
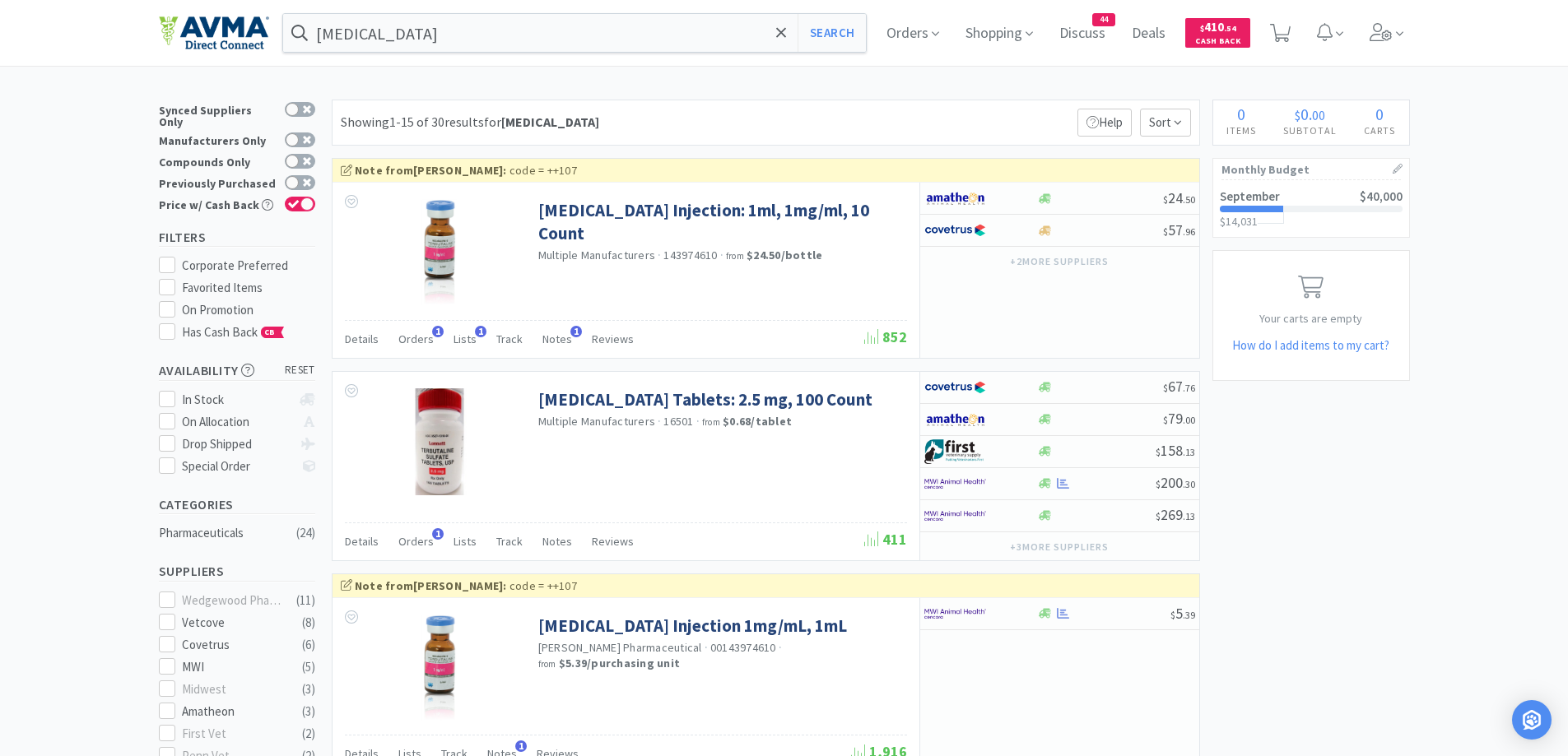
click at [744, 121] on div "Showing 1-15 of 30 results for terbutaline Filters Help Sort" at bounding box center [766, 123] width 868 height 46
click at [425, 542] on span "Orders" at bounding box center [415, 541] width 35 height 15
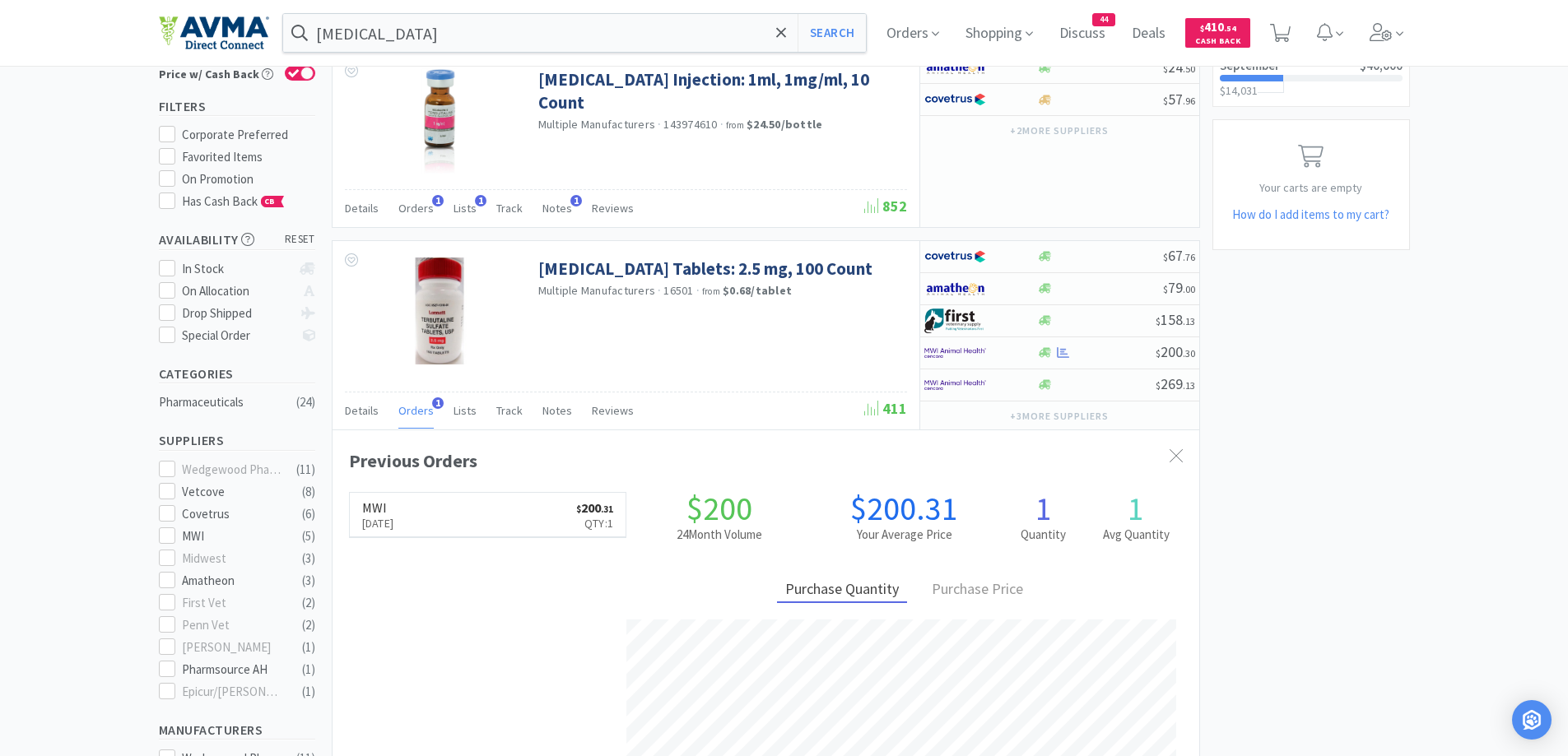
scroll to position [164, 0]
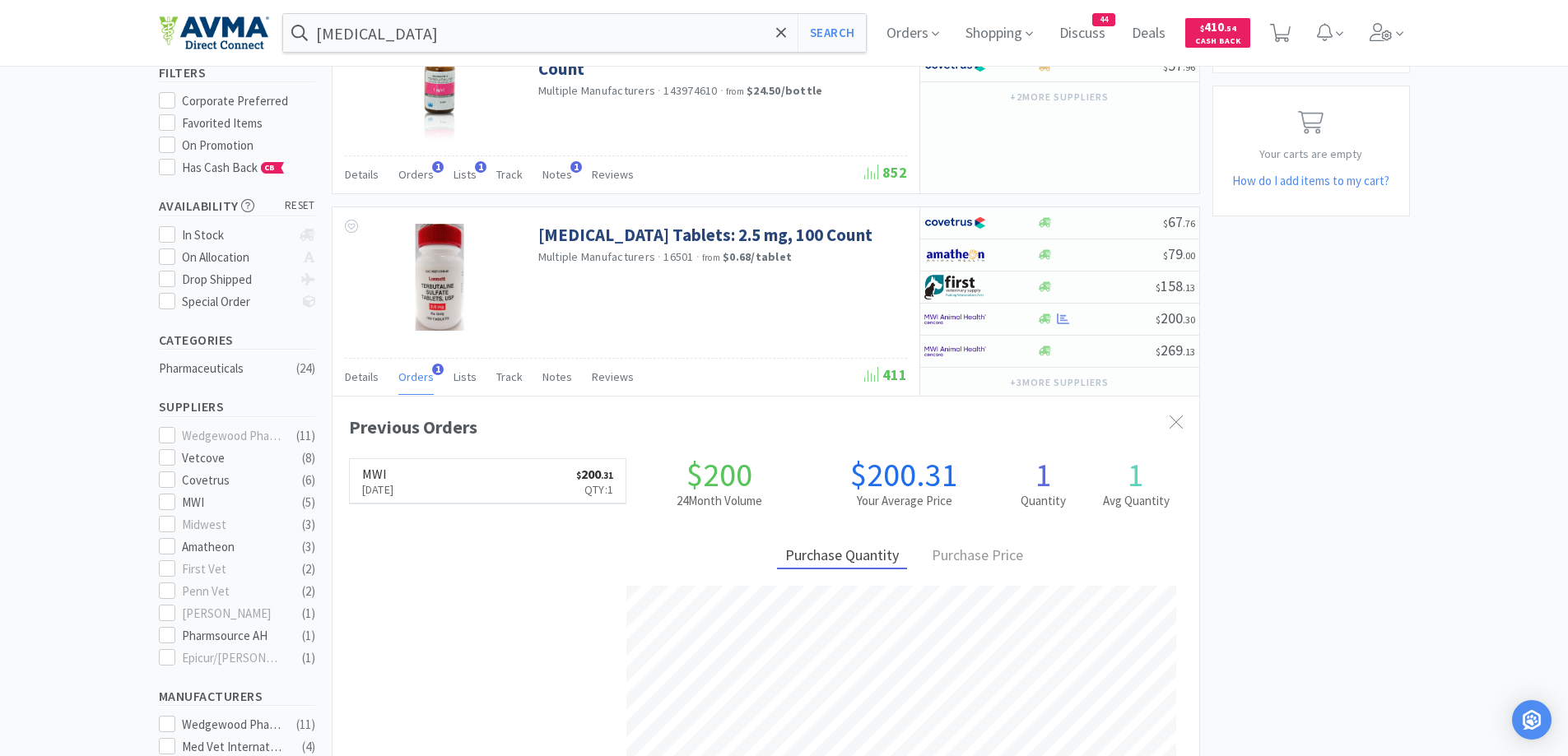
click at [433, 24] on input "terbutaline" at bounding box center [575, 33] width 583 height 38
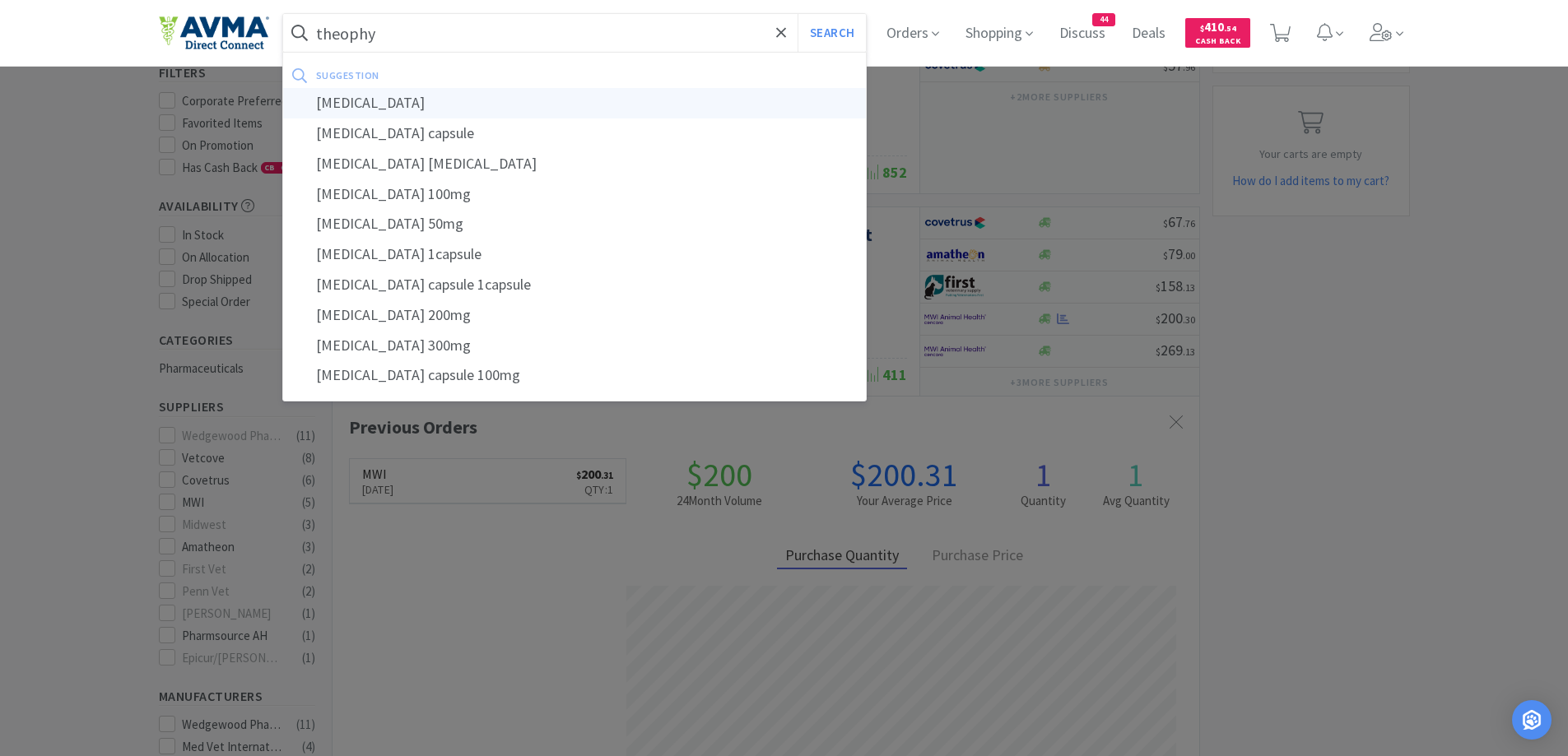
click at [415, 93] on div "theophylline" at bounding box center [575, 102] width 583 height 30
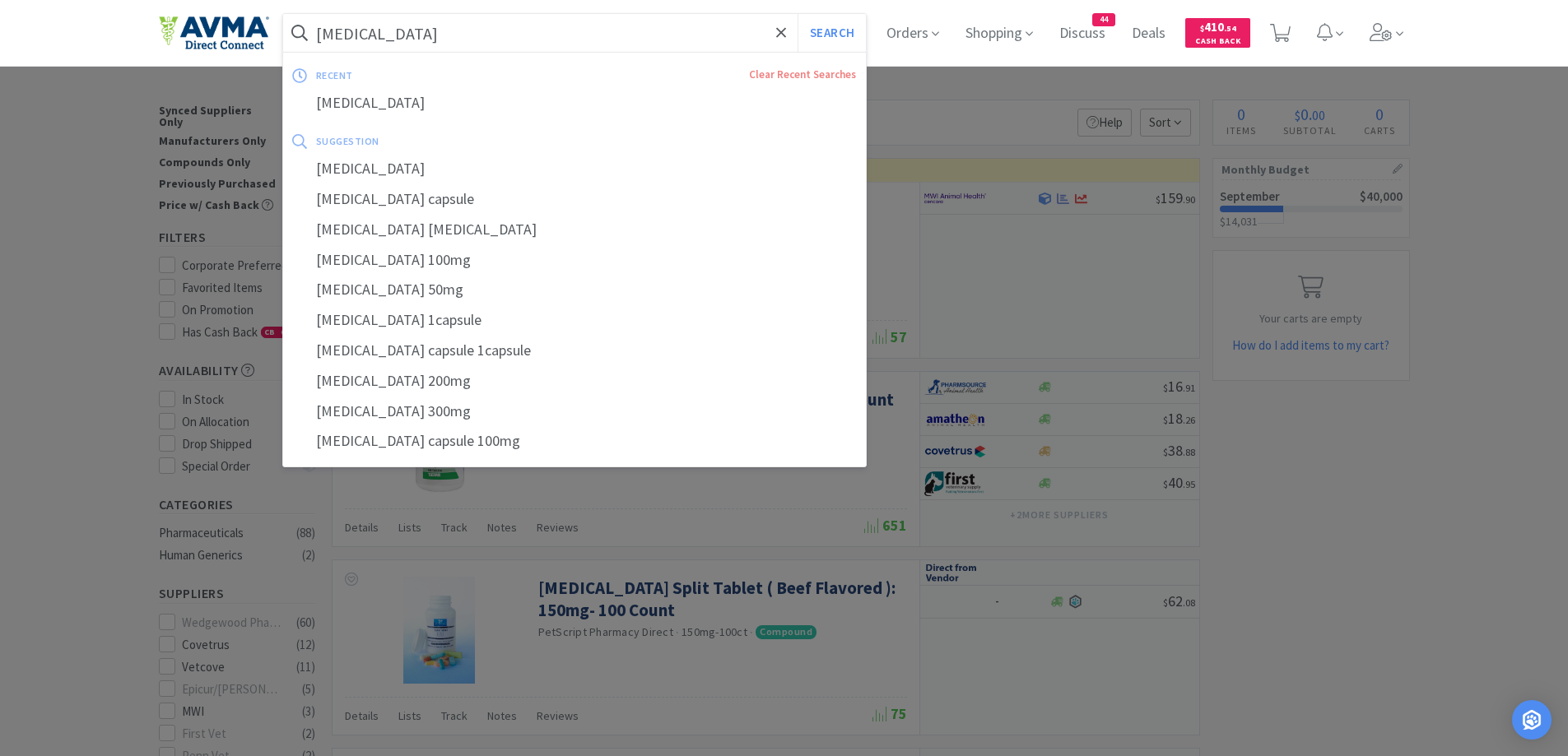
click at [499, 39] on input "theophylline" at bounding box center [575, 33] width 583 height 38
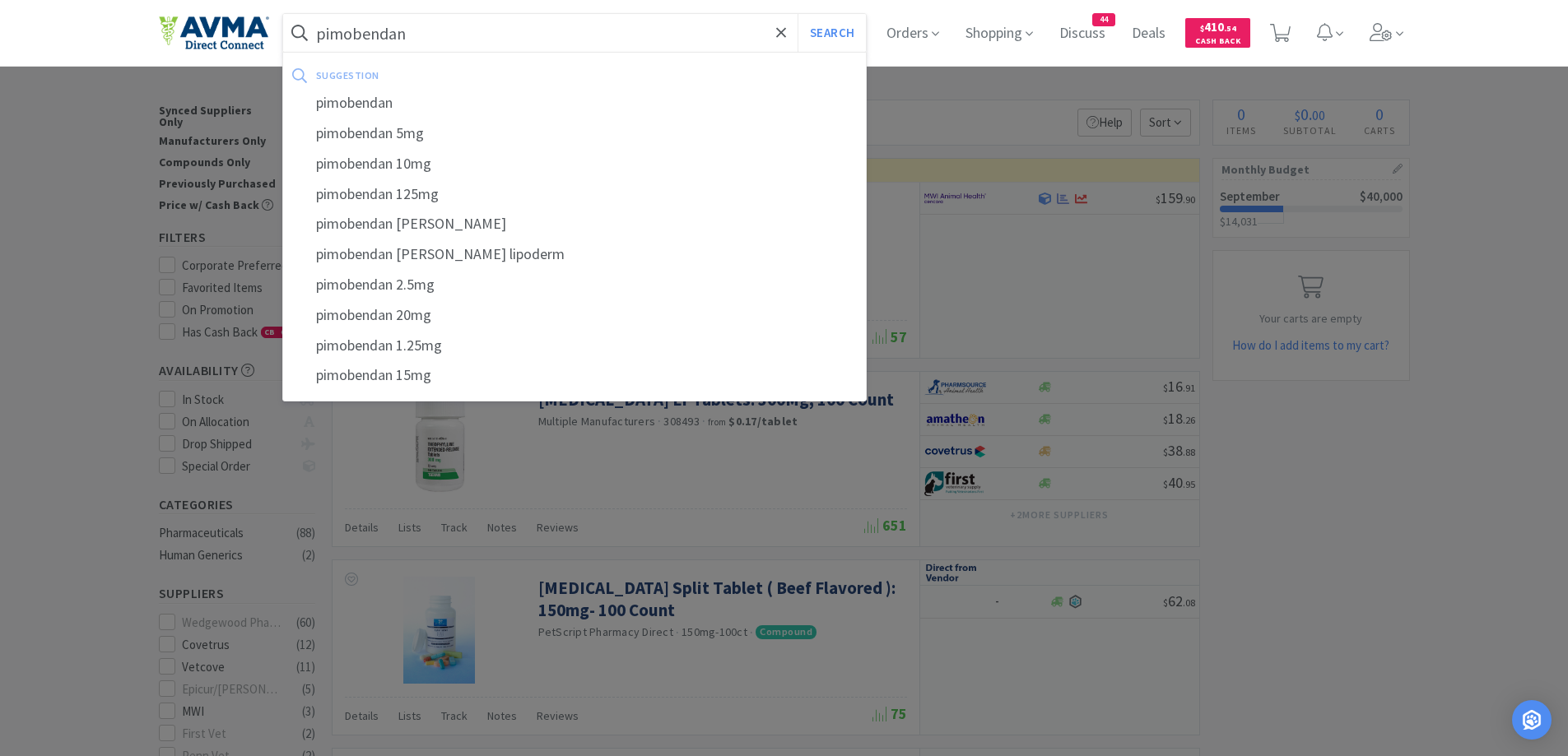
click at [798, 14] on button "Search" at bounding box center [831, 33] width 68 height 38
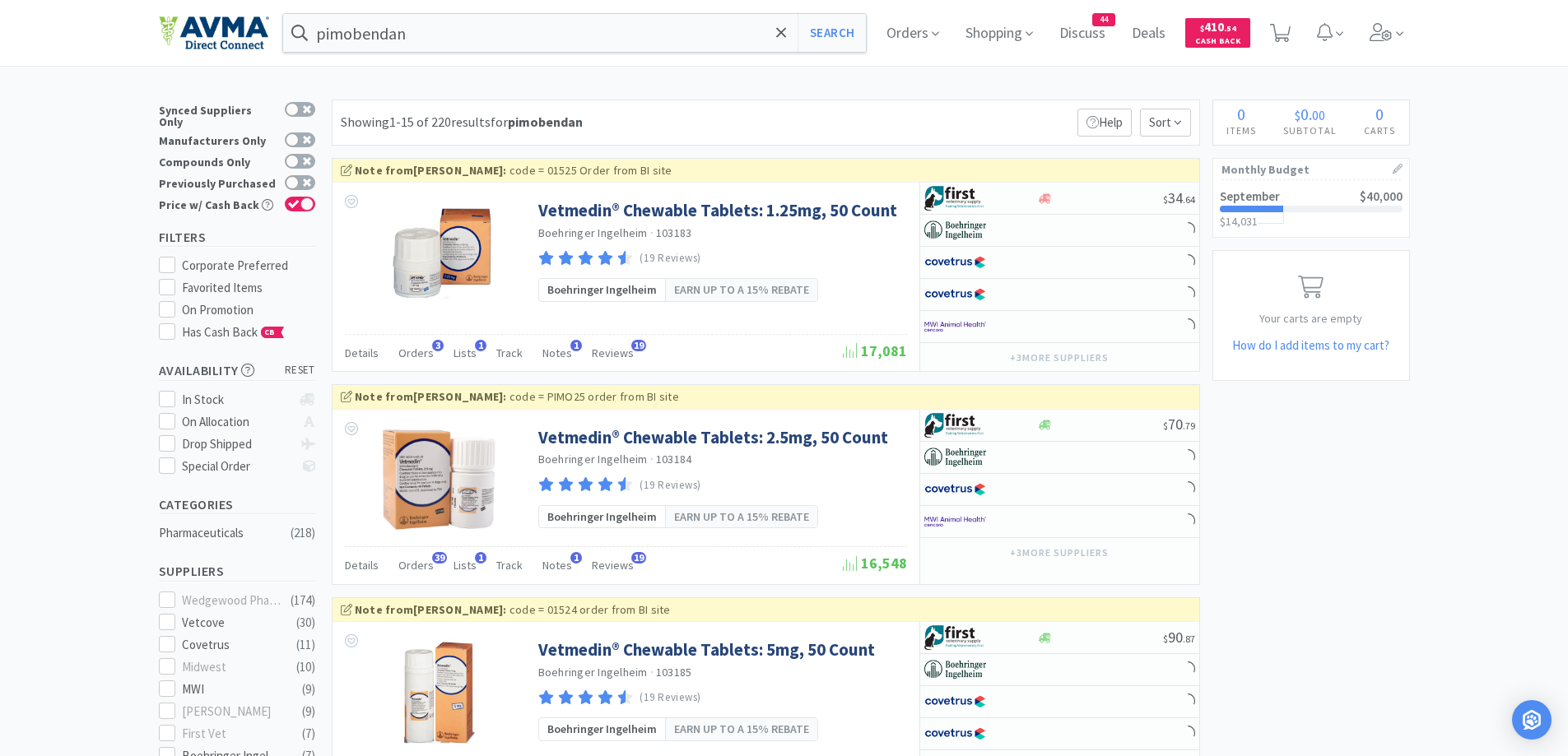
click at [740, 102] on div "Showing 1-15 of 220 results for pimobendan Filters Help Sort" at bounding box center [766, 123] width 868 height 46
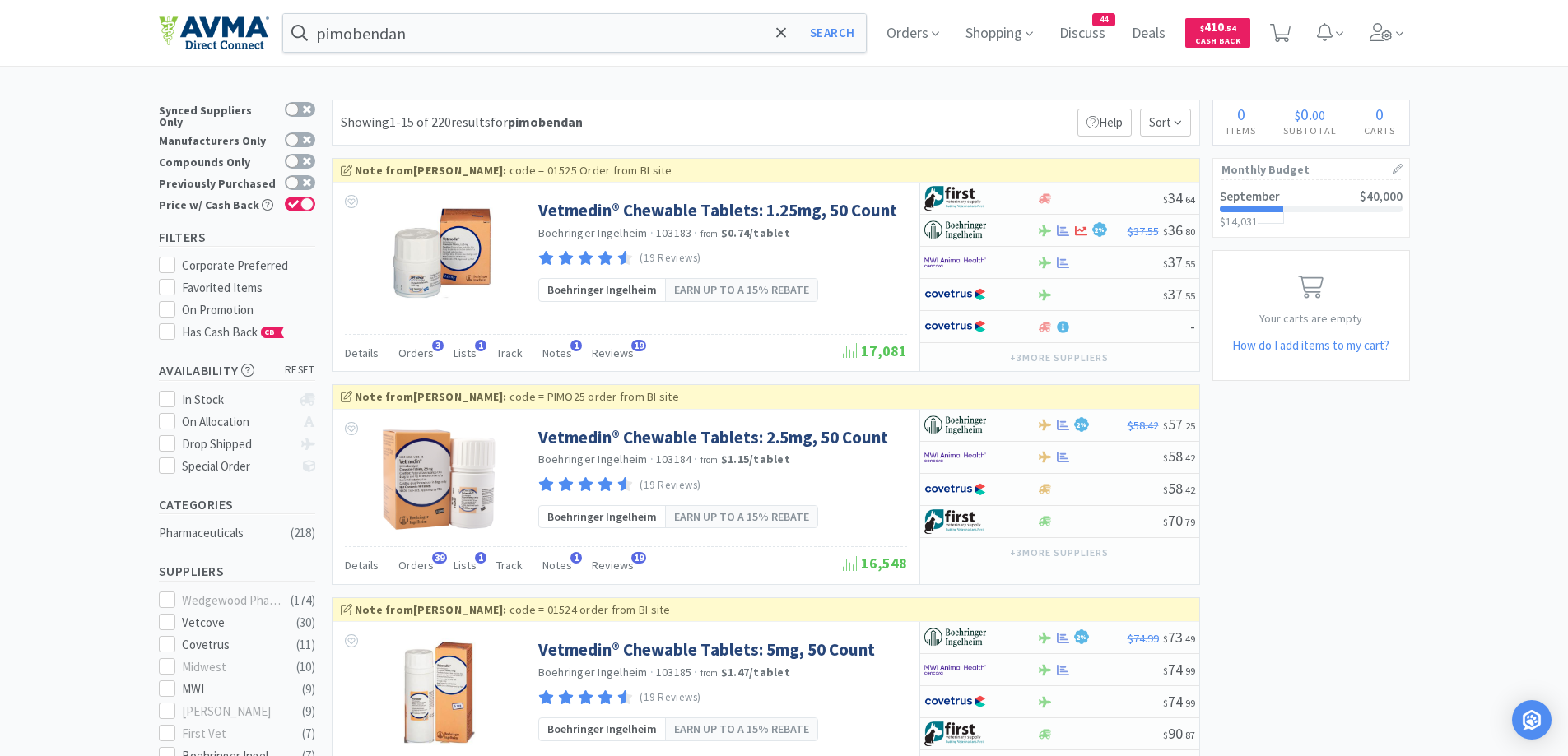
click at [768, 100] on div "Showing 1-15 of 220 results for pimobendan Filters Help Sort" at bounding box center [766, 123] width 868 height 46
click at [409, 355] on span "Orders" at bounding box center [415, 352] width 35 height 15
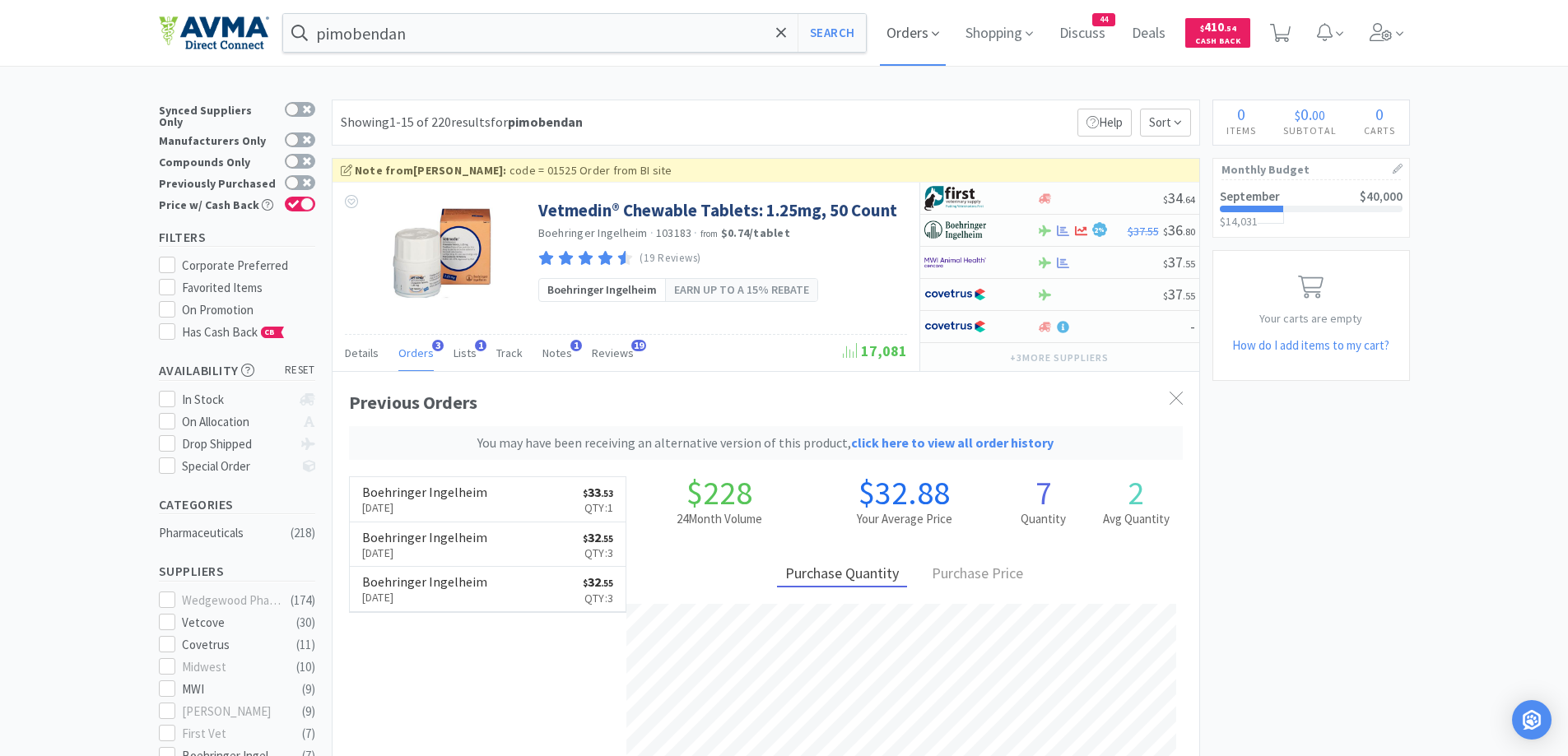
click at [932, 38] on span "Orders" at bounding box center [912, 33] width 65 height 65
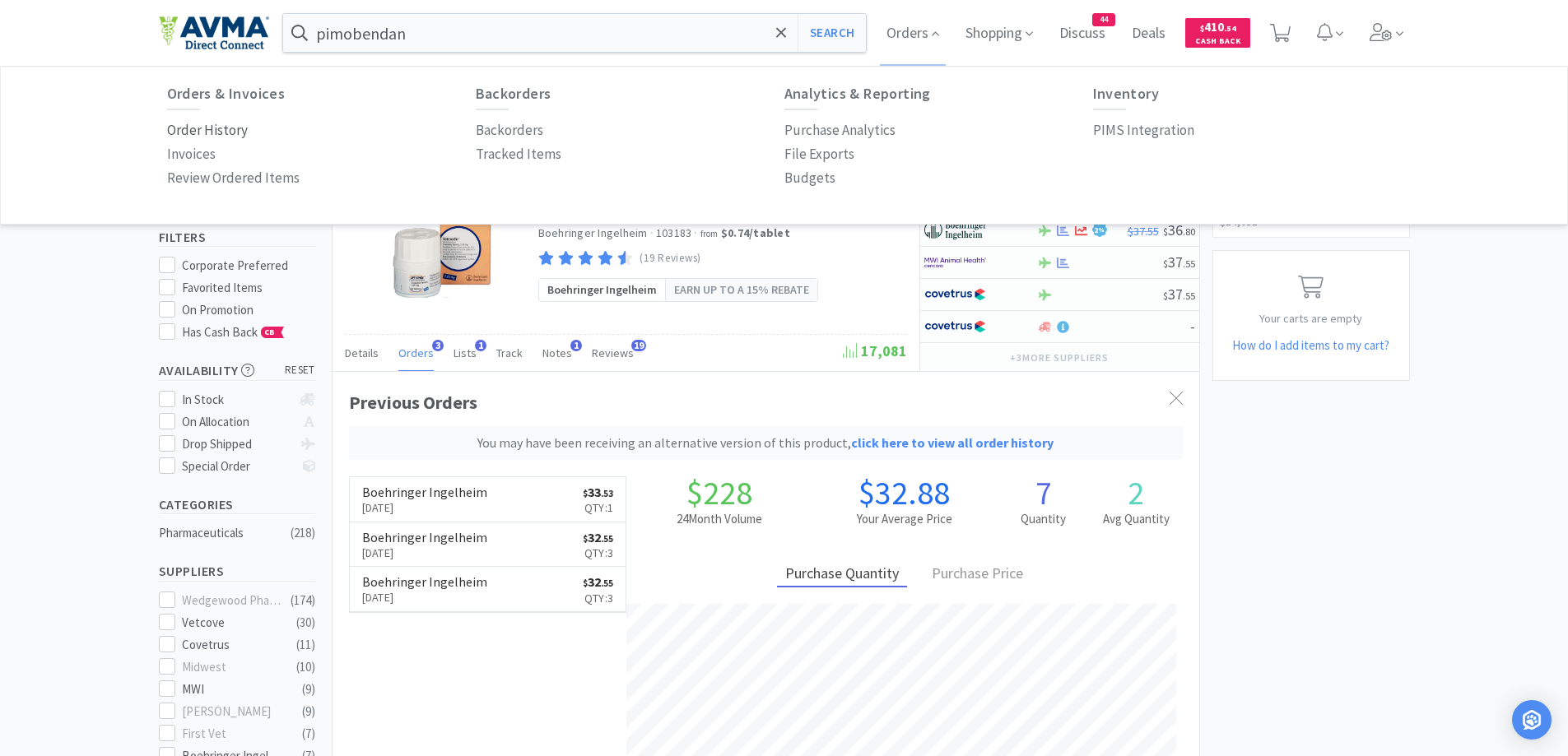
click at [189, 125] on p "Order History" at bounding box center [208, 131] width 81 height 22
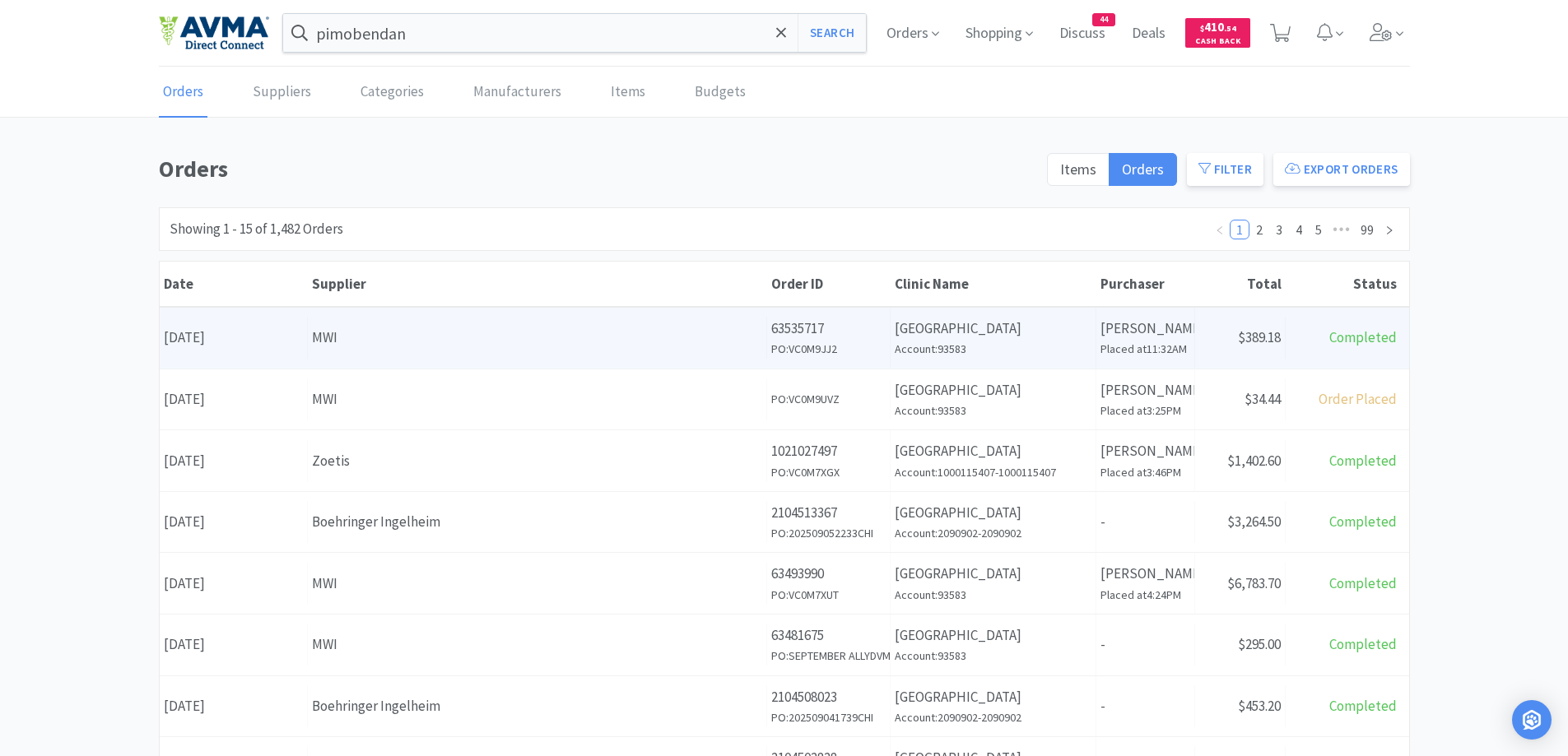
click at [1158, 340] on h6 "Placed at 11:32AM" at bounding box center [1145, 349] width 90 height 18
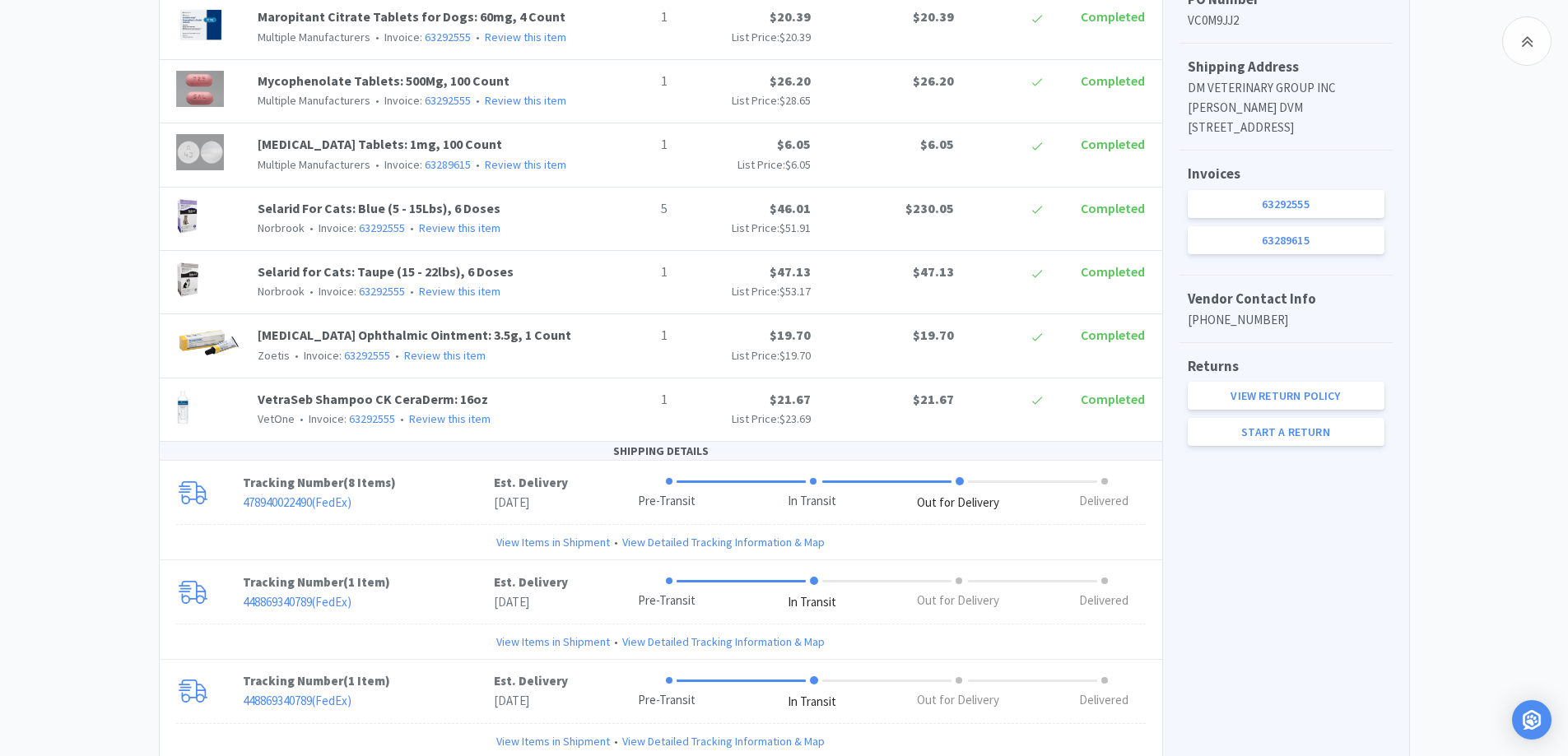
scroll to position [822, 0]
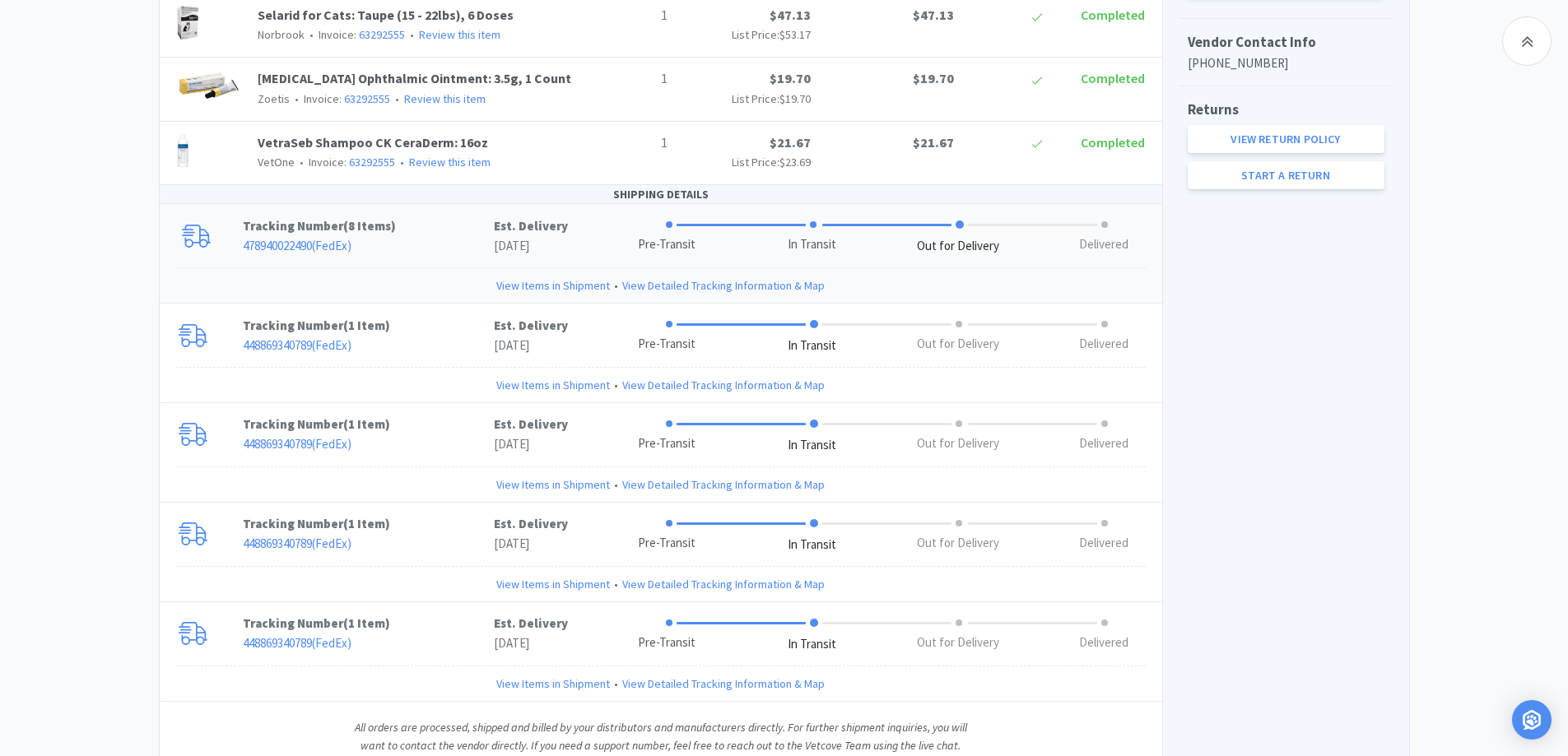
click at [438, 242] on p "478940022490 ( FedEx )" at bounding box center [368, 245] width 251 height 20
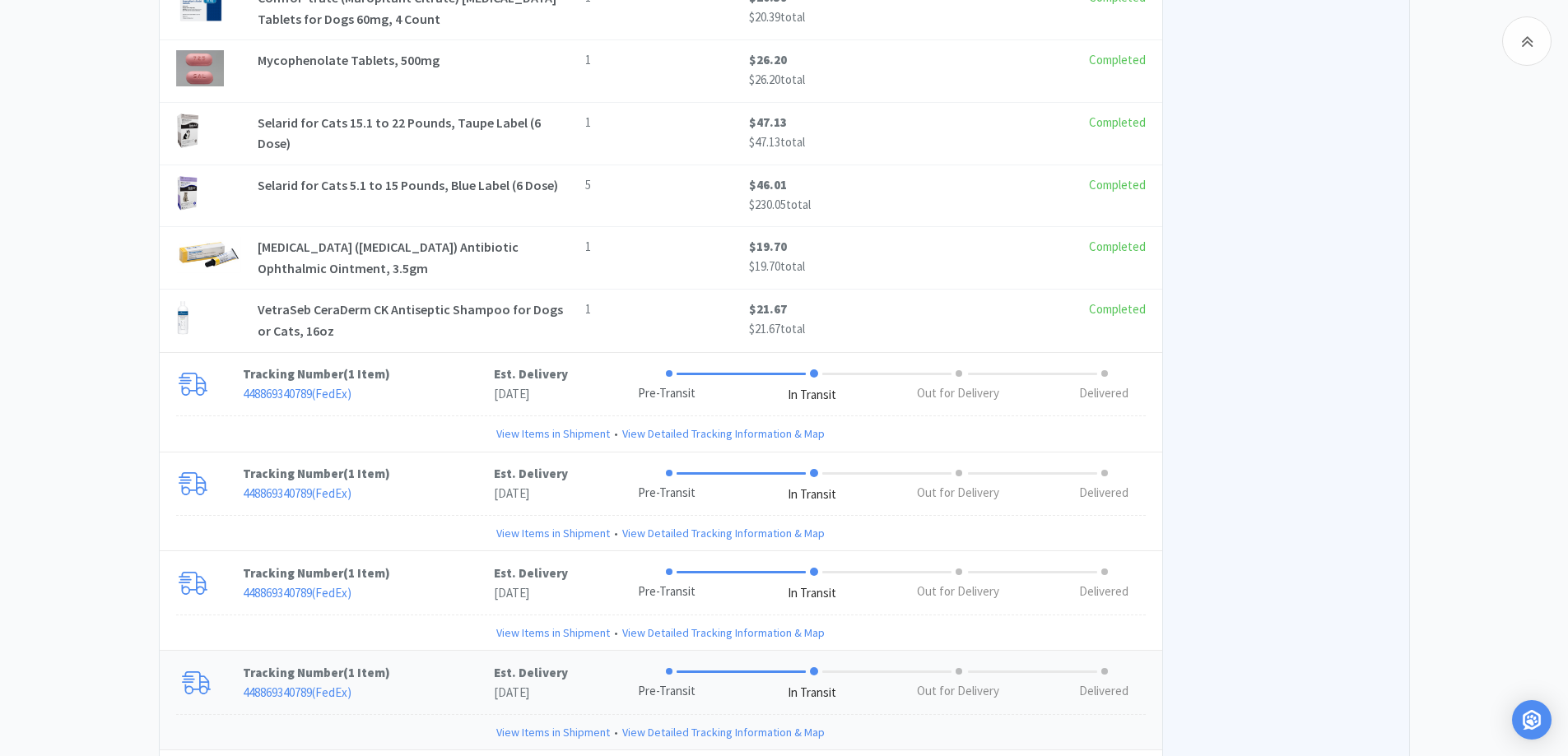
scroll to position [1959, 0]
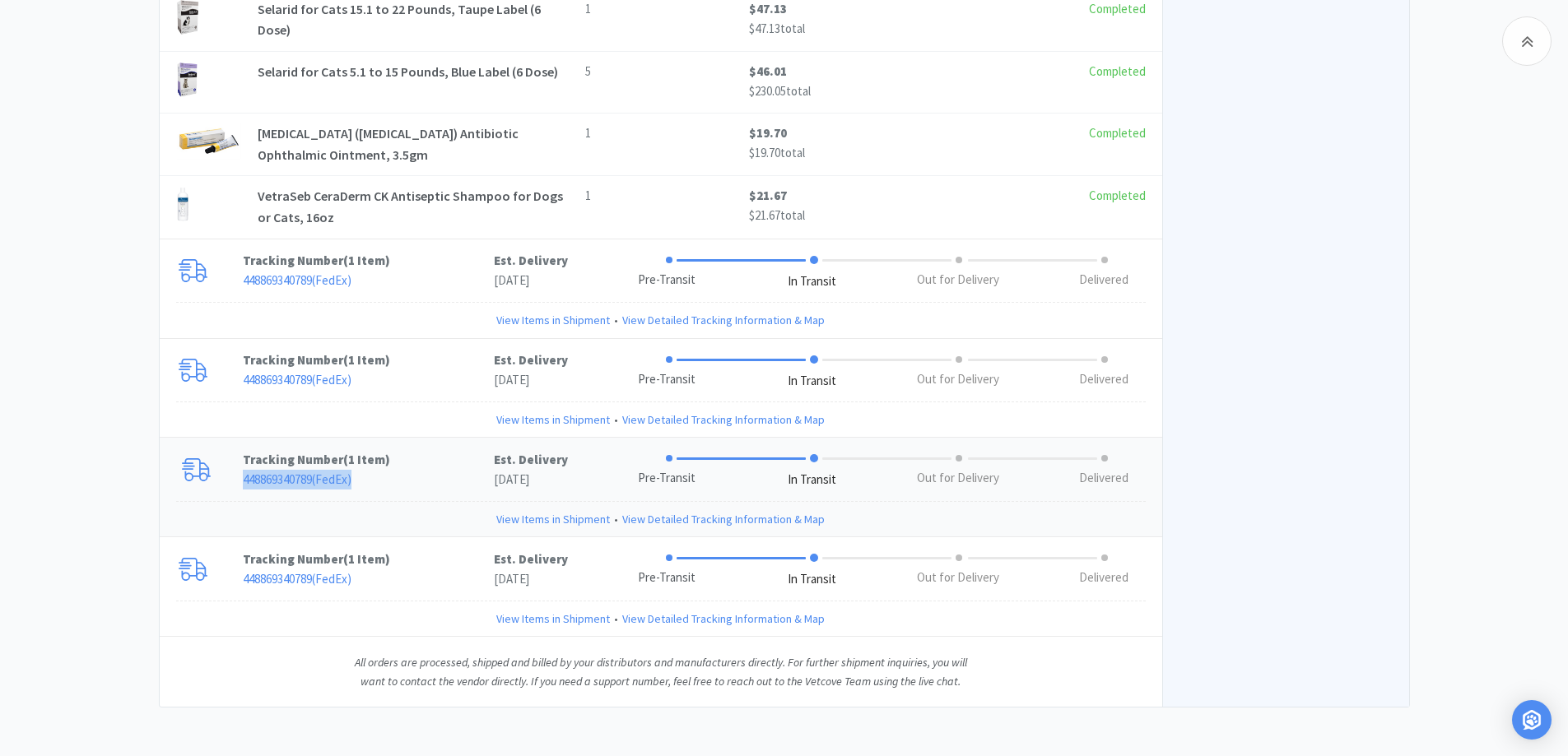
click at [432, 470] on div "Tracking Number ( 1 Item ) 448869340789 ( FedEx )" at bounding box center [368, 470] width 251 height 40
click at [453, 373] on p "448869340789 ( FedEx )" at bounding box center [368, 380] width 251 height 20
click at [458, 274] on p "448869340789 ( FedEx )" at bounding box center [368, 280] width 251 height 20
click at [456, 565] on p "Tracking Number ( 1 Item )" at bounding box center [368, 559] width 251 height 20
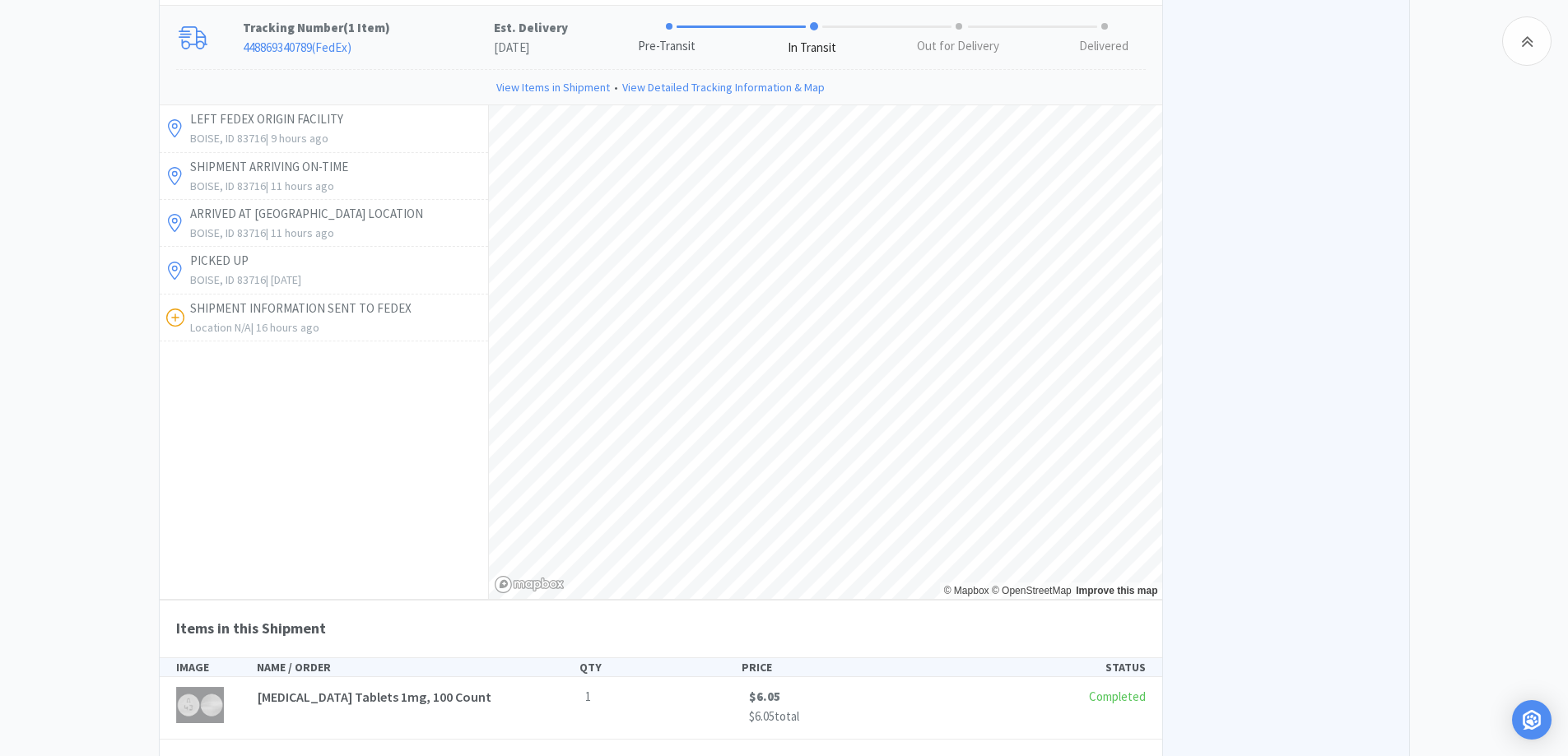
scroll to position [2483, 0]
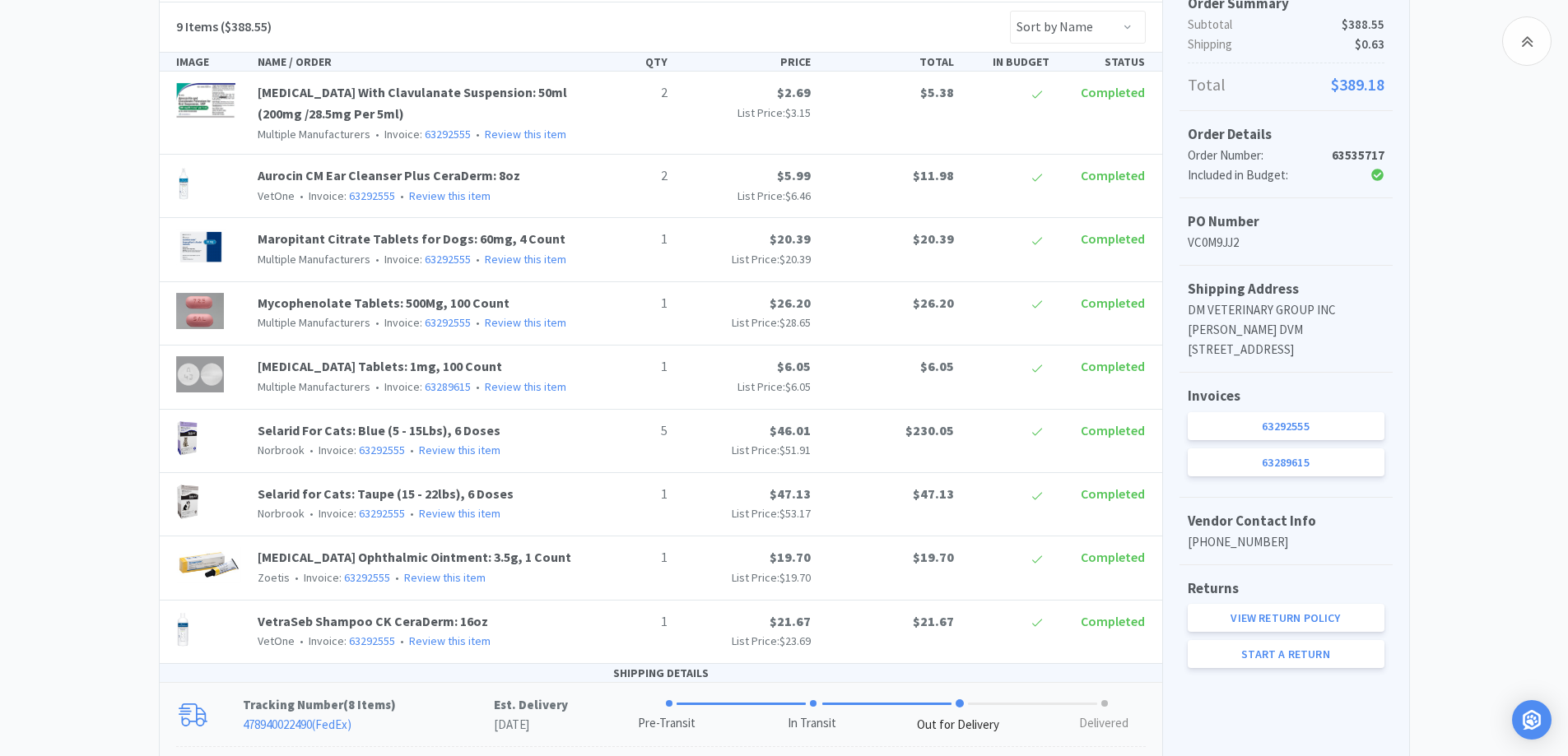
scroll to position [0, 0]
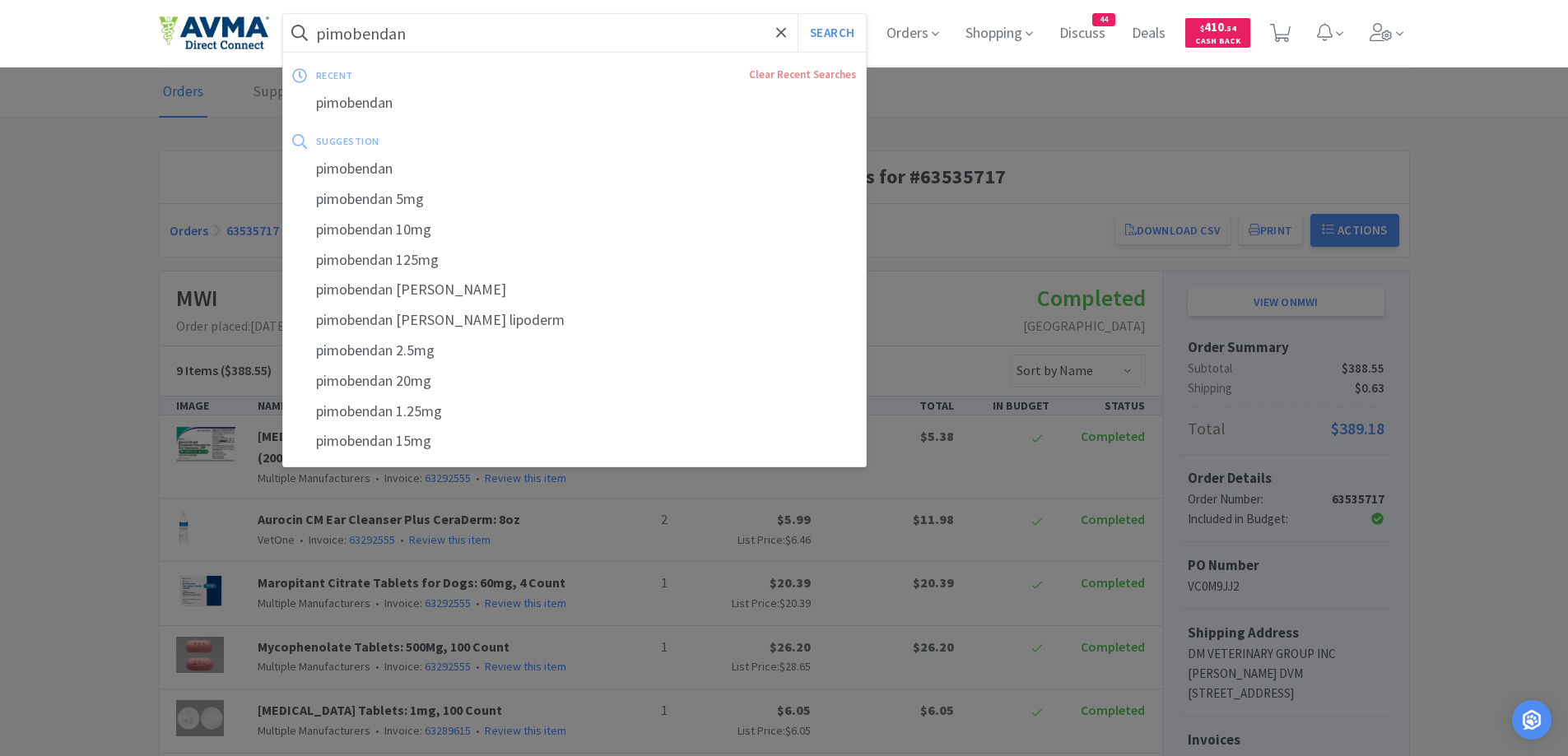
click at [579, 42] on input "pimobendan" at bounding box center [575, 33] width 583 height 38
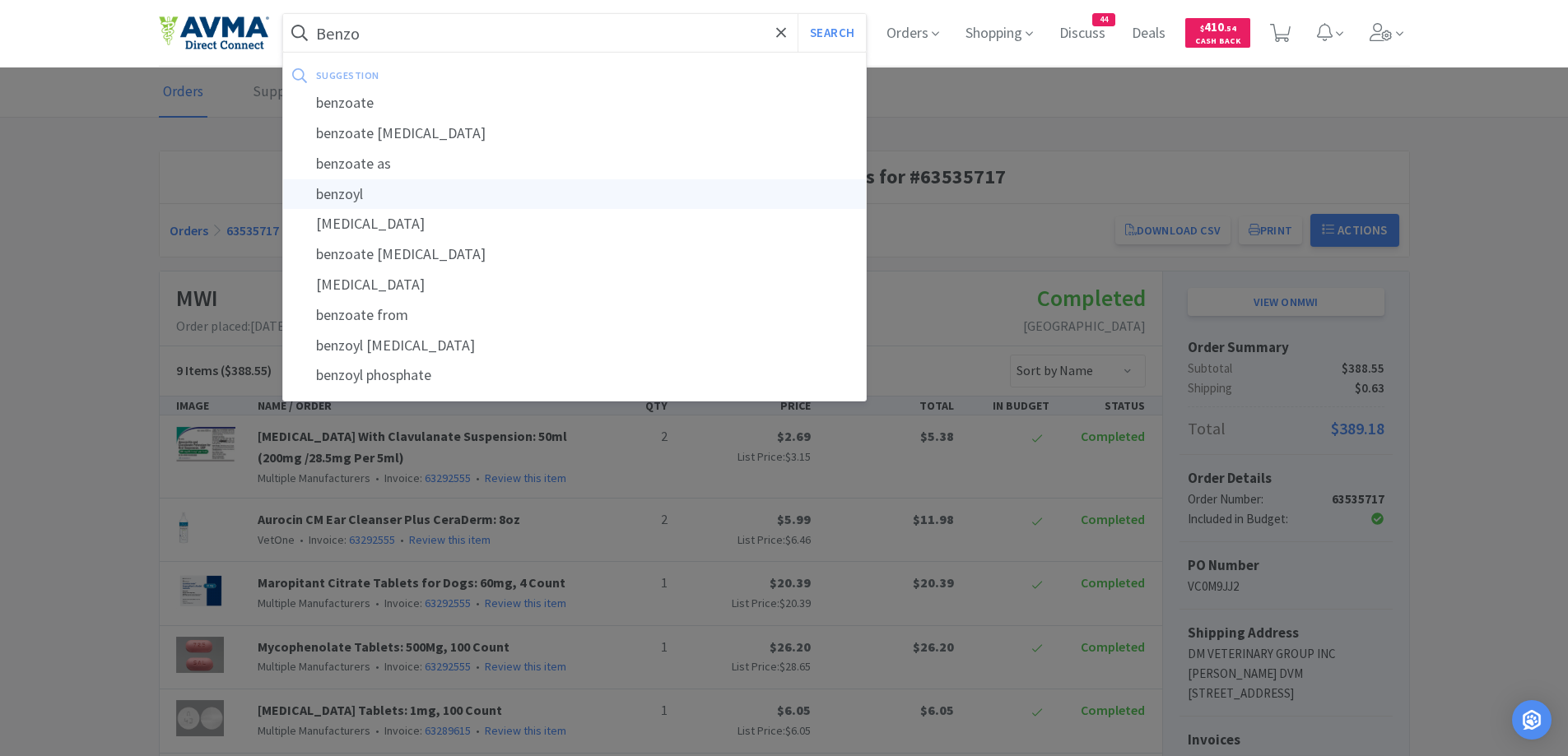
click at [395, 206] on div "benzoyl" at bounding box center [575, 194] width 583 height 30
type input "benzoyl"
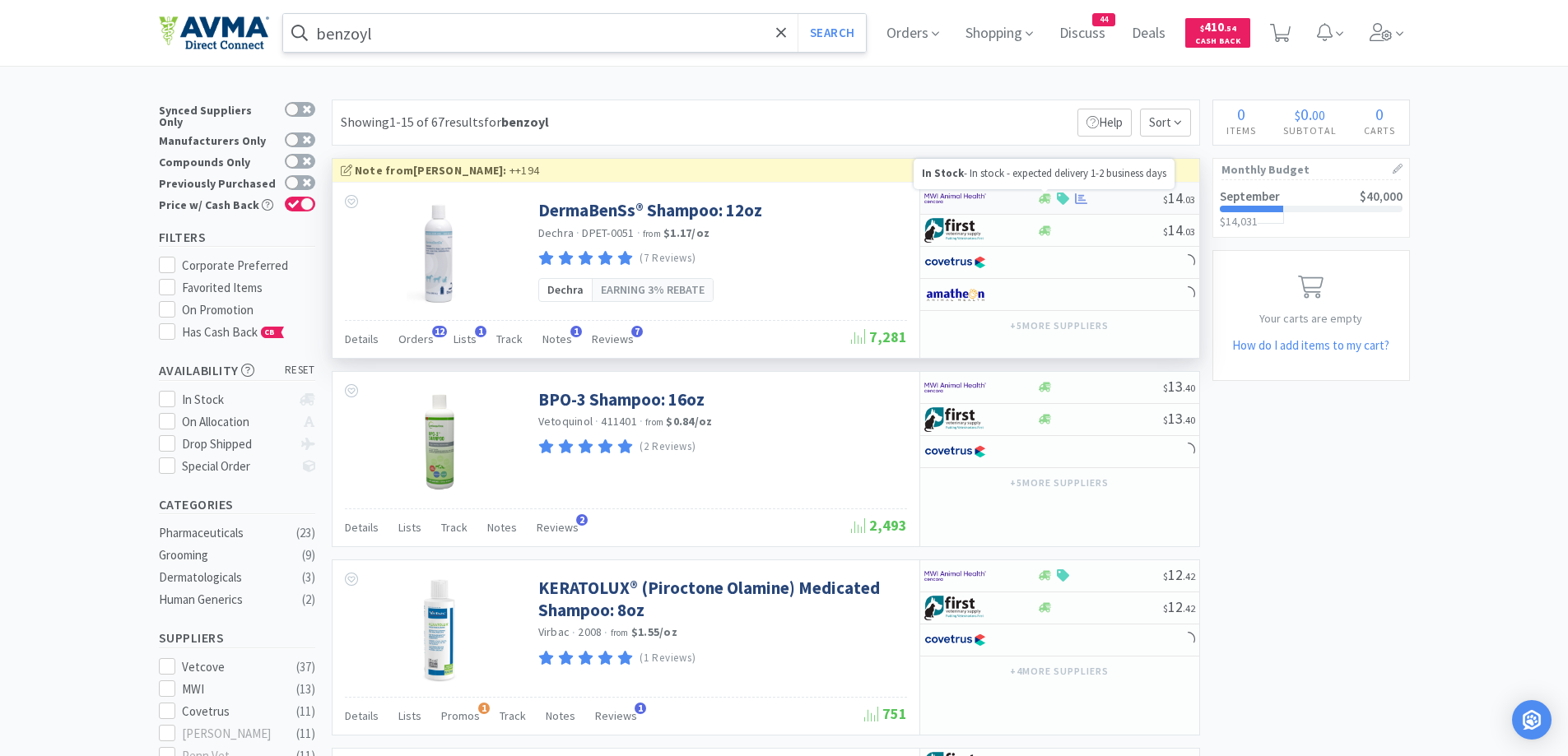
click at [1048, 201] on icon at bounding box center [1045, 198] width 12 height 9
select select "1"
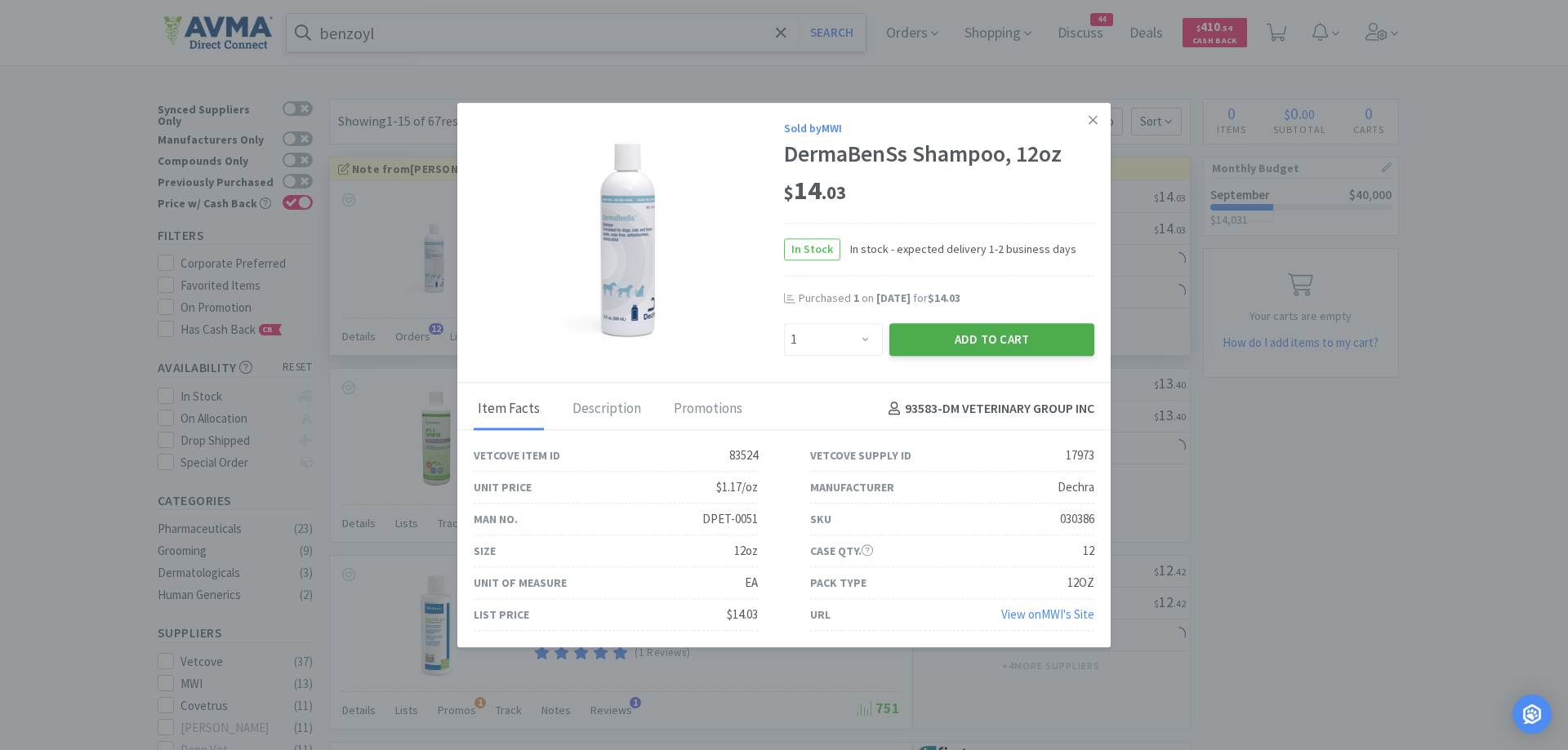
click at [969, 336] on button "Add to Cart" at bounding box center [992, 339] width 205 height 32
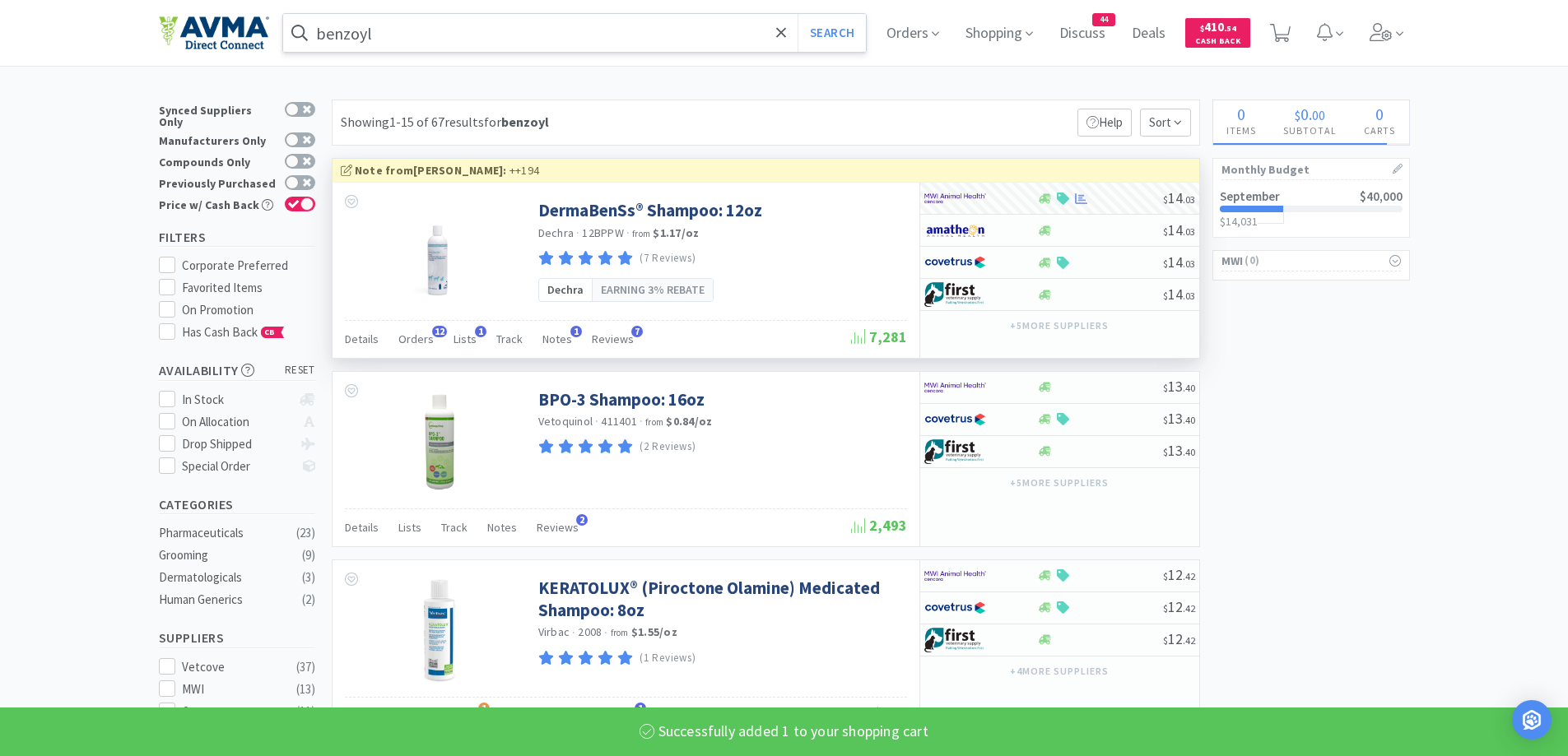
select select "1"
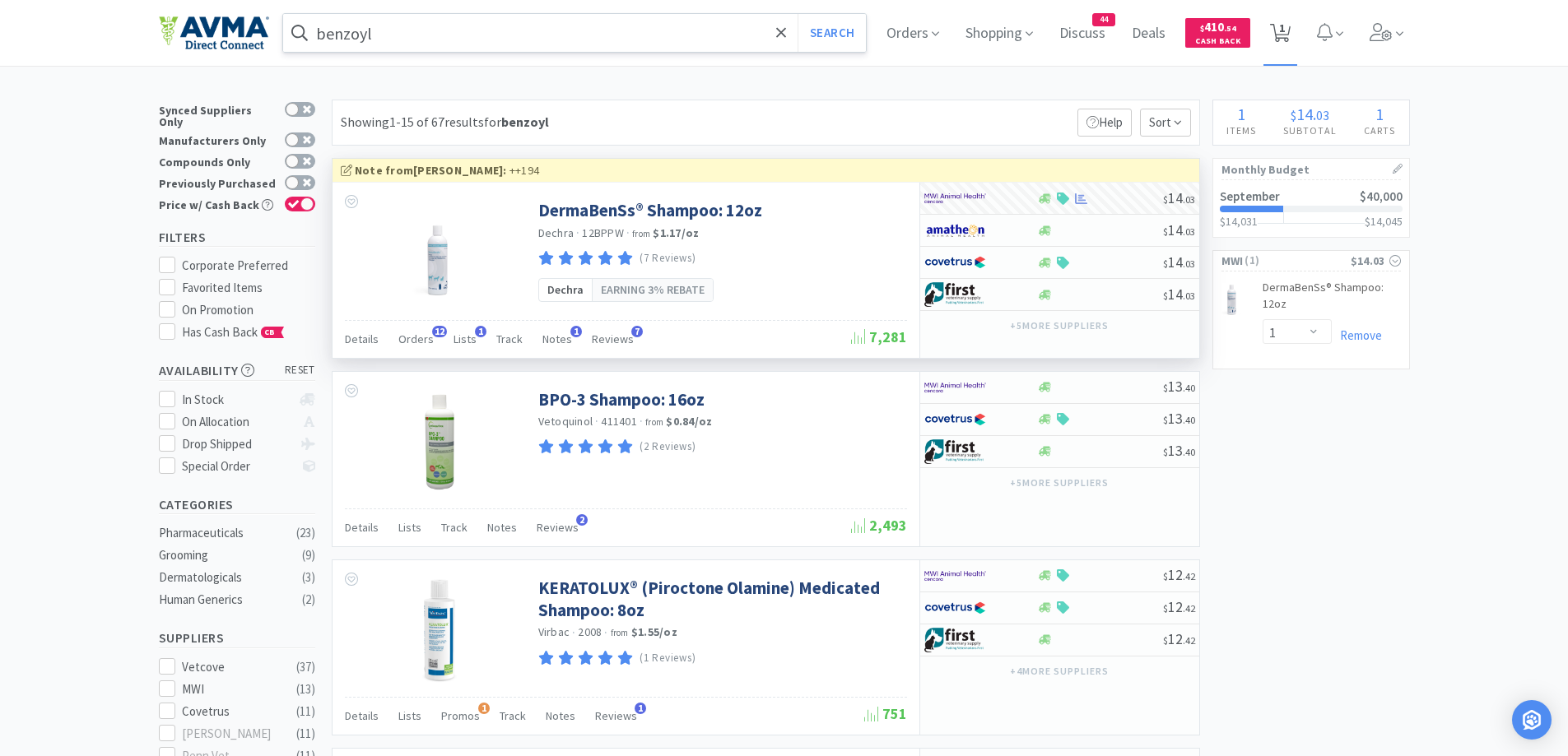
click at [1291, 29] on icon at bounding box center [1280, 33] width 21 height 18
select select "1"
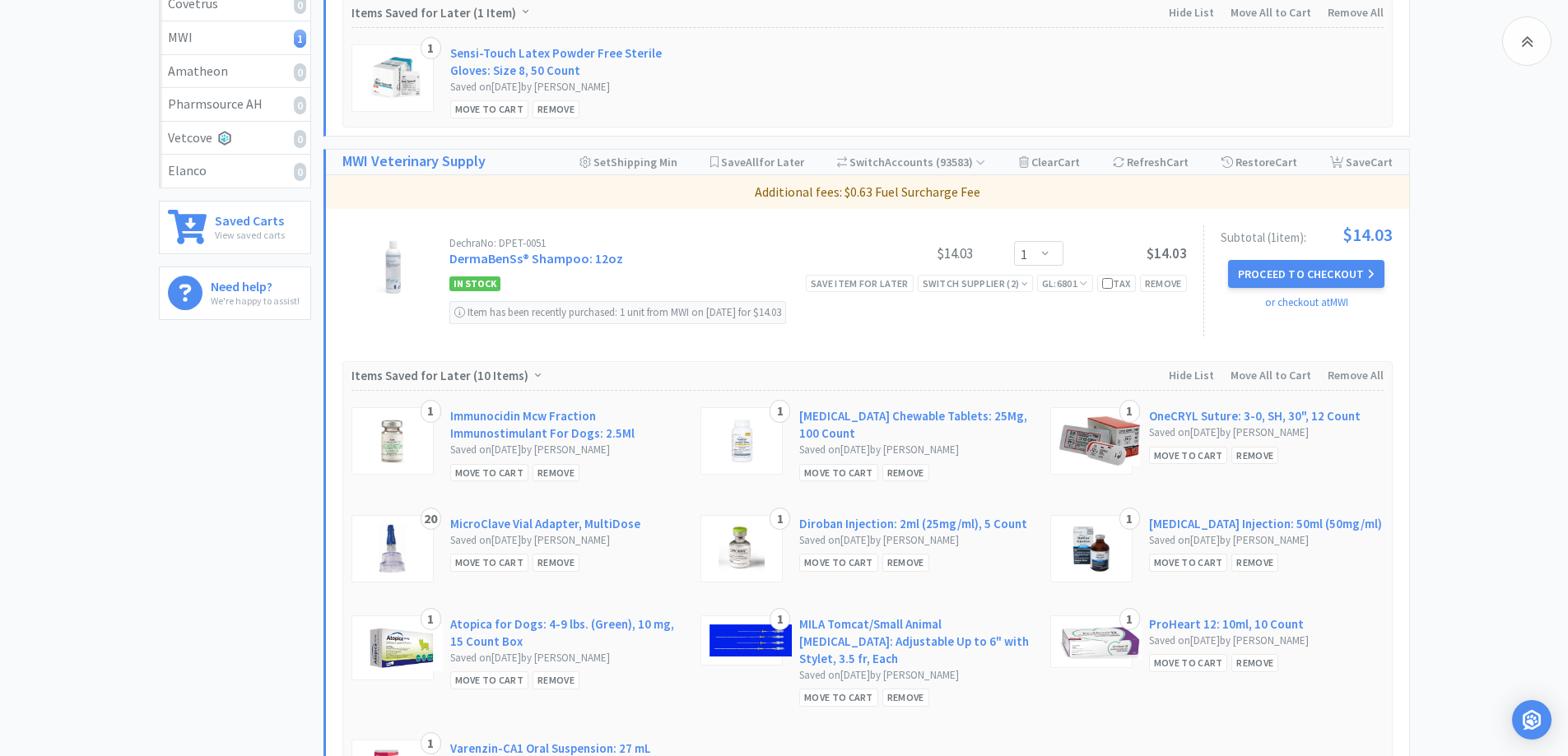
scroll to position [493, 0]
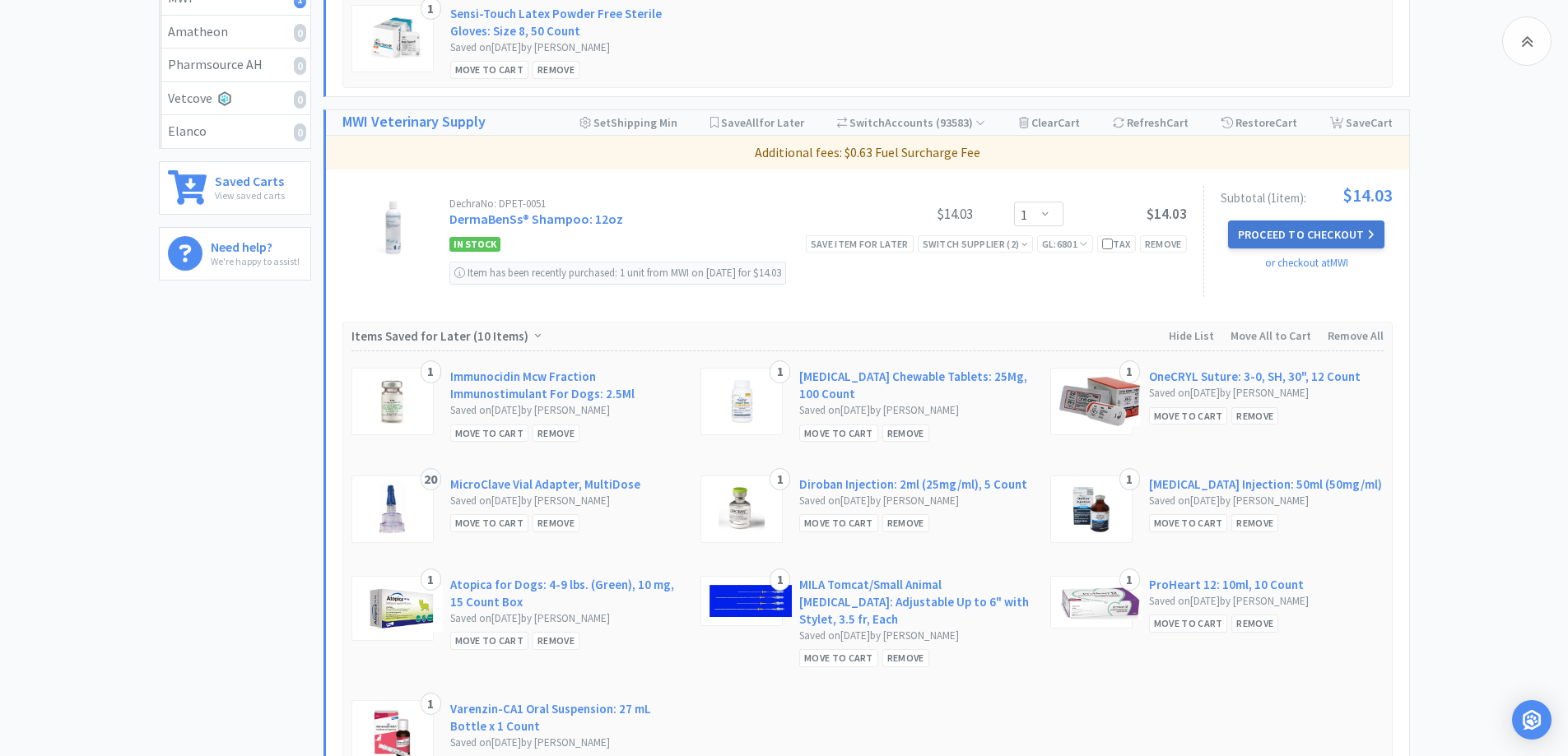
click at [1307, 232] on button "Proceed to Checkout" at bounding box center [1307, 234] width 157 height 28
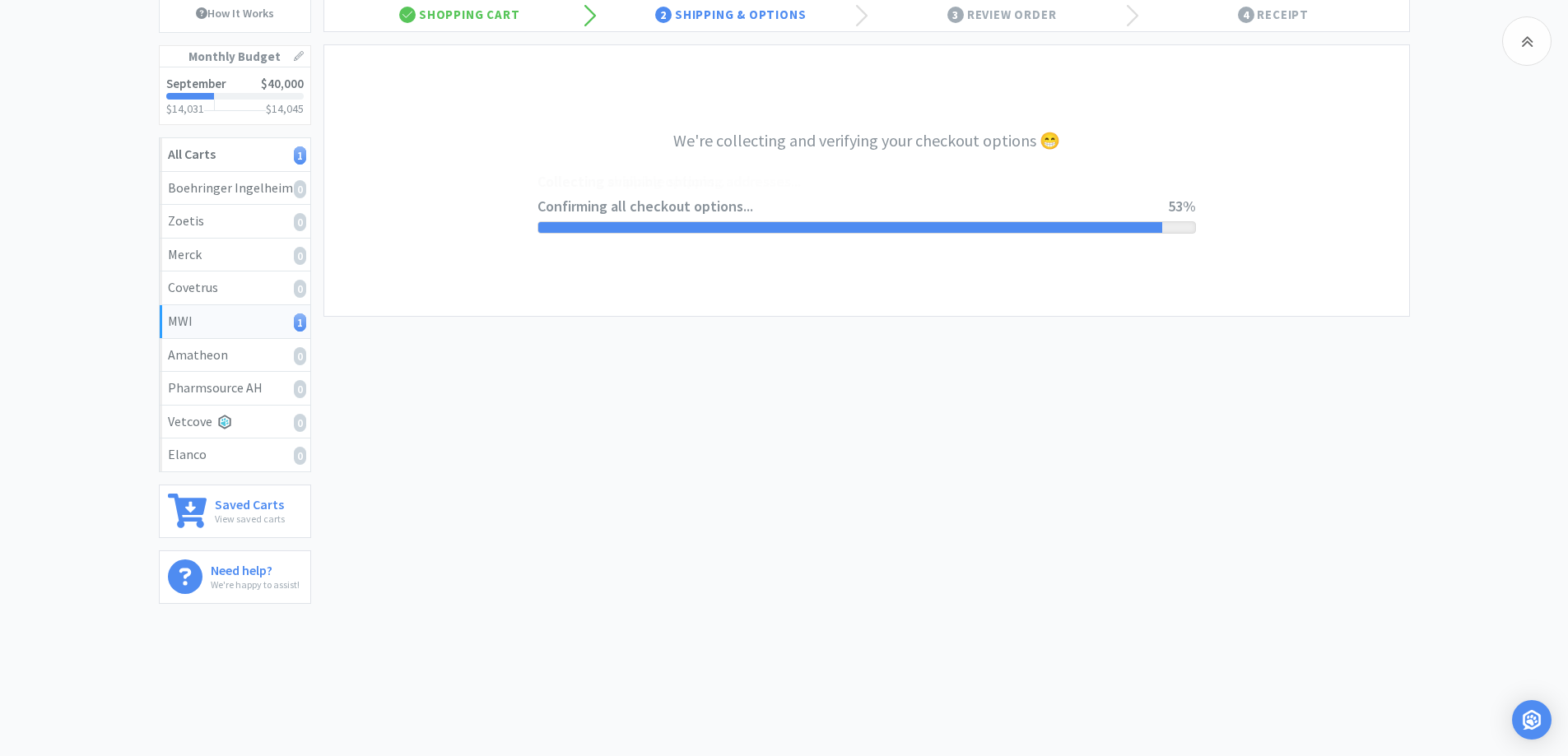
select select "CC_9421154621689816"
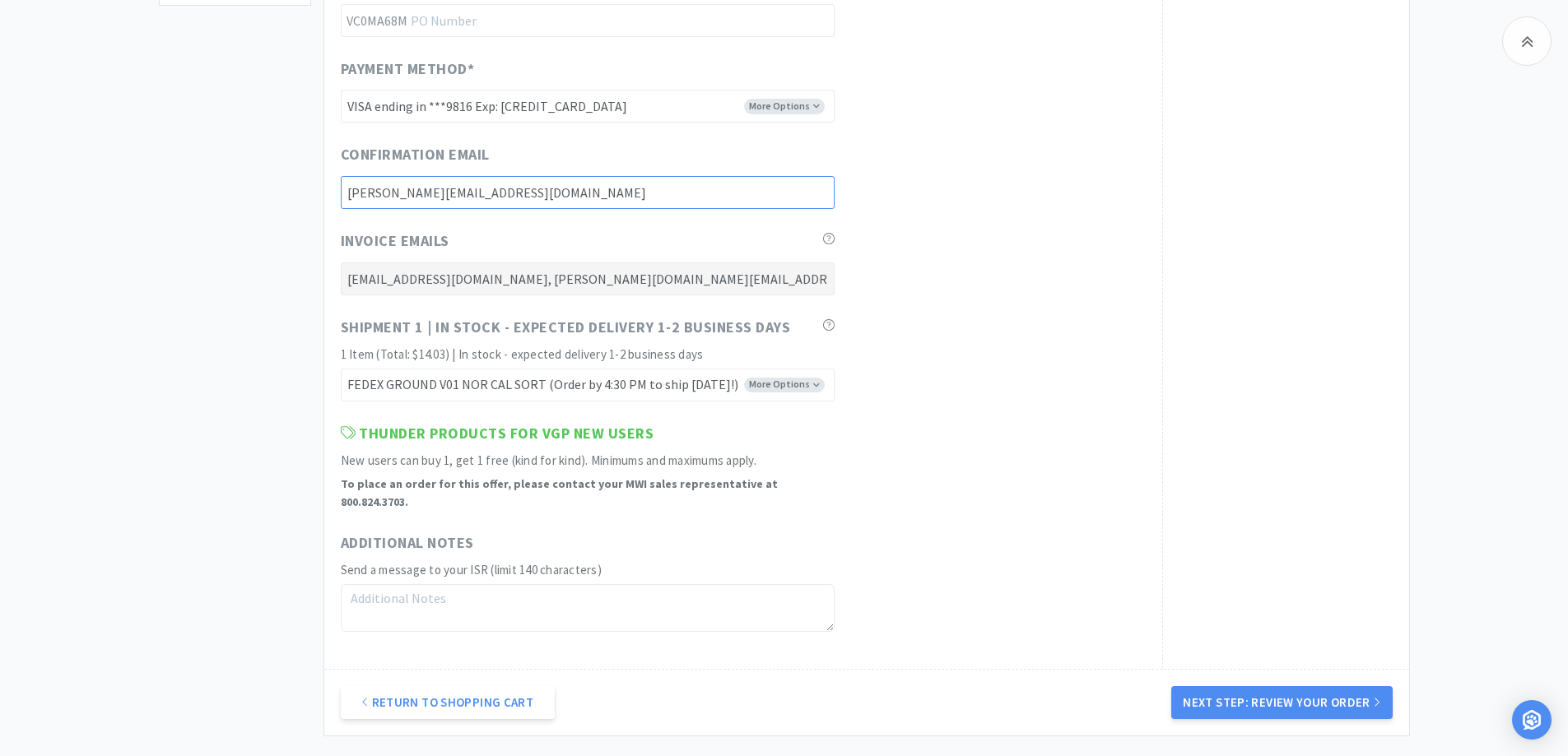
scroll to position [822, 0]
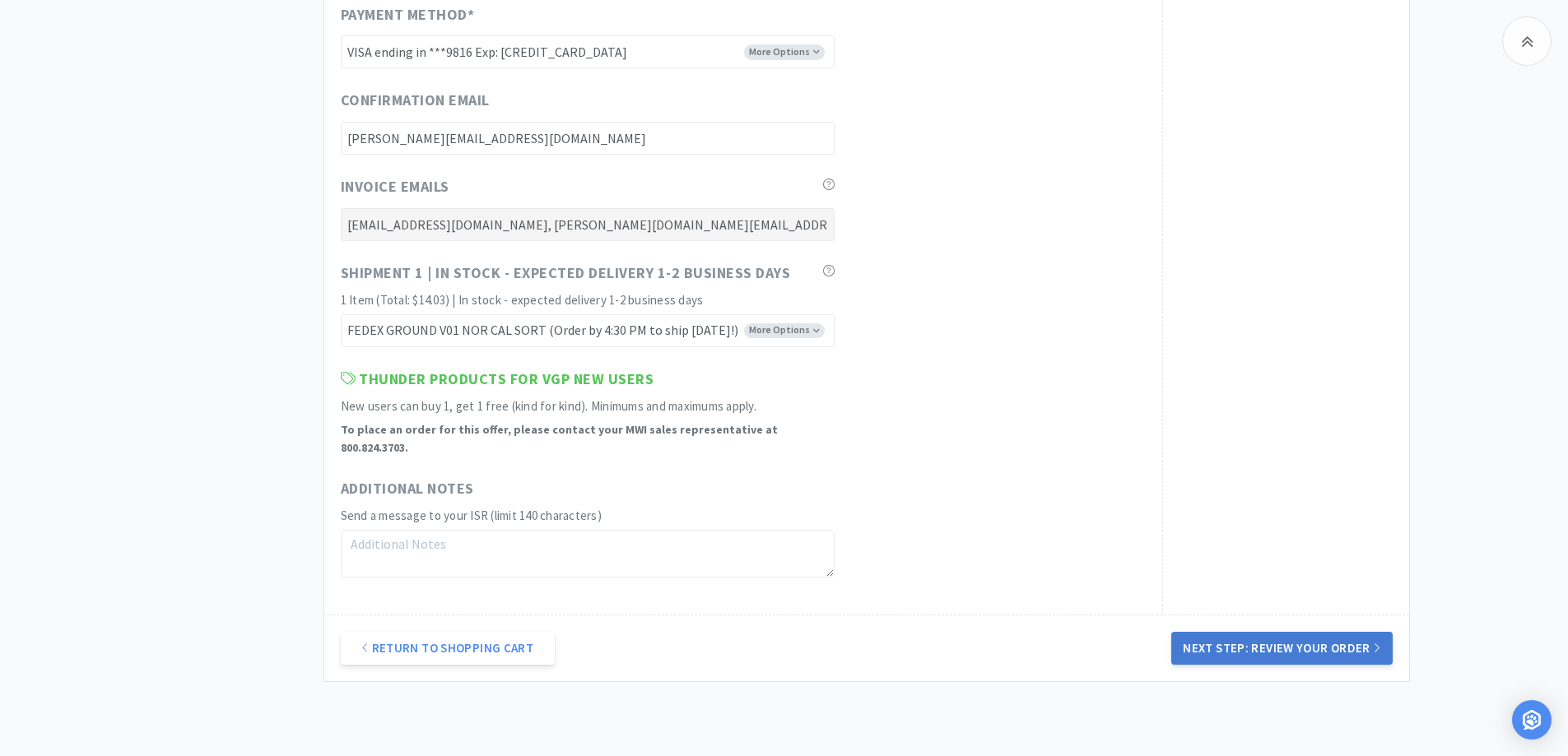
click at [1342, 638] on button "Next Step: Review Your Order" at bounding box center [1282, 648] width 221 height 33
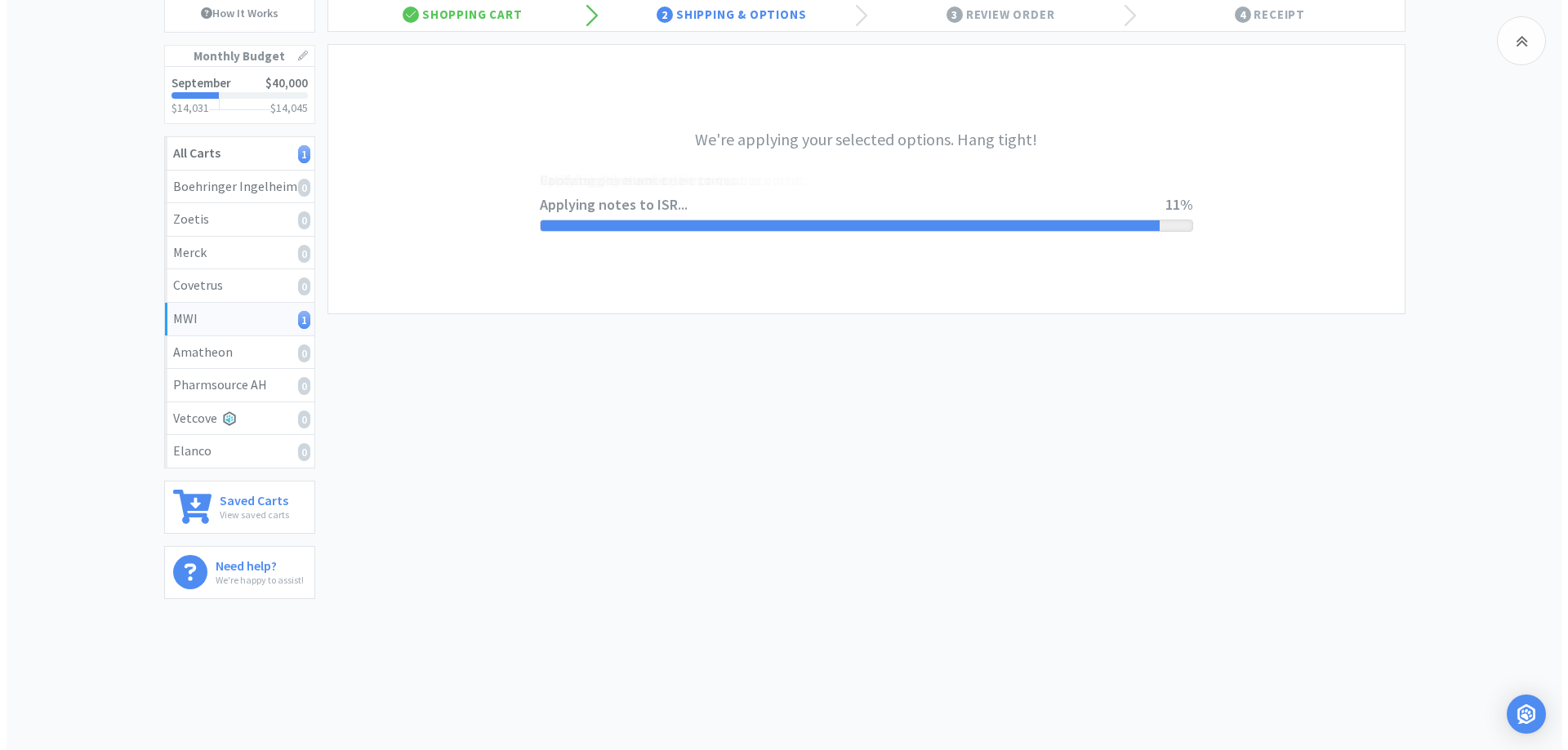
scroll to position [0, 0]
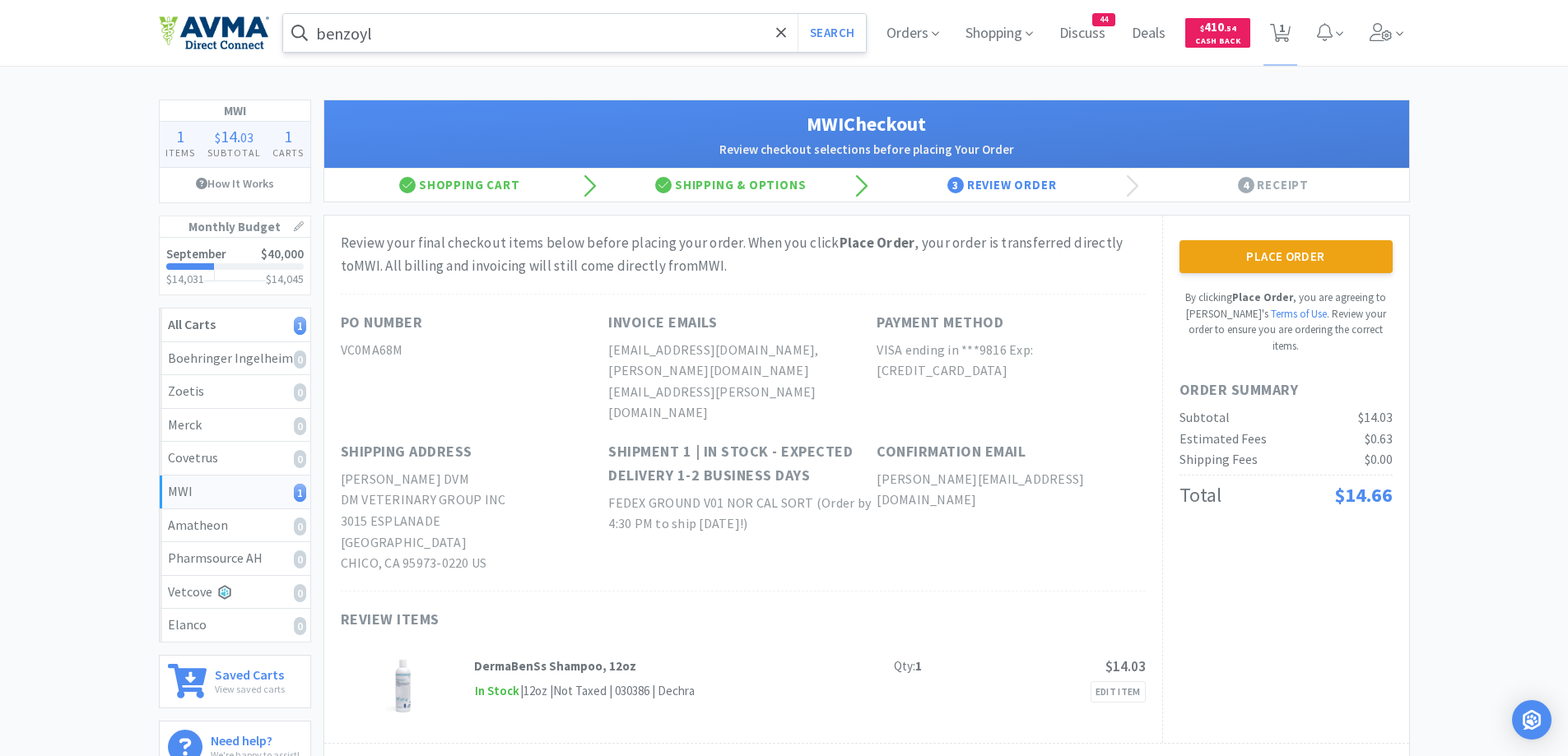
click at [1498, 301] on div "MWI 1 Items $ 14 . 03 Subtotal 1 Carts How It Works Monthly Budget September $4…" at bounding box center [784, 469] width 1568 height 740
click at [1521, 287] on div "MWI 1 Items $ 14 . 03 Subtotal 1 Carts How It Works Monthly Budget September $4…" at bounding box center [784, 469] width 1568 height 740
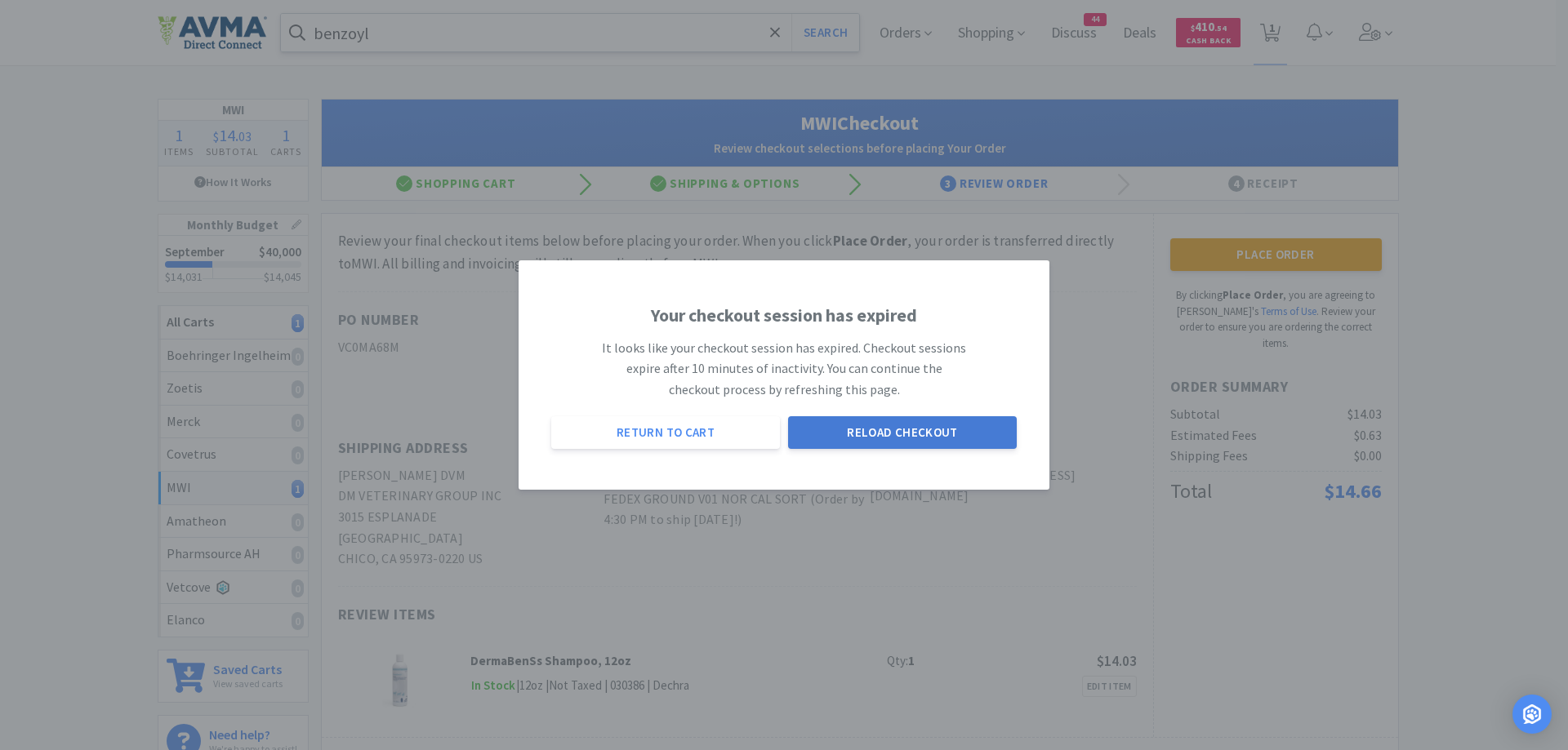
click at [948, 431] on button "Reload Checkout" at bounding box center [902, 432] width 229 height 32
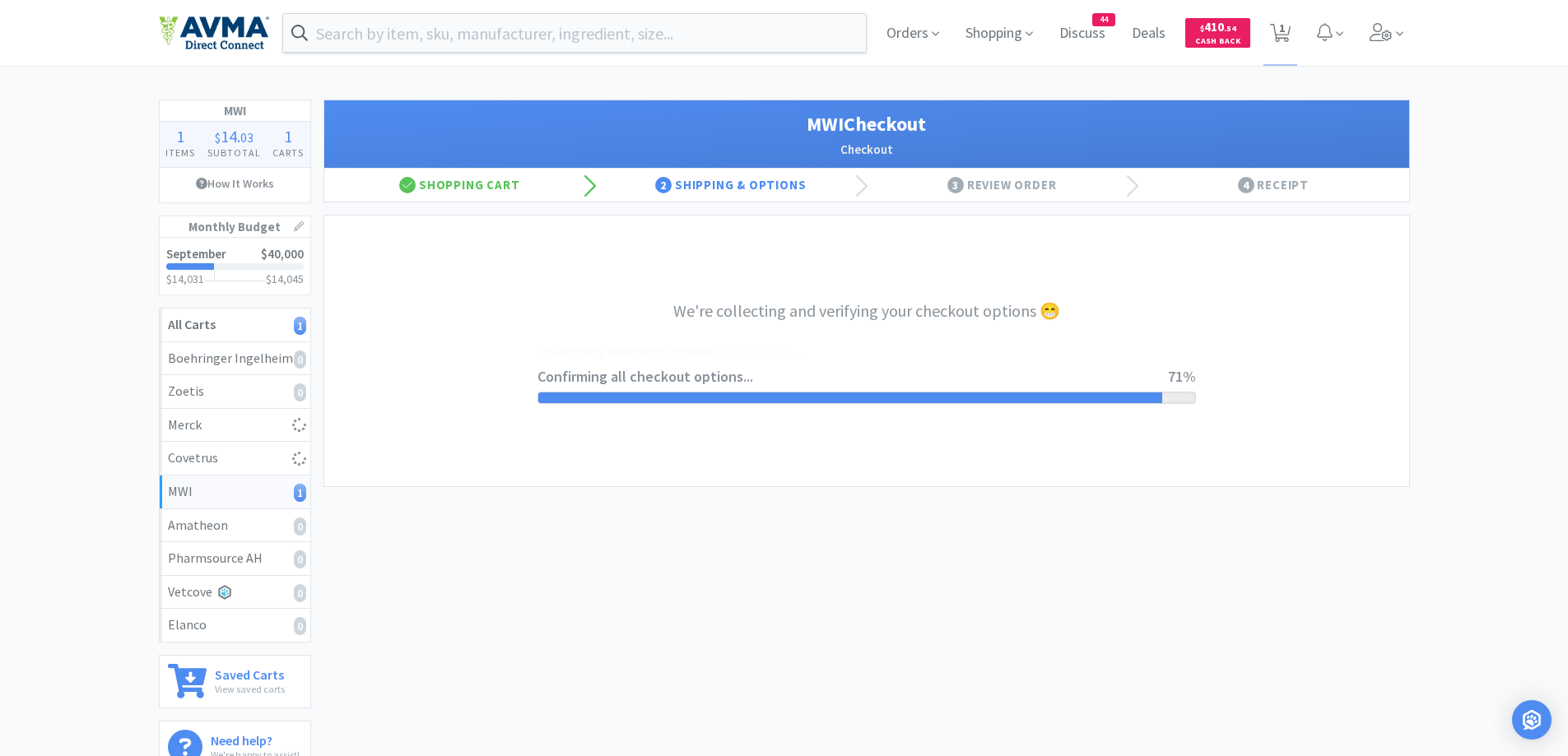
select select "CC_9421154621689816"
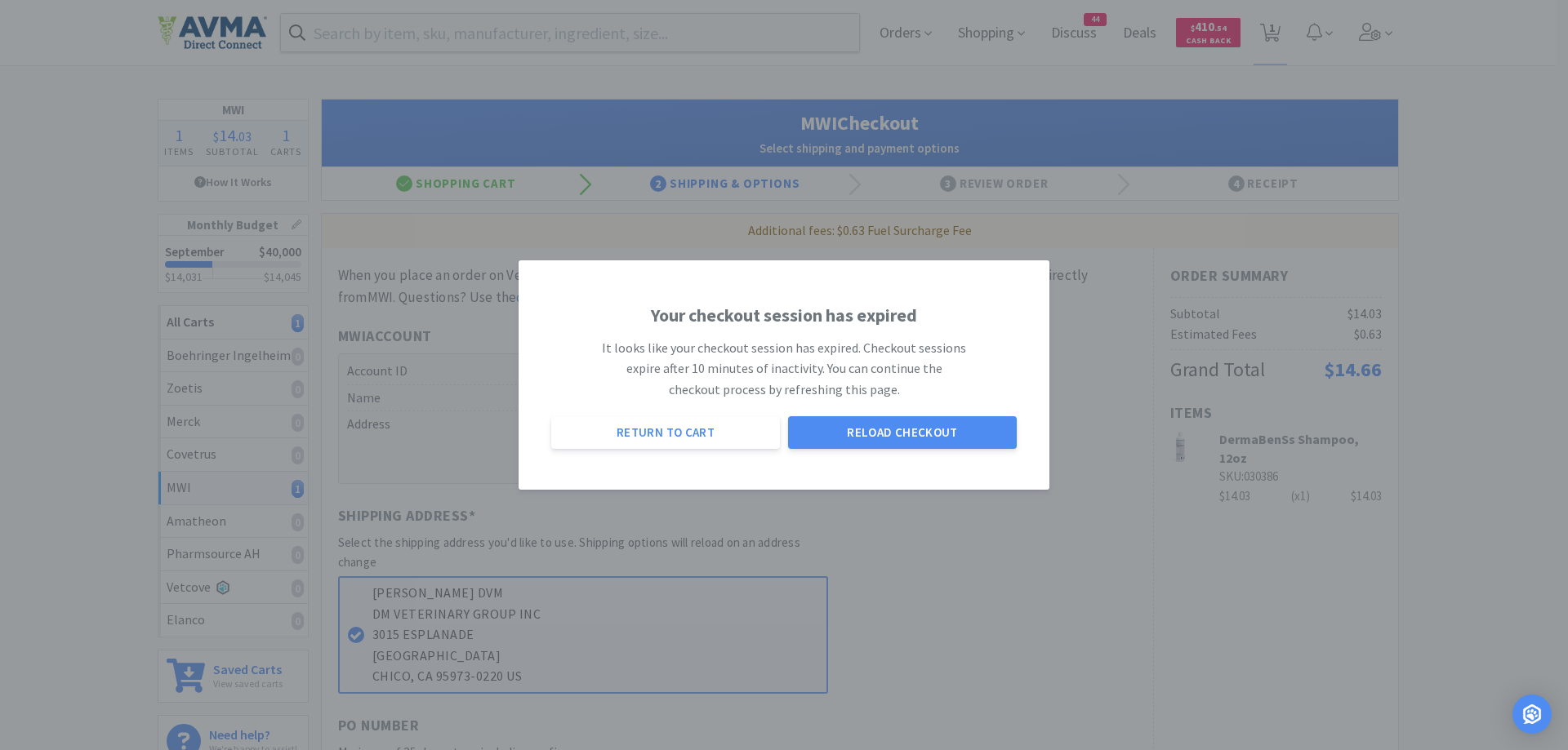
click at [88, 133] on div "Your checkout session has expired It looks like your checkout session has expir…" at bounding box center [784, 375] width 1568 height 750
click at [890, 444] on button "Reload Checkout" at bounding box center [902, 432] width 229 height 32
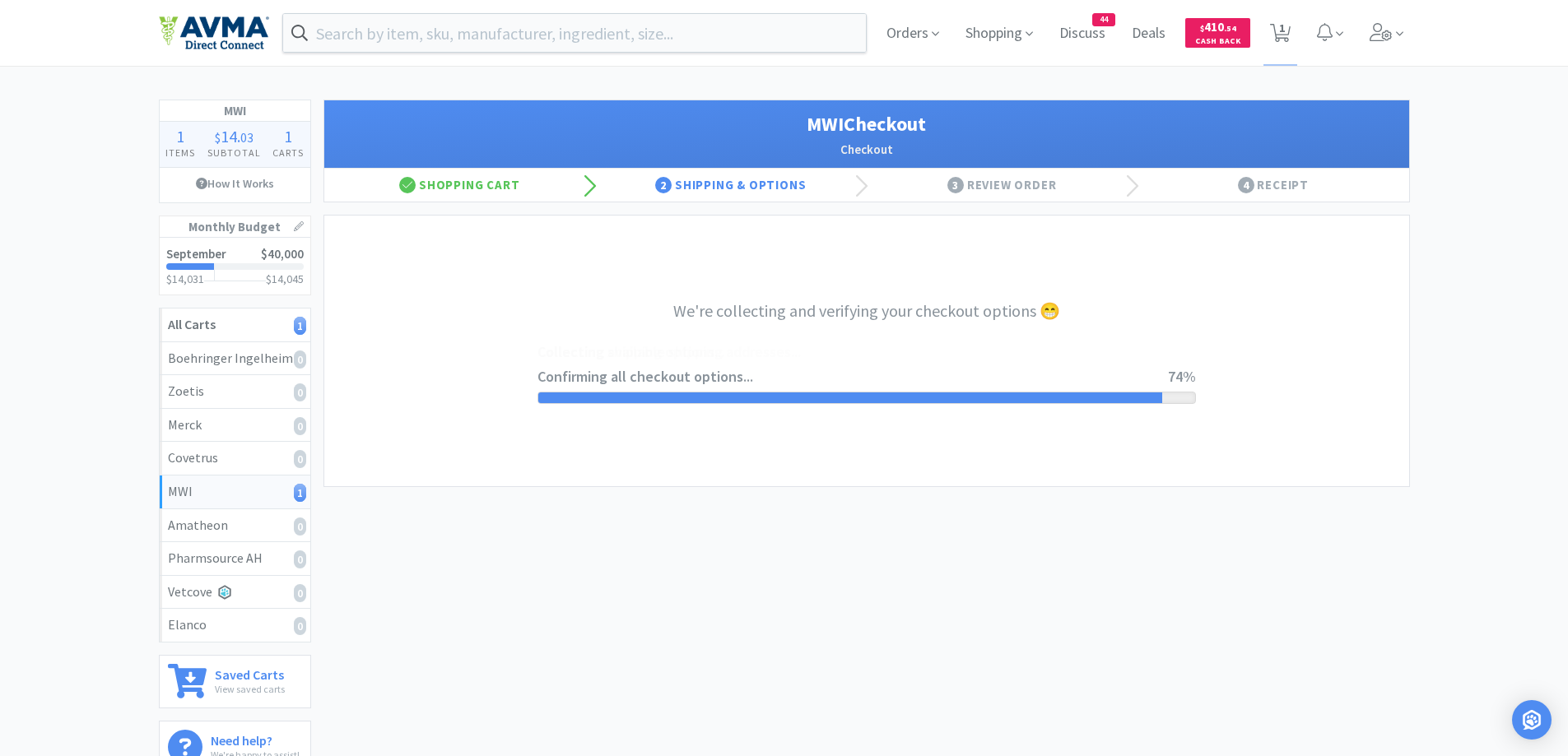
select select "CC_9421154621689816"
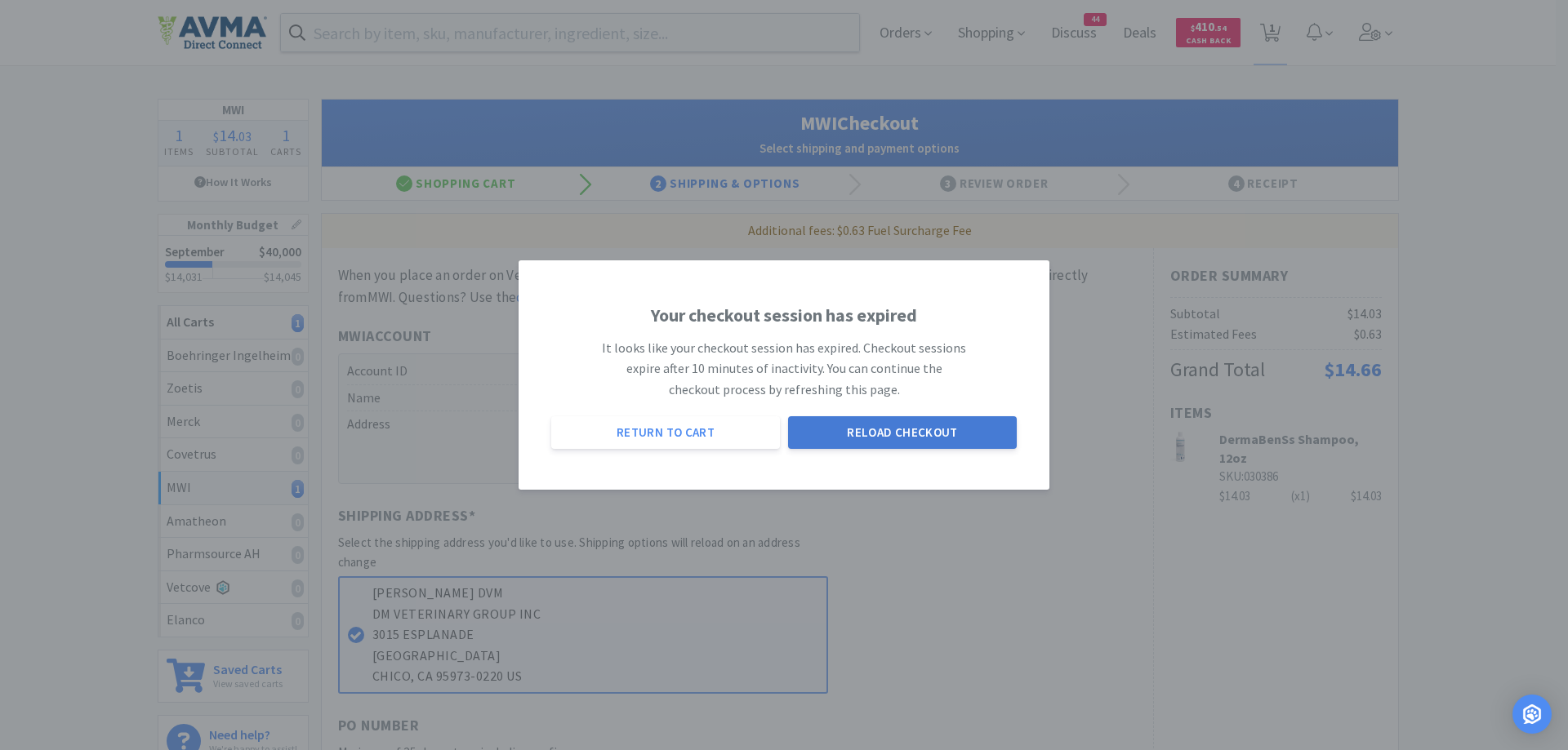
click at [973, 445] on button "Reload Checkout" at bounding box center [902, 432] width 229 height 32
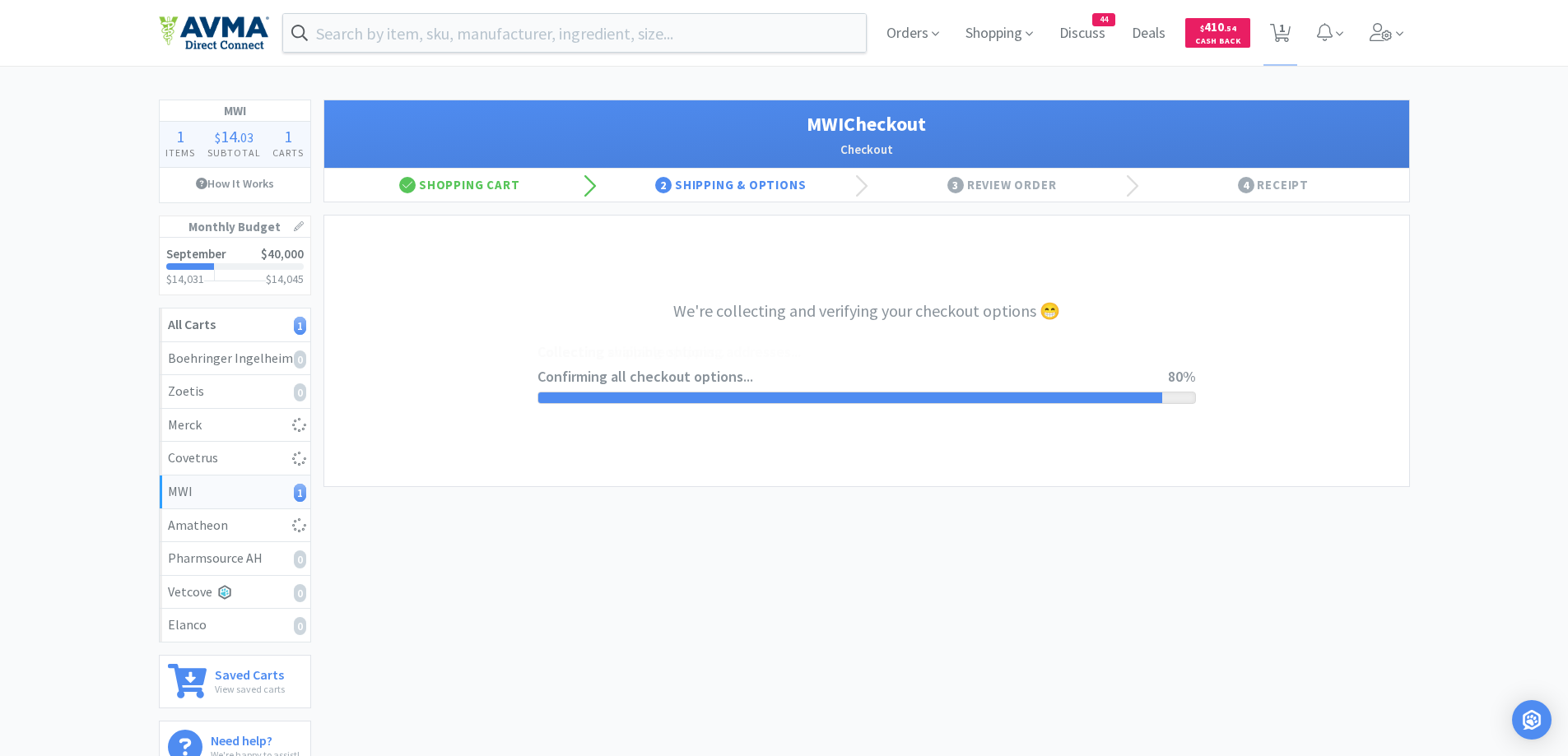
select select "CC_9421154621689816"
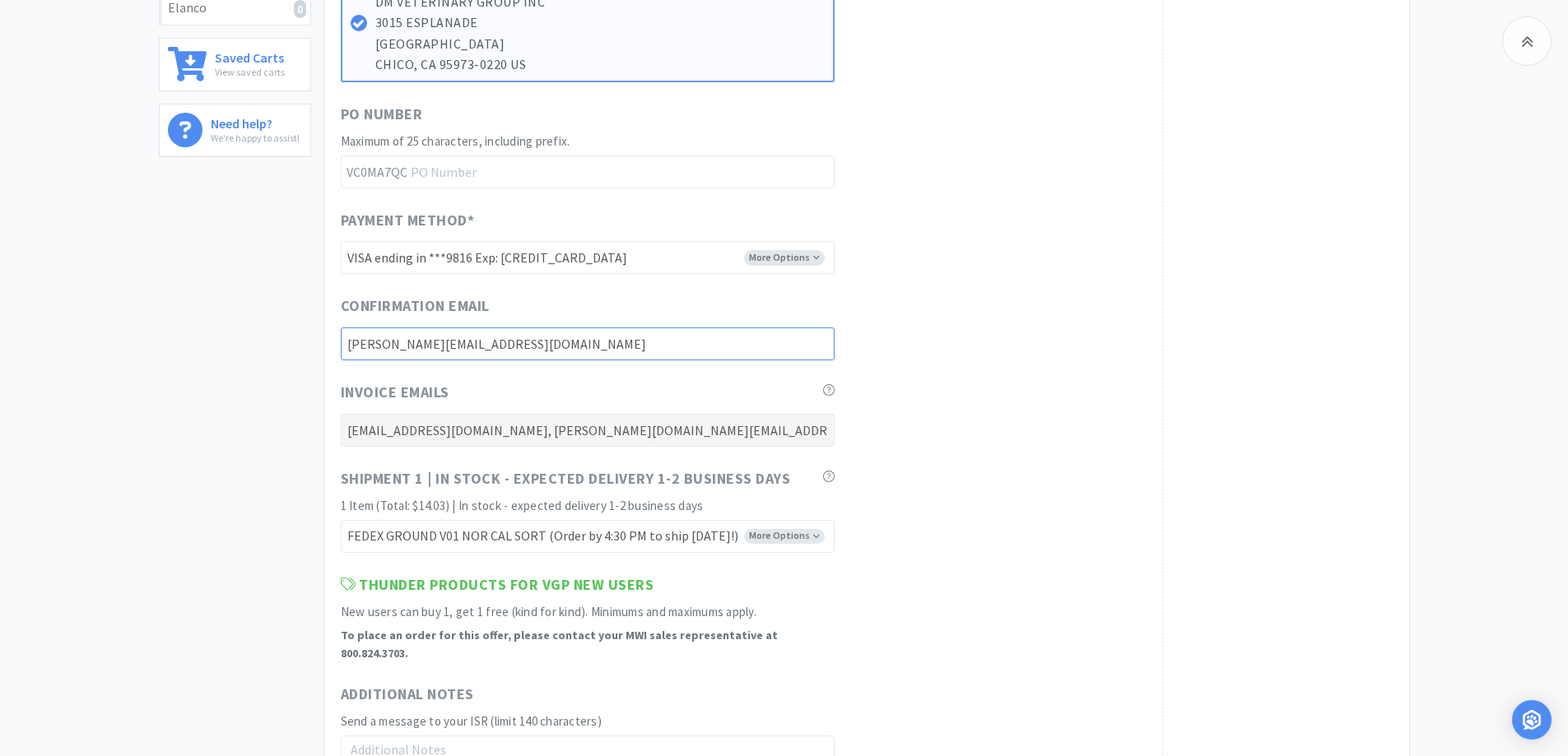
scroll to position [822, 0]
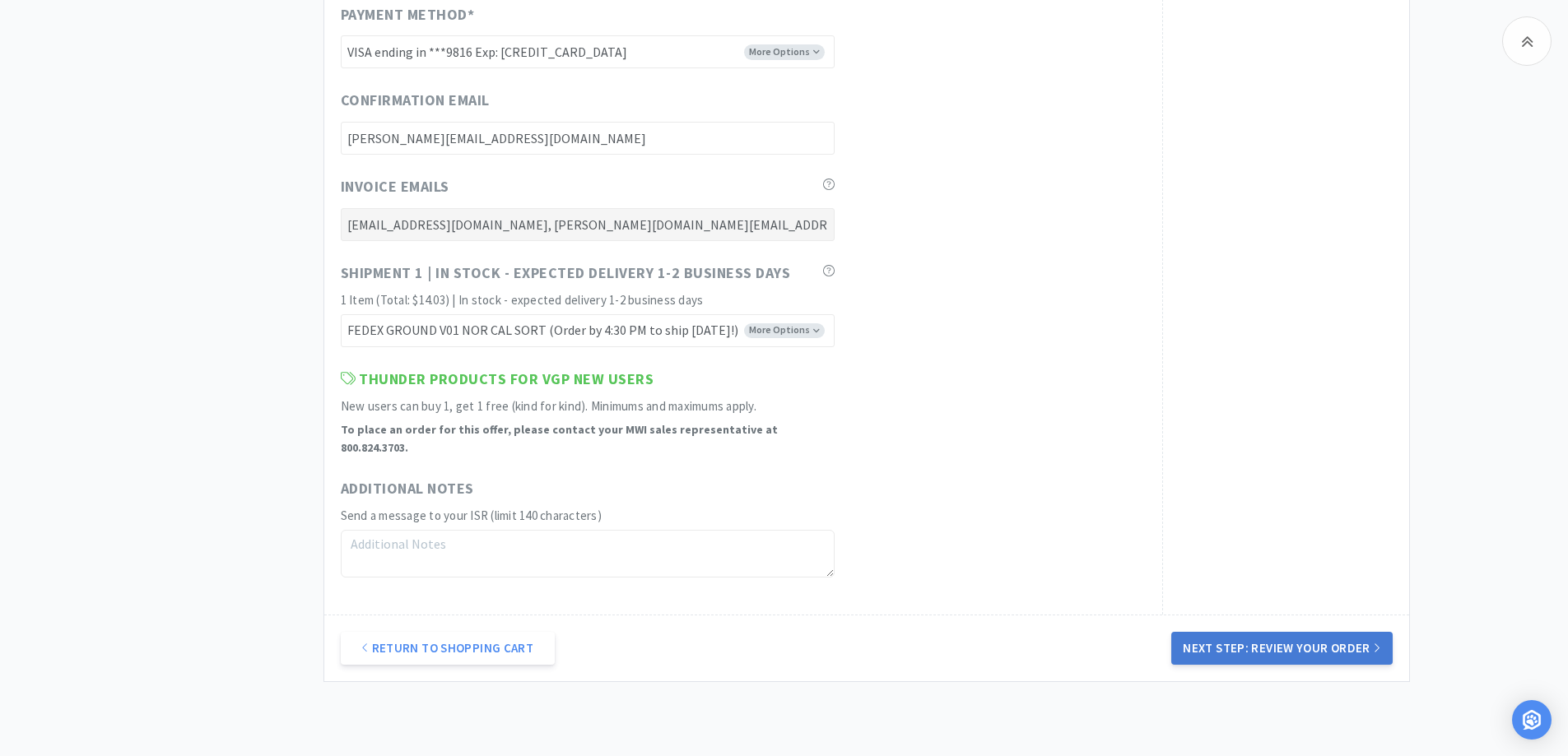
click at [1226, 640] on button "Next Step: Review Your Order" at bounding box center [1282, 648] width 221 height 33
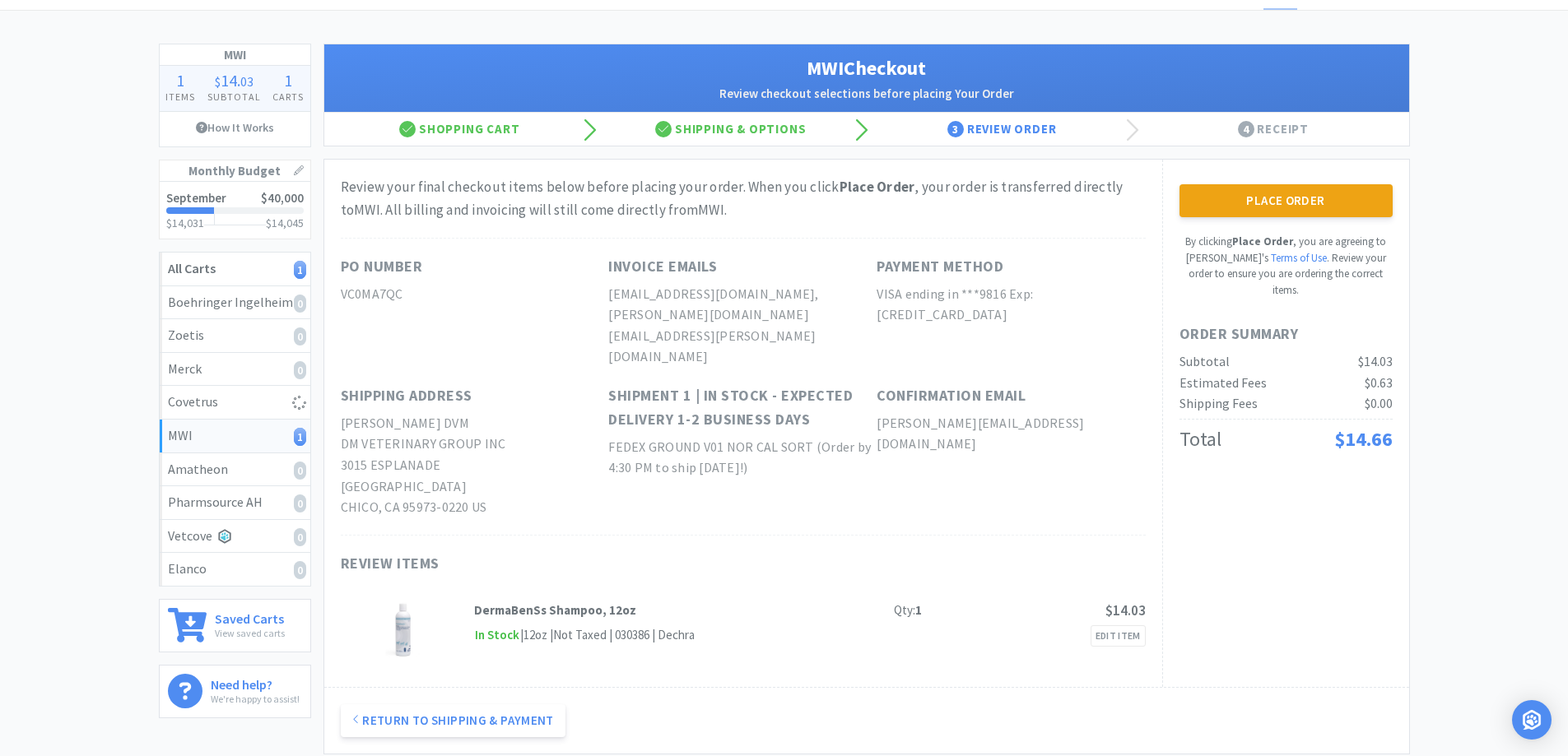
scroll to position [15, 0]
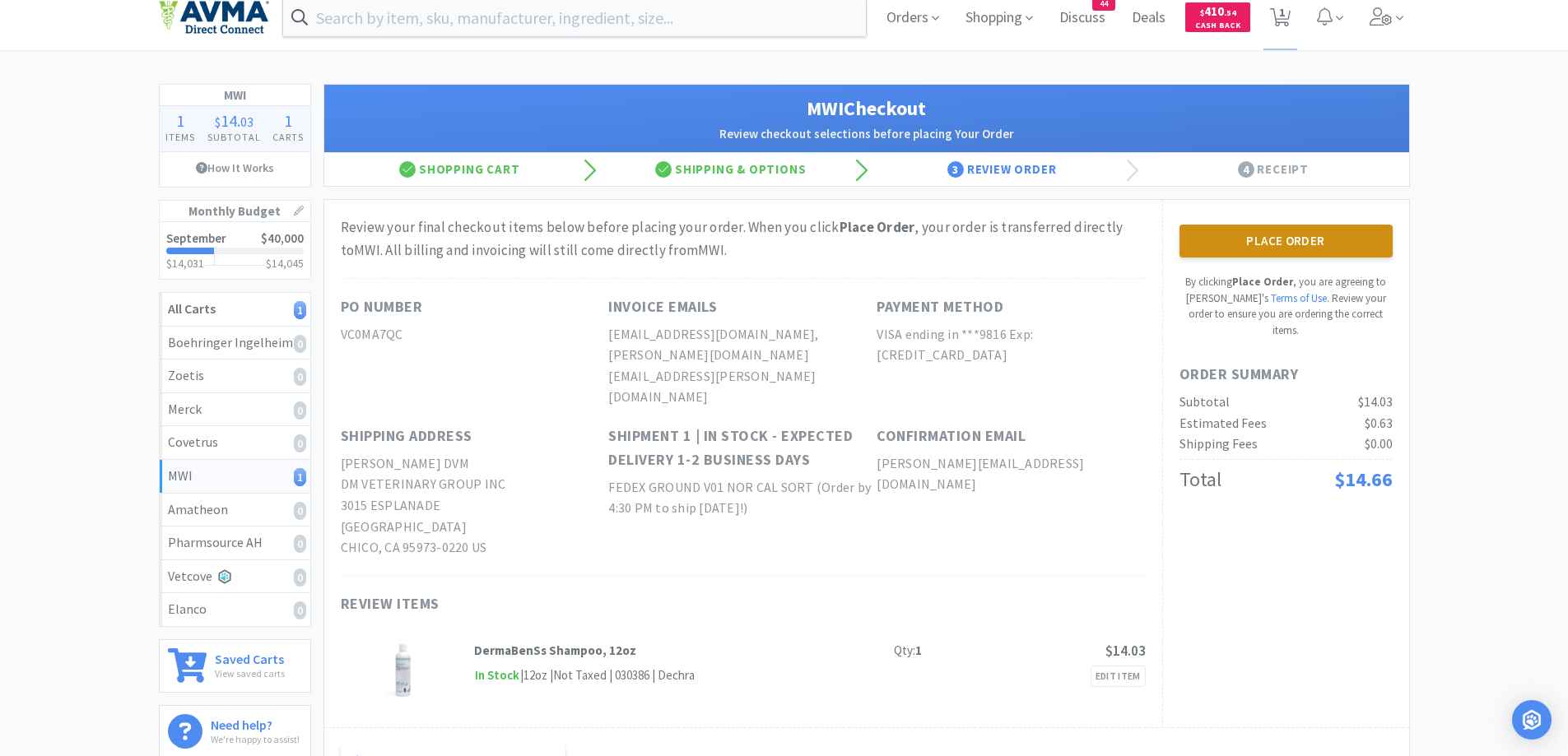
click at [1247, 246] on button "Place Order" at bounding box center [1285, 241] width 213 height 33
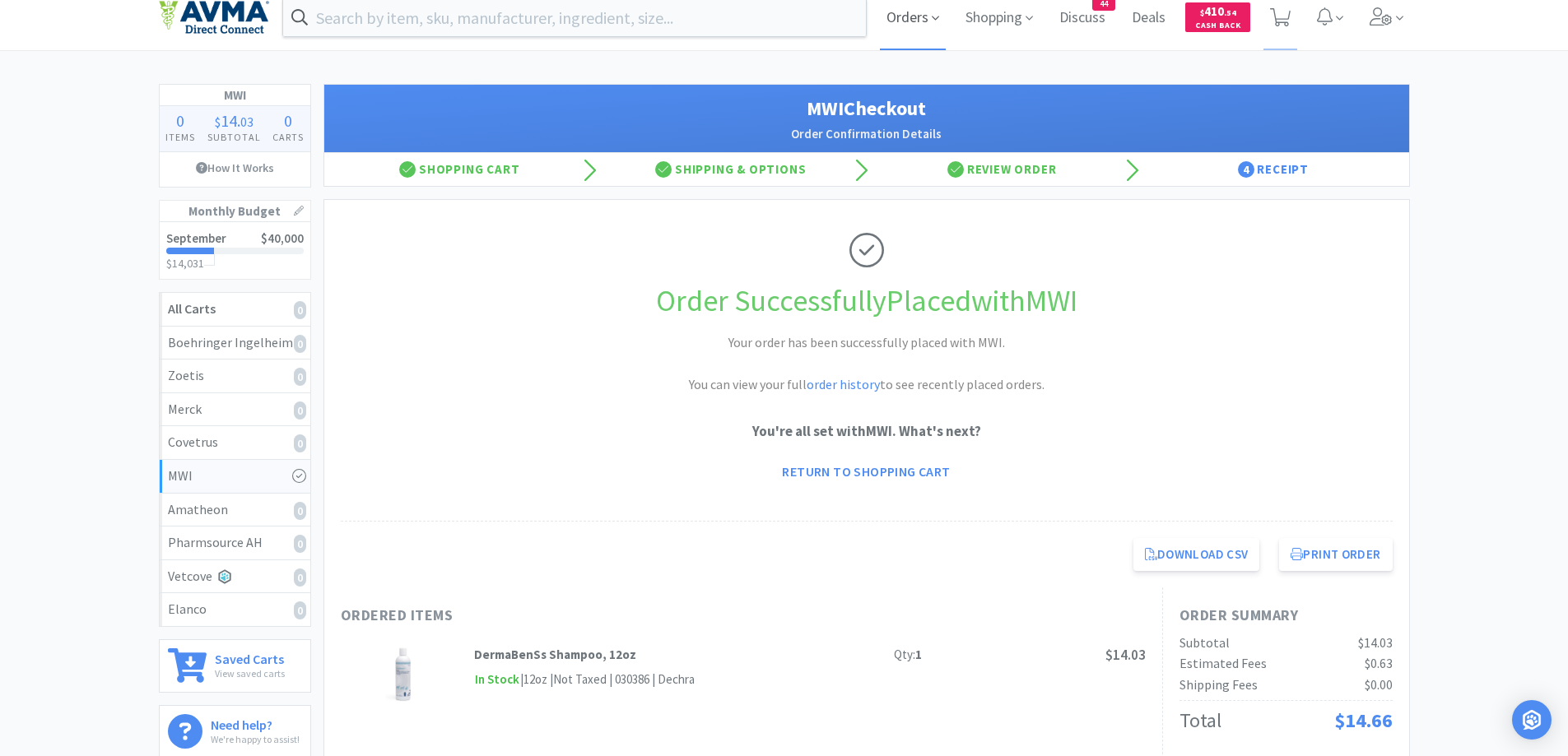
click at [916, 25] on span "Orders" at bounding box center [912, 17] width 65 height 65
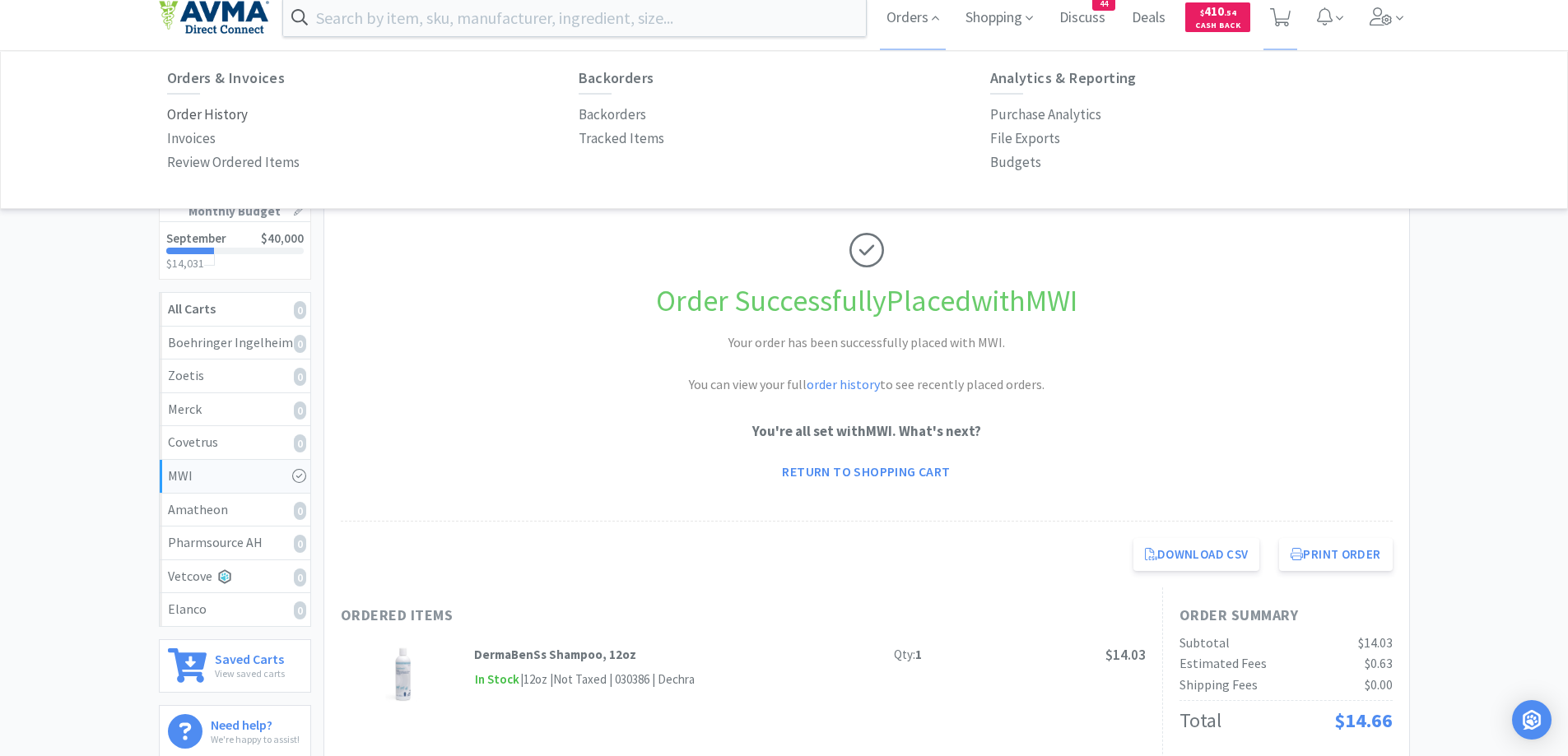
click at [229, 114] on p "Order History" at bounding box center [208, 115] width 81 height 22
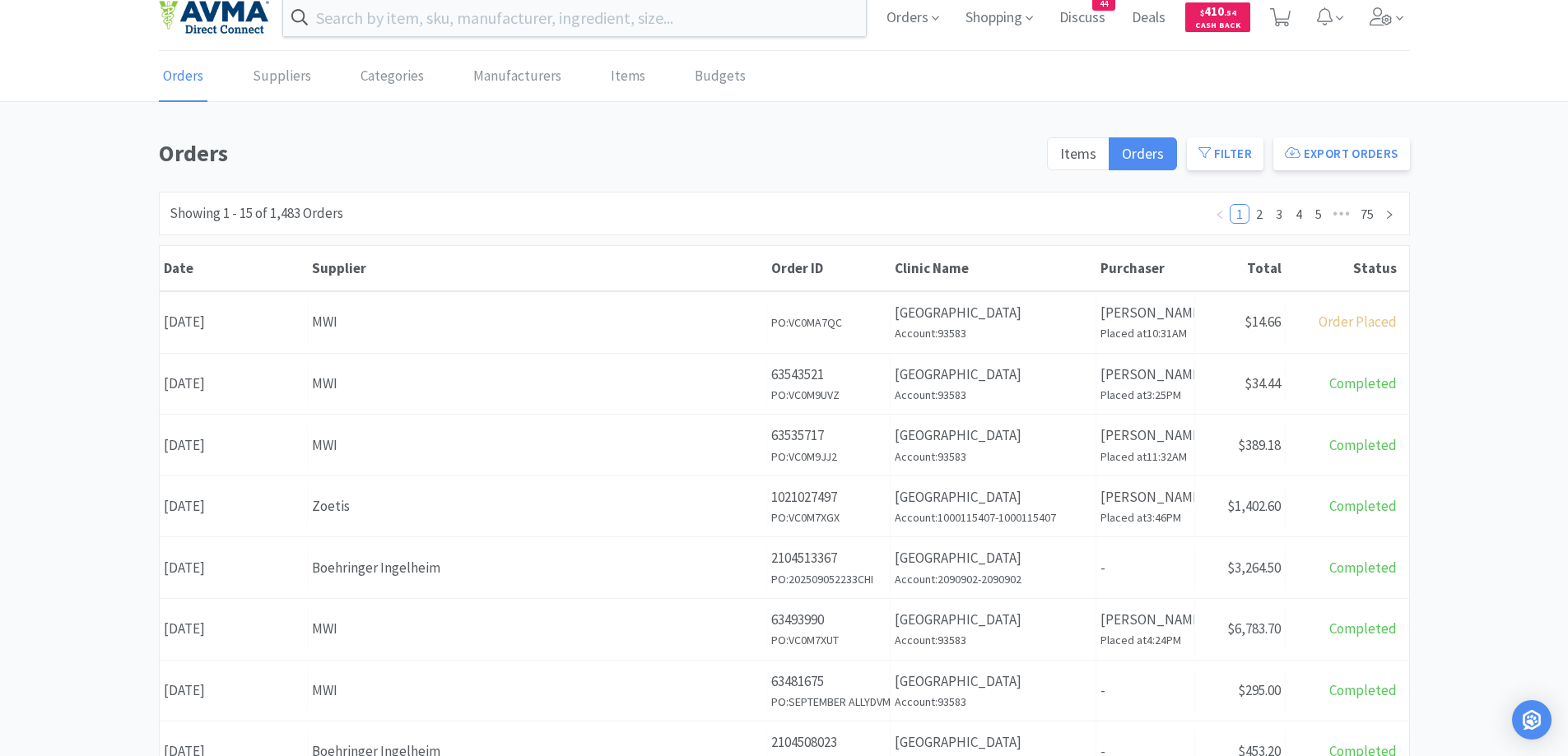
click at [102, 172] on div "Orders Items Orders Filter Export Orders Filters Filter Suppliers All Suppliers…" at bounding box center [784, 703] width 1568 height 1136
